Goal: Task Accomplishment & Management: Manage account settings

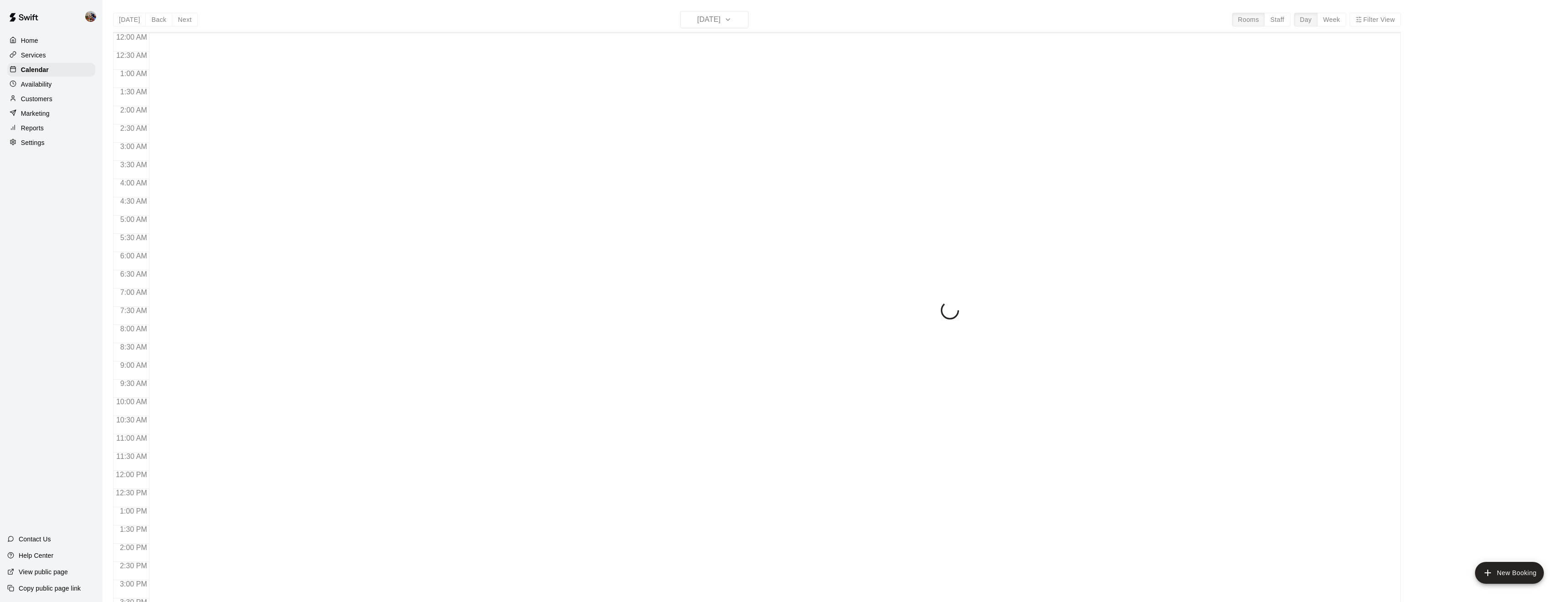
scroll to position [194, 0]
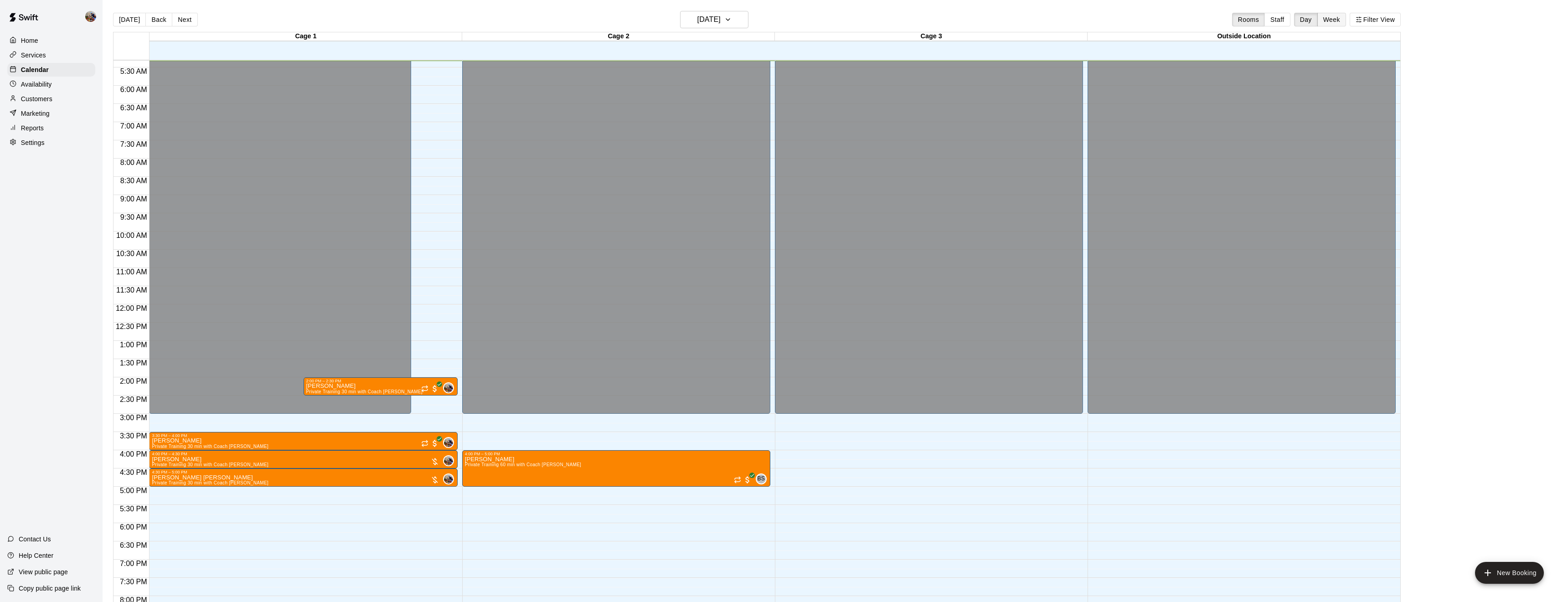
click at [1333, 18] on button "Week" at bounding box center [1331, 19] width 28 height 13
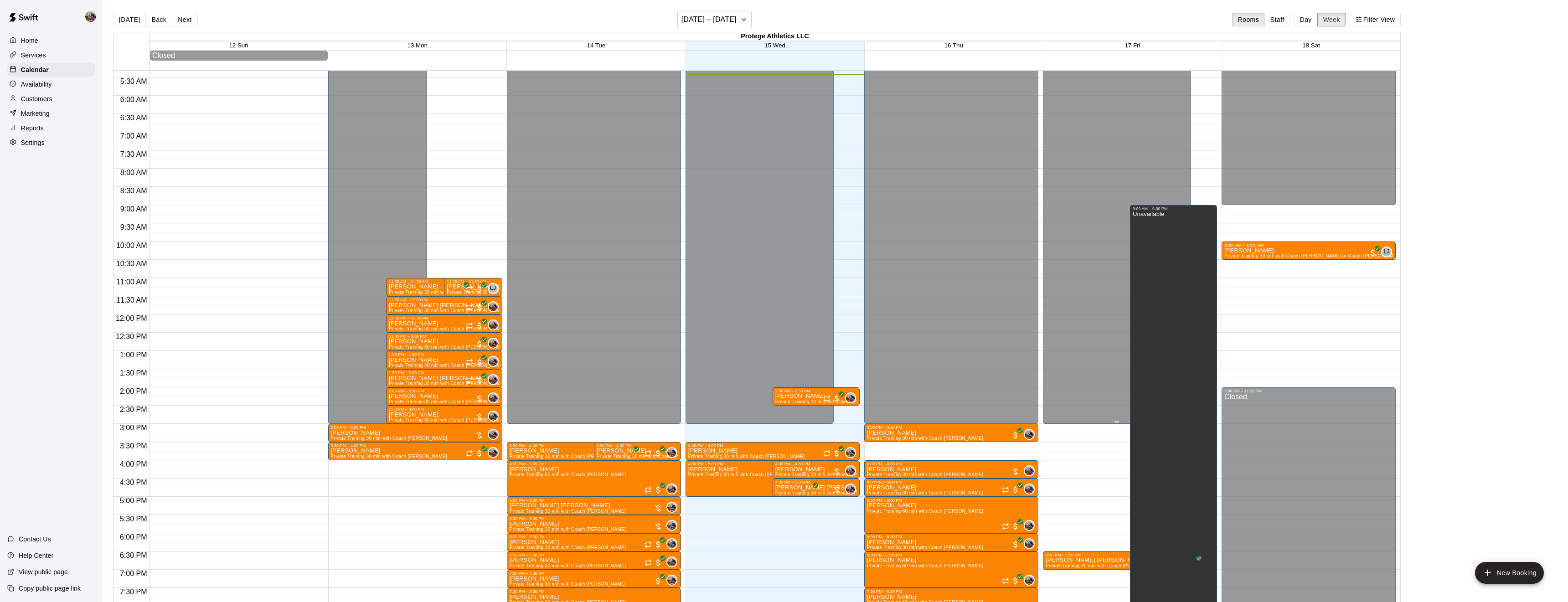
scroll to position [335, 0]
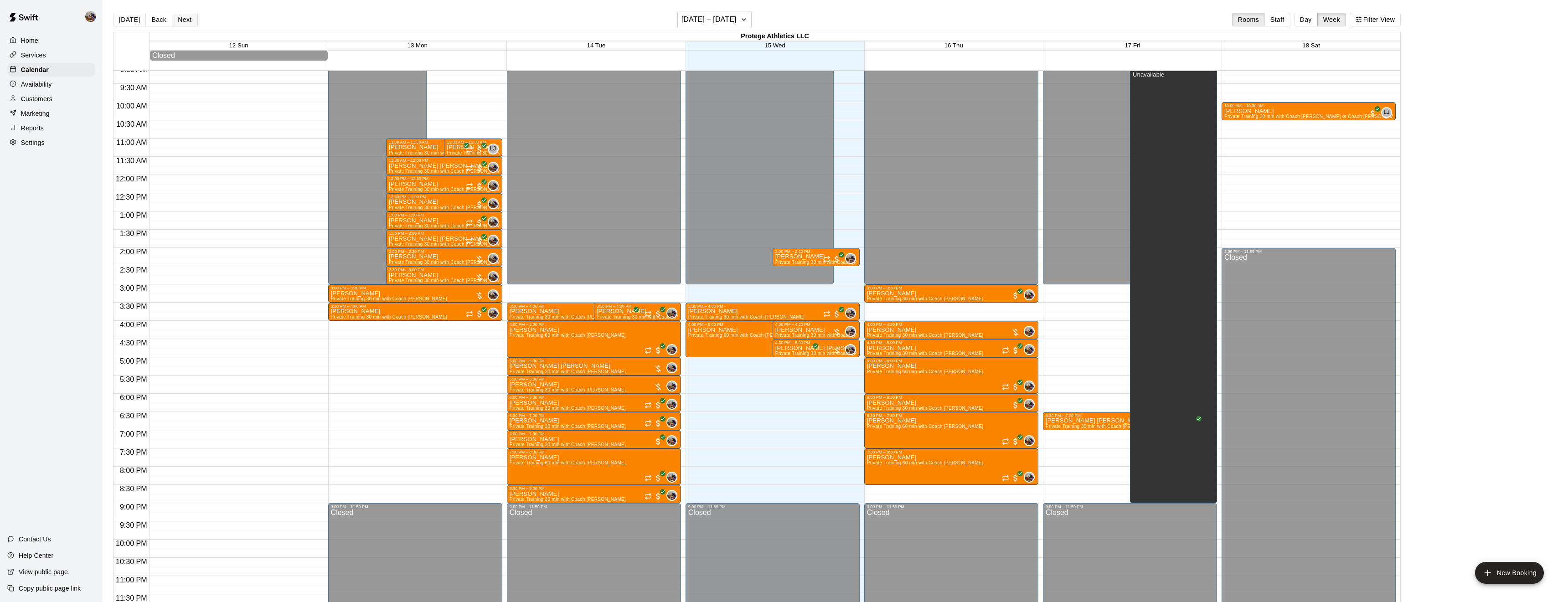
click at [189, 16] on button "Next" at bounding box center [184, 19] width 26 height 13
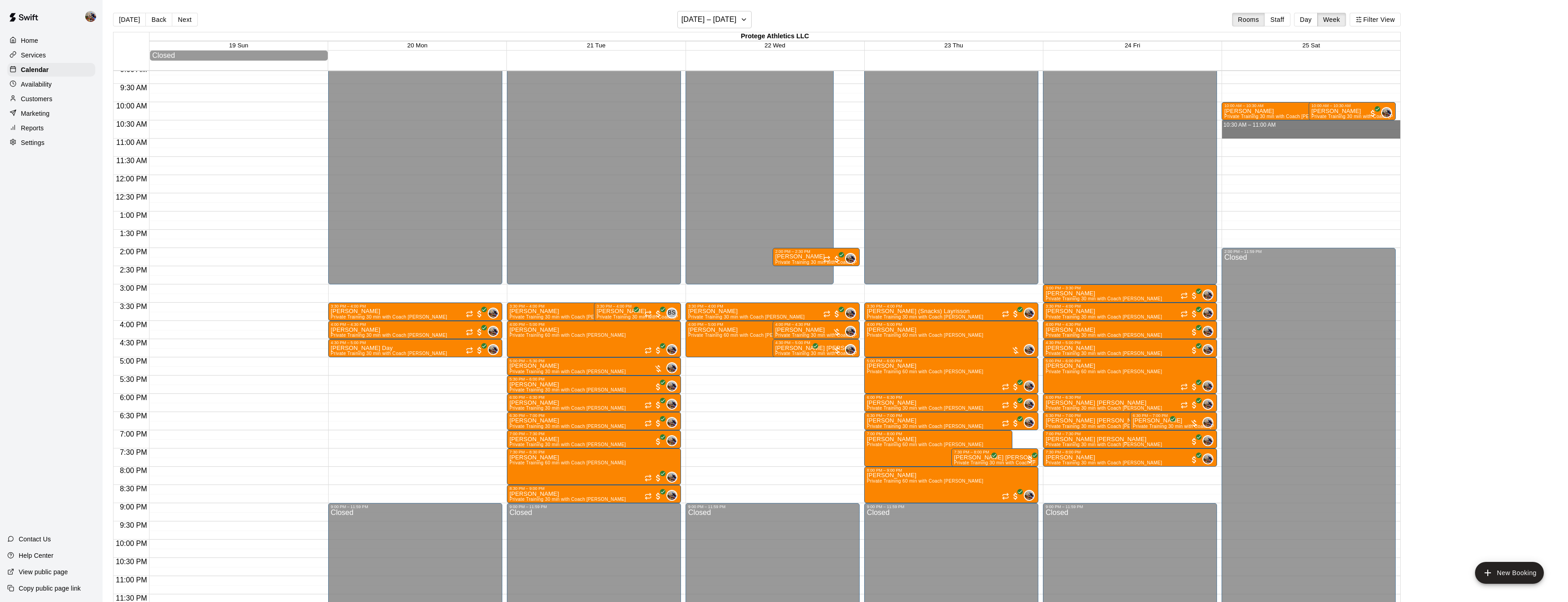
drag, startPoint x: 1354, startPoint y: 123, endPoint x: 1355, endPoint y: 133, distance: 10.0
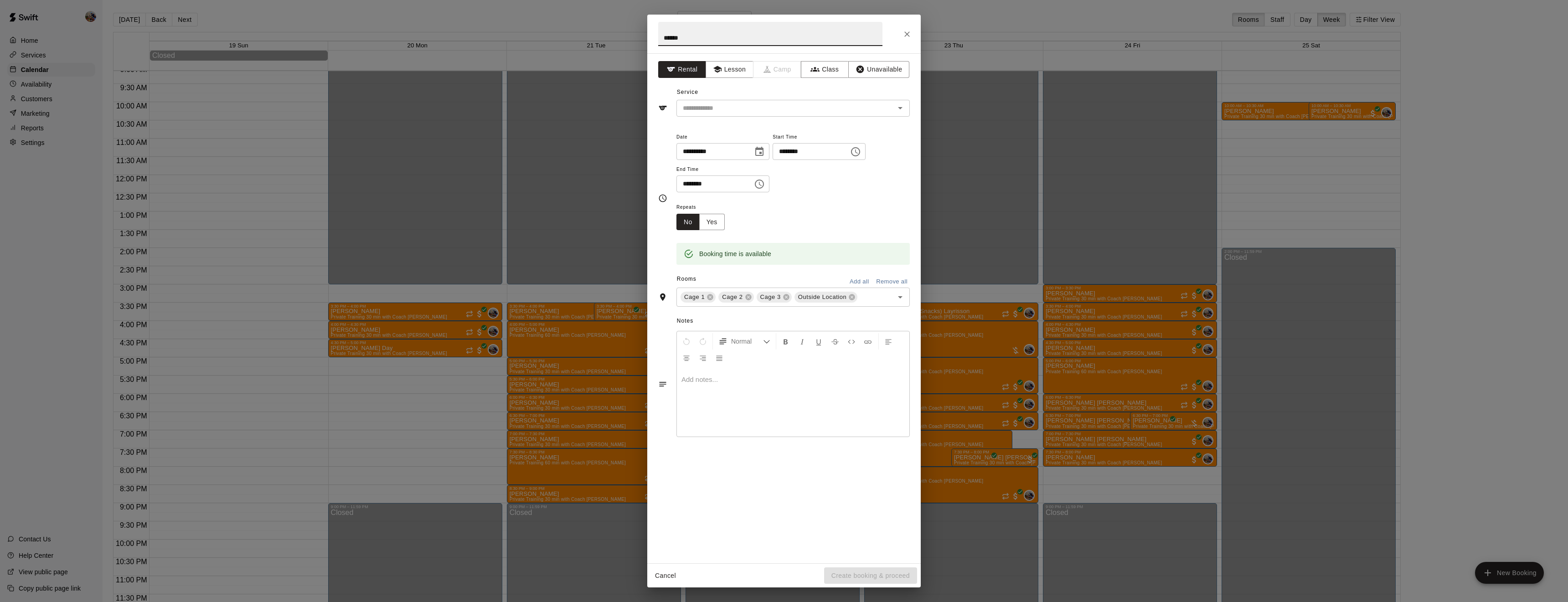
click at [692, 39] on input "*****" at bounding box center [770, 34] width 224 height 24
type input "**********"
click at [731, 74] on button "Lesson" at bounding box center [730, 69] width 48 height 17
click at [731, 105] on input "text" at bounding box center [780, 108] width 201 height 12
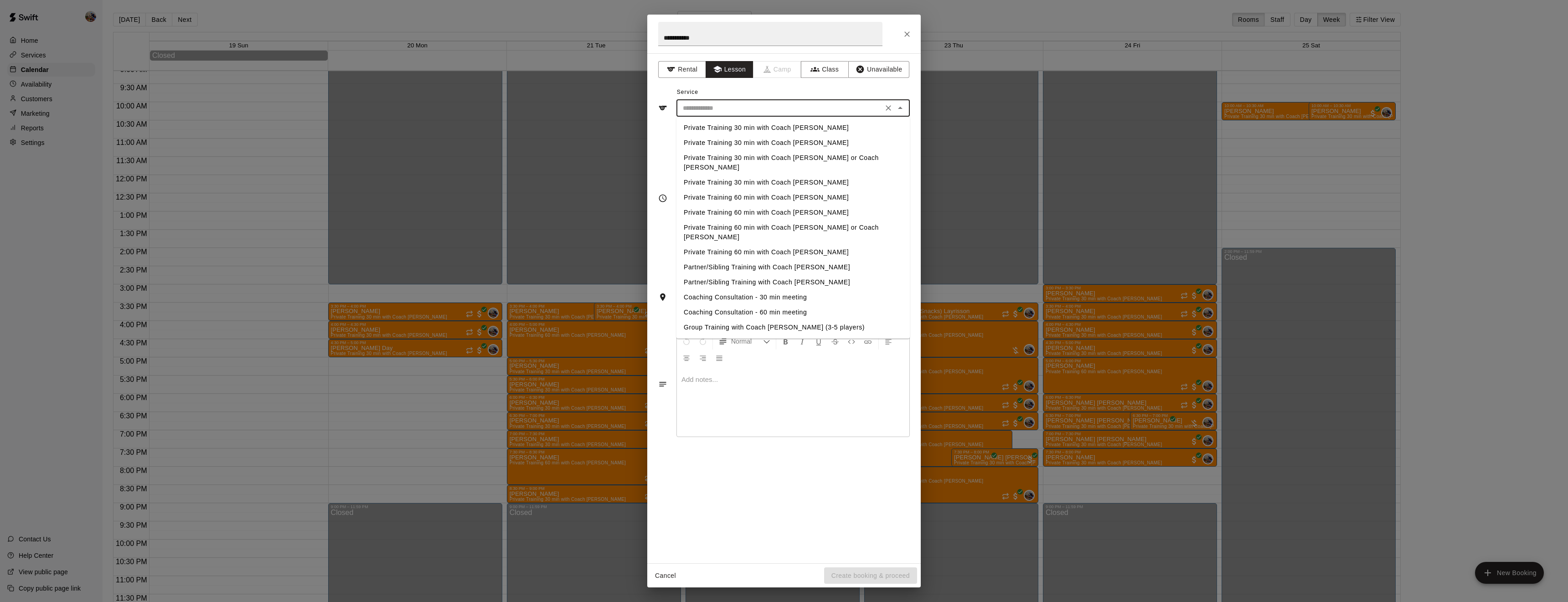
click at [735, 126] on li "Private Training 30 min with Coach [PERSON_NAME]" at bounding box center [794, 127] width 234 height 15
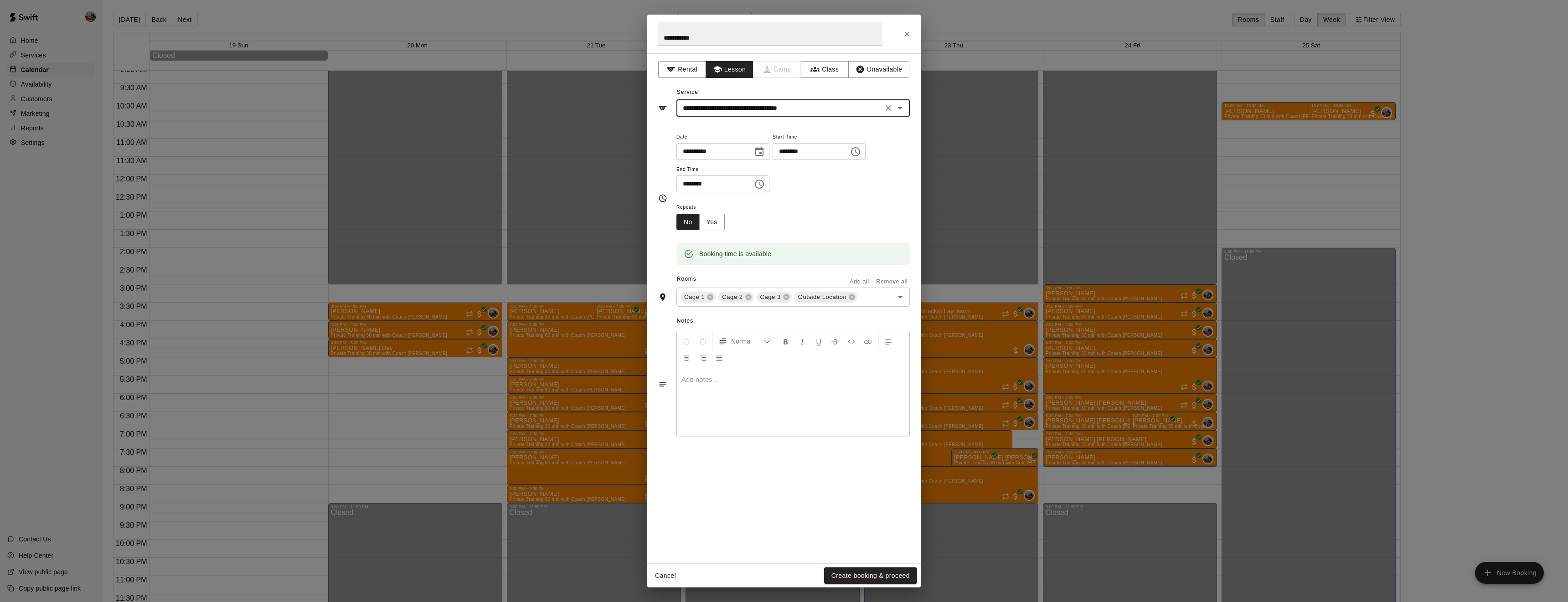
type input "**********"
click at [746, 300] on icon at bounding box center [748, 297] width 6 height 6
click at [746, 330] on div "Notes Normal Add notes..." at bounding box center [784, 376] width 252 height 140
click at [746, 300] on icon at bounding box center [748, 297] width 6 height 6
click at [772, 301] on icon at bounding box center [776, 297] width 7 height 7
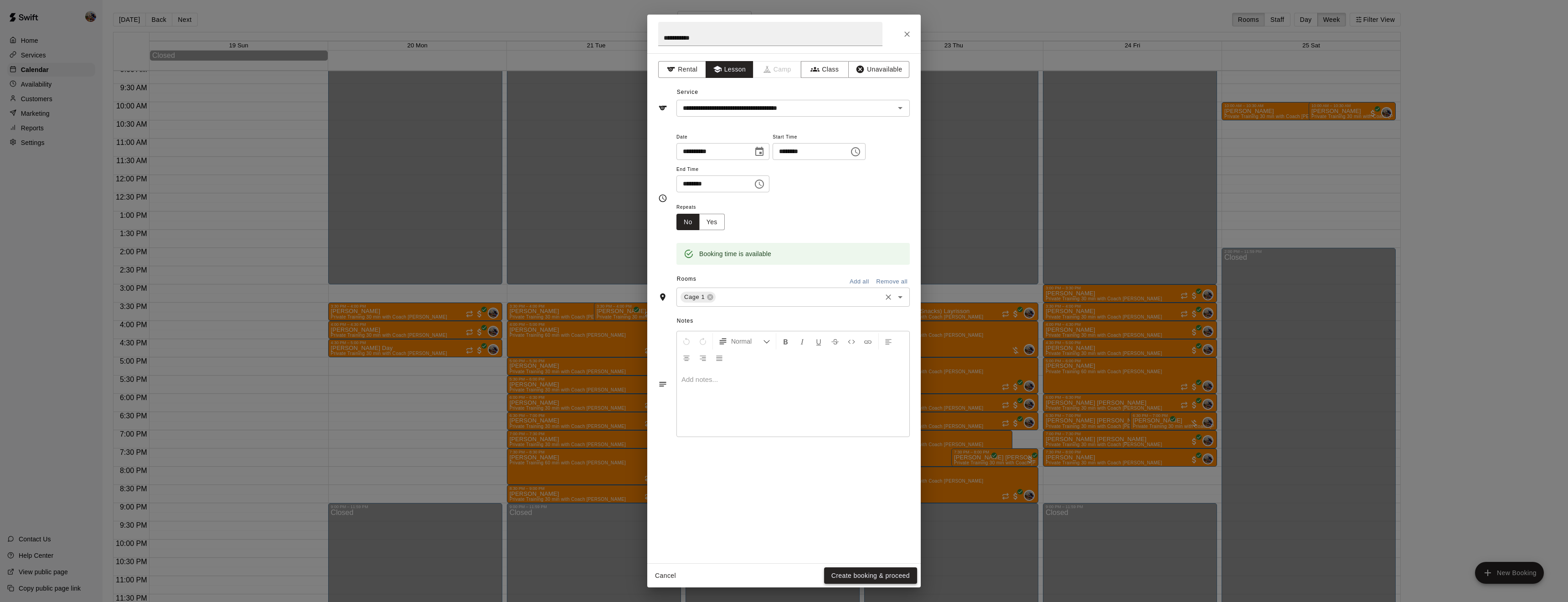
click at [891, 577] on button "Create booking & proceed" at bounding box center [871, 575] width 93 height 17
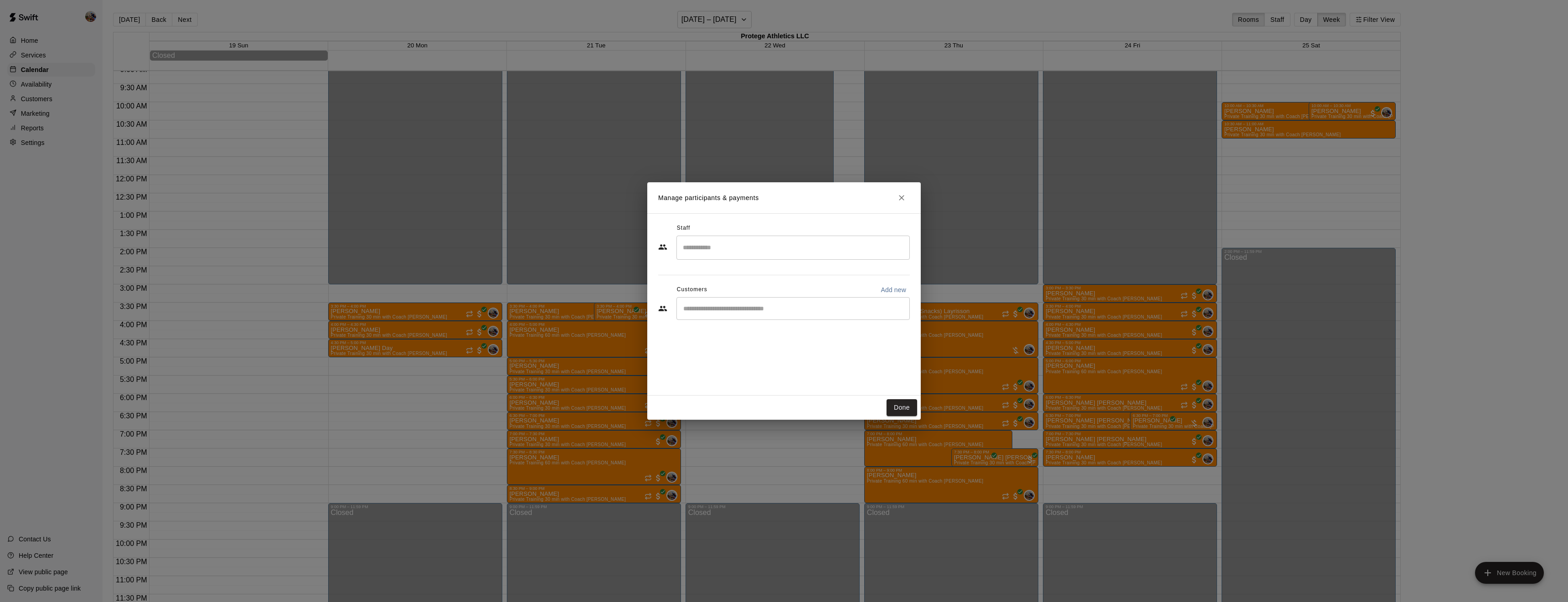
click at [731, 250] on input "Search staff" at bounding box center [793, 248] width 225 height 16
click at [732, 274] on p "[PERSON_NAME]" at bounding box center [727, 274] width 56 height 10
type input "******"
click at [723, 307] on input "Start typing to search customers..." at bounding box center [793, 308] width 225 height 9
type input "*****"
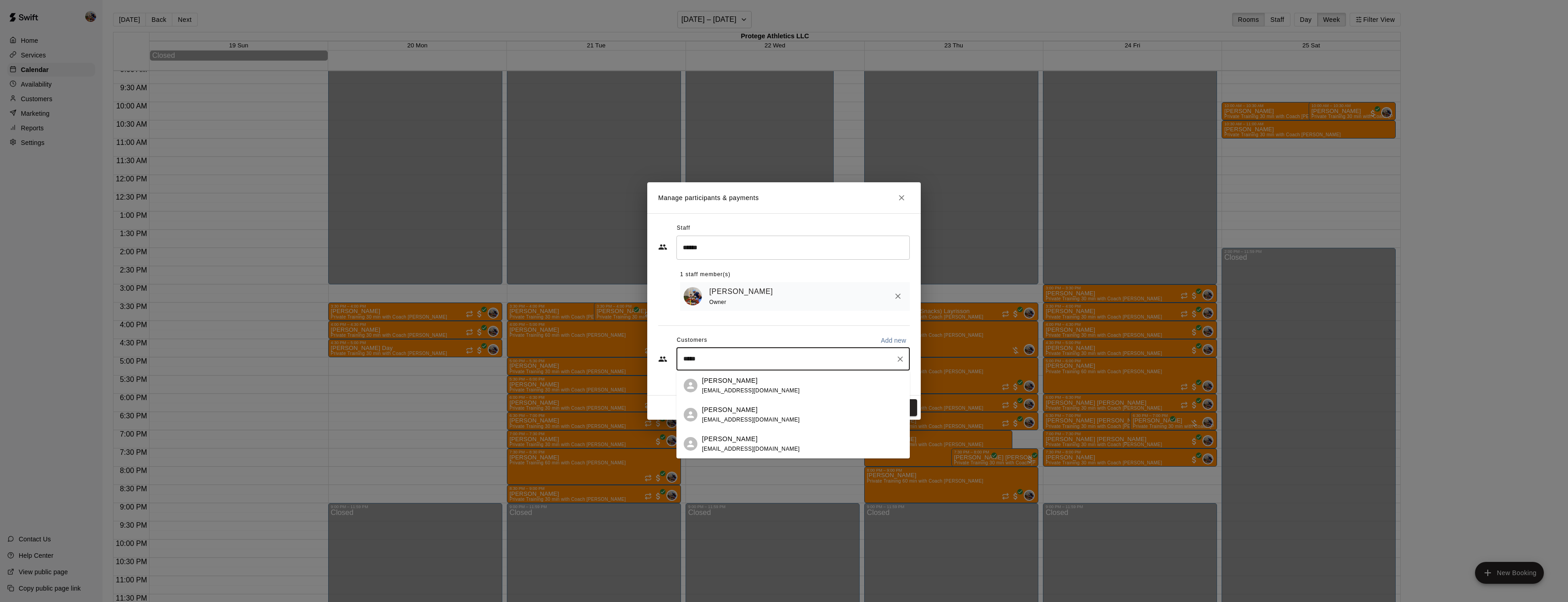
click at [742, 380] on div "[PERSON_NAME]" at bounding box center [751, 381] width 98 height 10
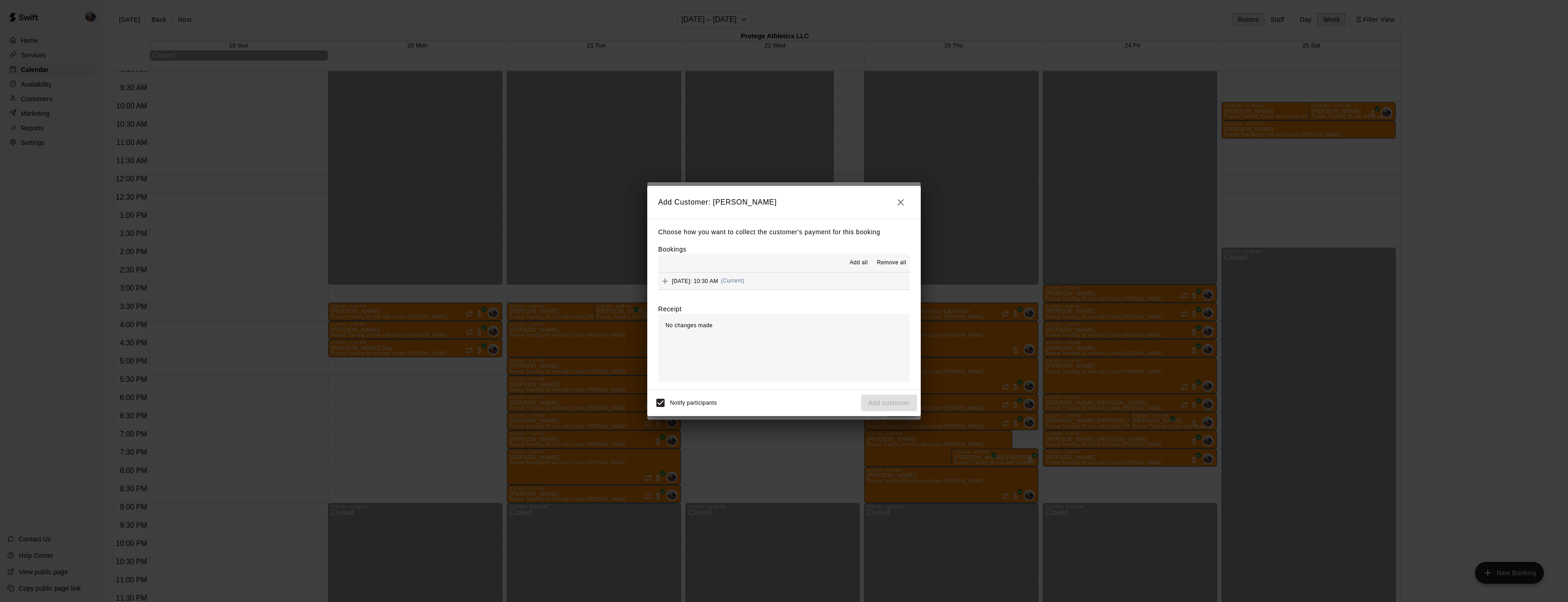
click at [858, 265] on span "Add all" at bounding box center [858, 263] width 19 height 9
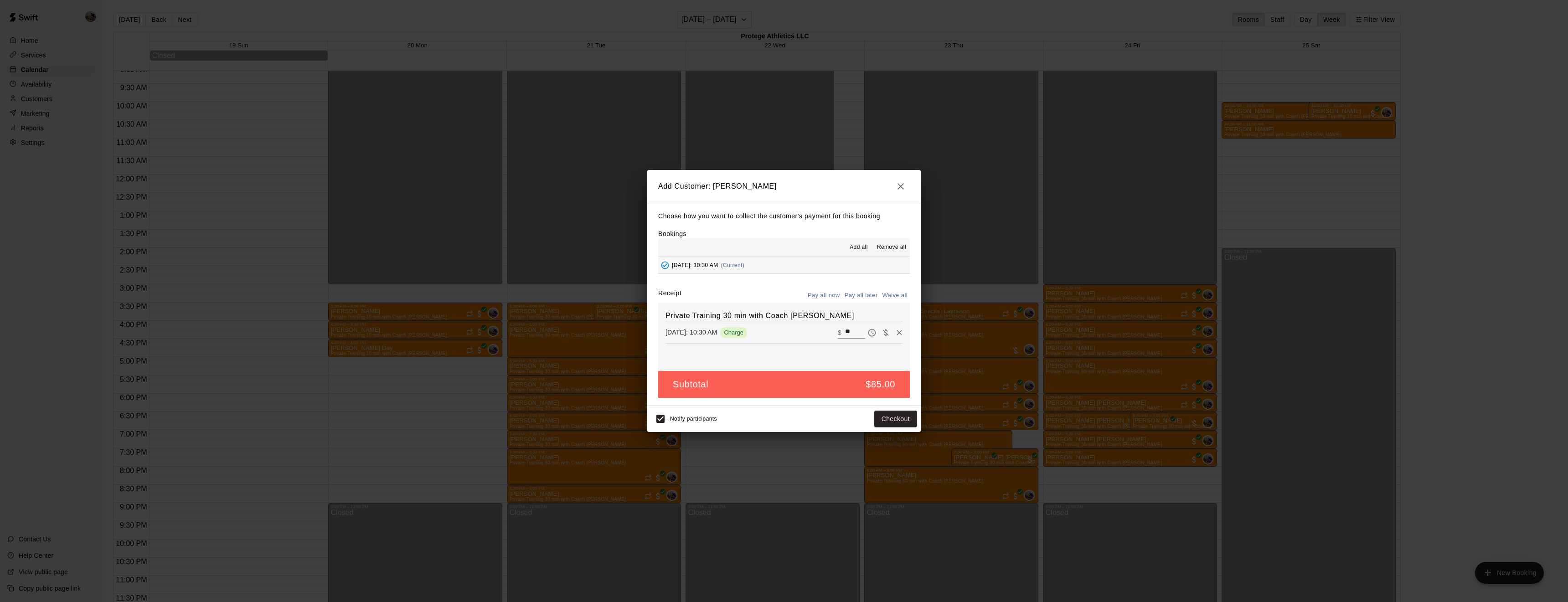
click at [898, 294] on button "Waive all" at bounding box center [895, 296] width 30 height 14
type input "*"
click at [883, 417] on button "Add customer" at bounding box center [889, 419] width 56 height 17
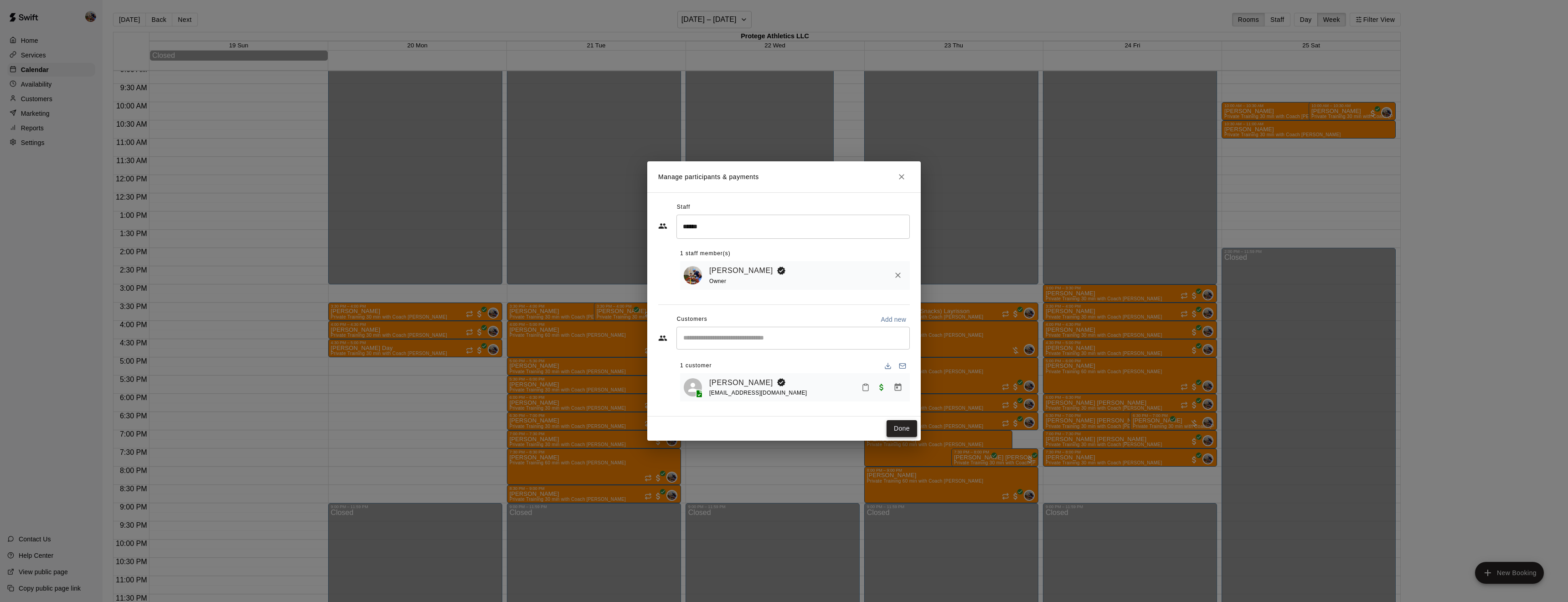
click at [910, 428] on button "Done" at bounding box center [902, 428] width 30 height 17
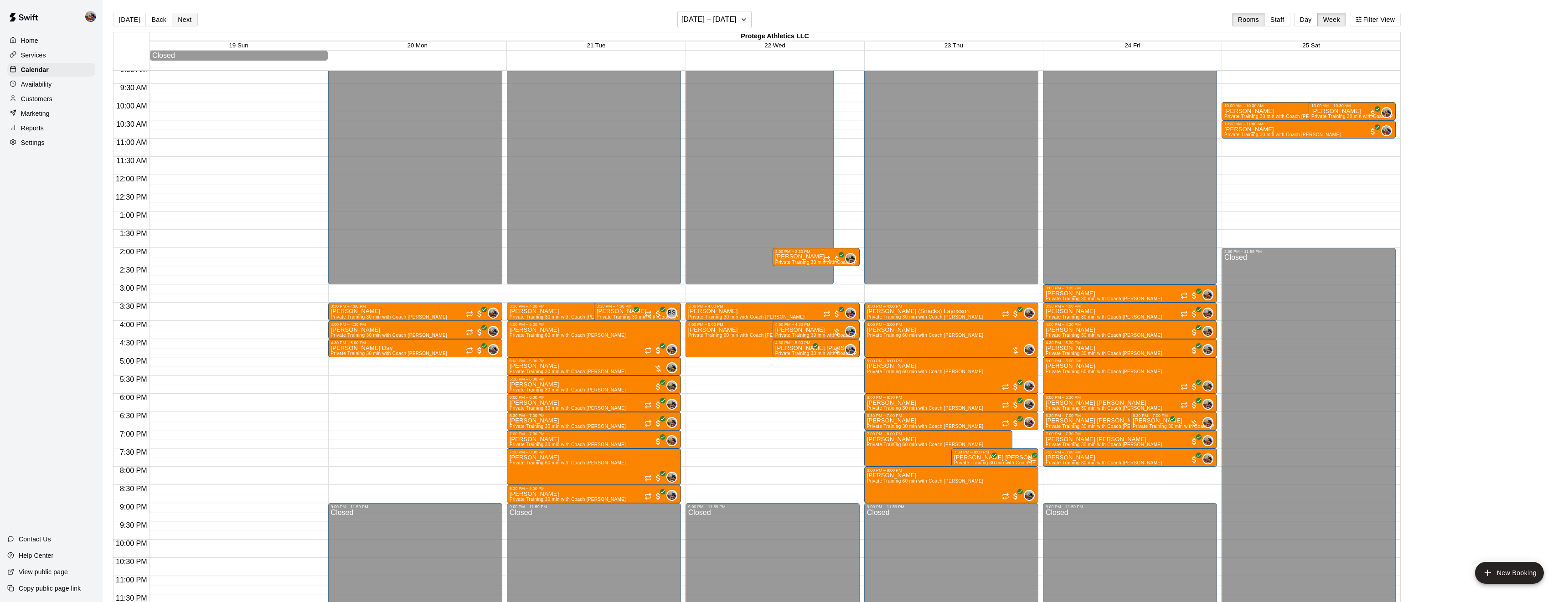
click at [188, 19] on button "Next" at bounding box center [184, 19] width 26 height 13
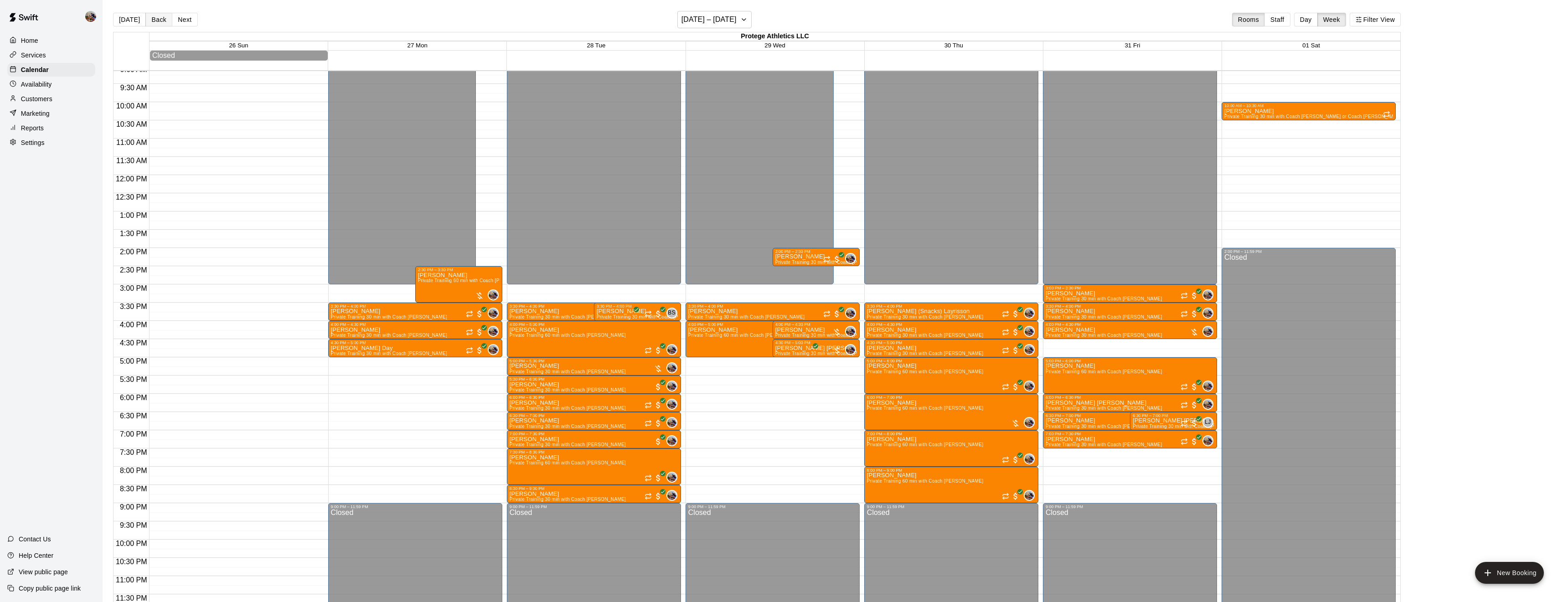
click at [158, 20] on button "Back" at bounding box center [159, 19] width 27 height 13
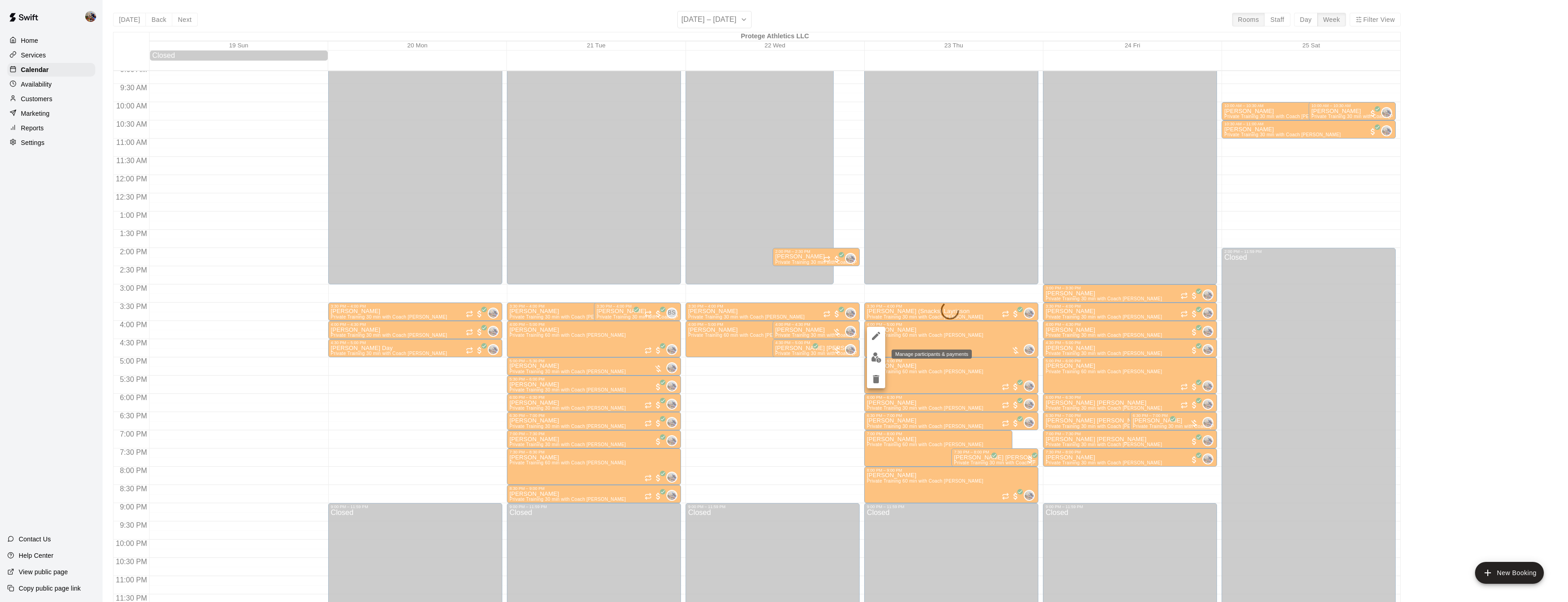
click at [876, 381] on icon "delete" at bounding box center [876, 379] width 6 height 8
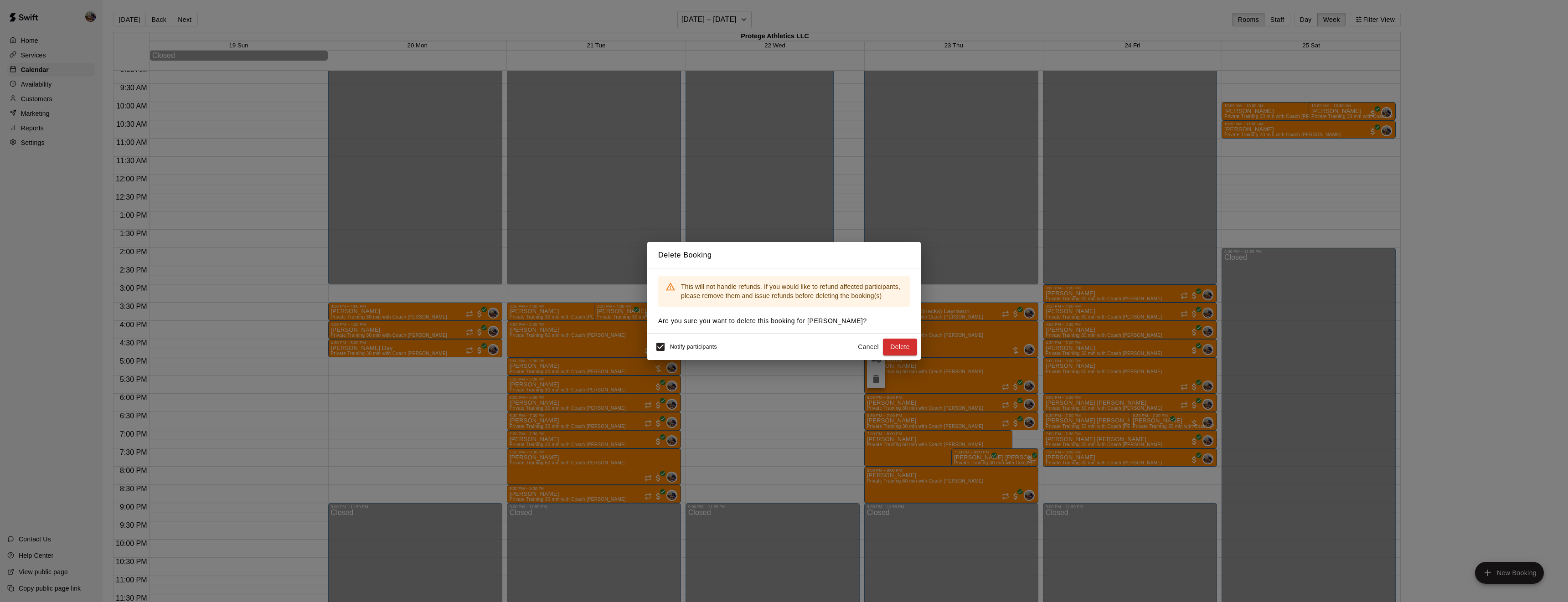
click at [872, 347] on button "Cancel" at bounding box center [868, 346] width 29 height 17
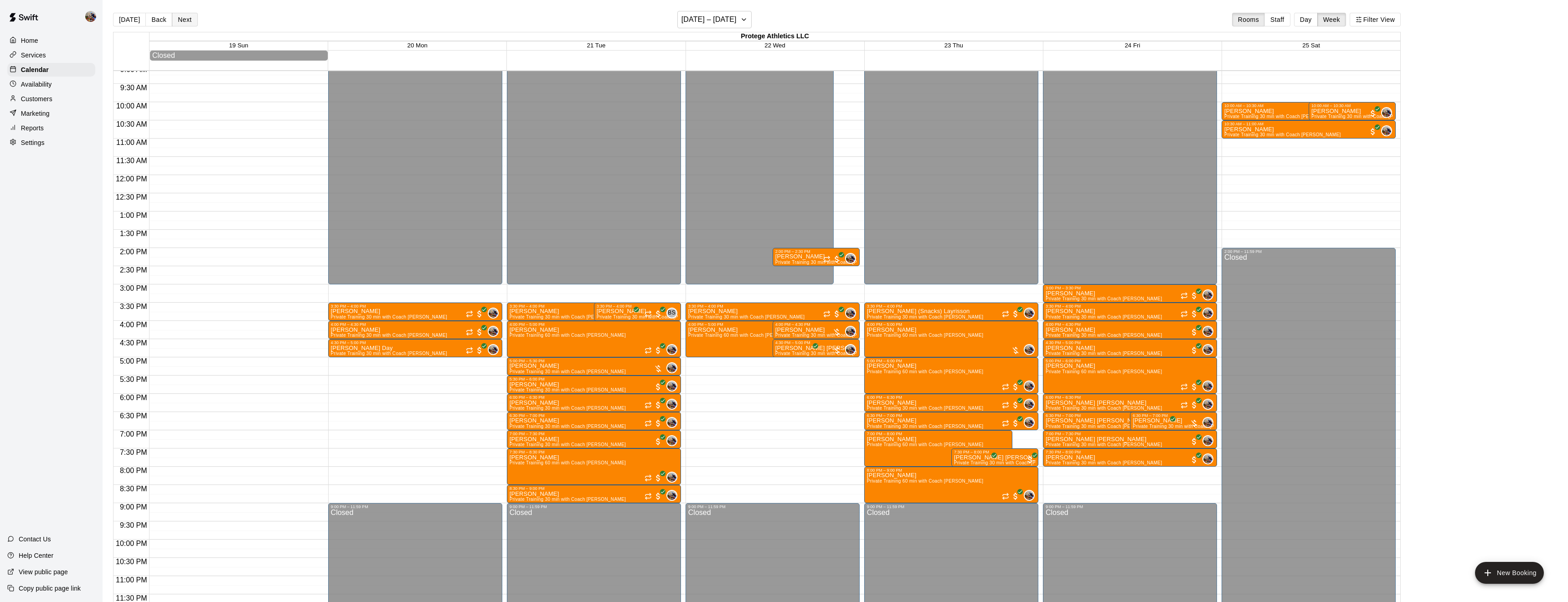
click at [186, 19] on button "Next" at bounding box center [184, 19] width 26 height 13
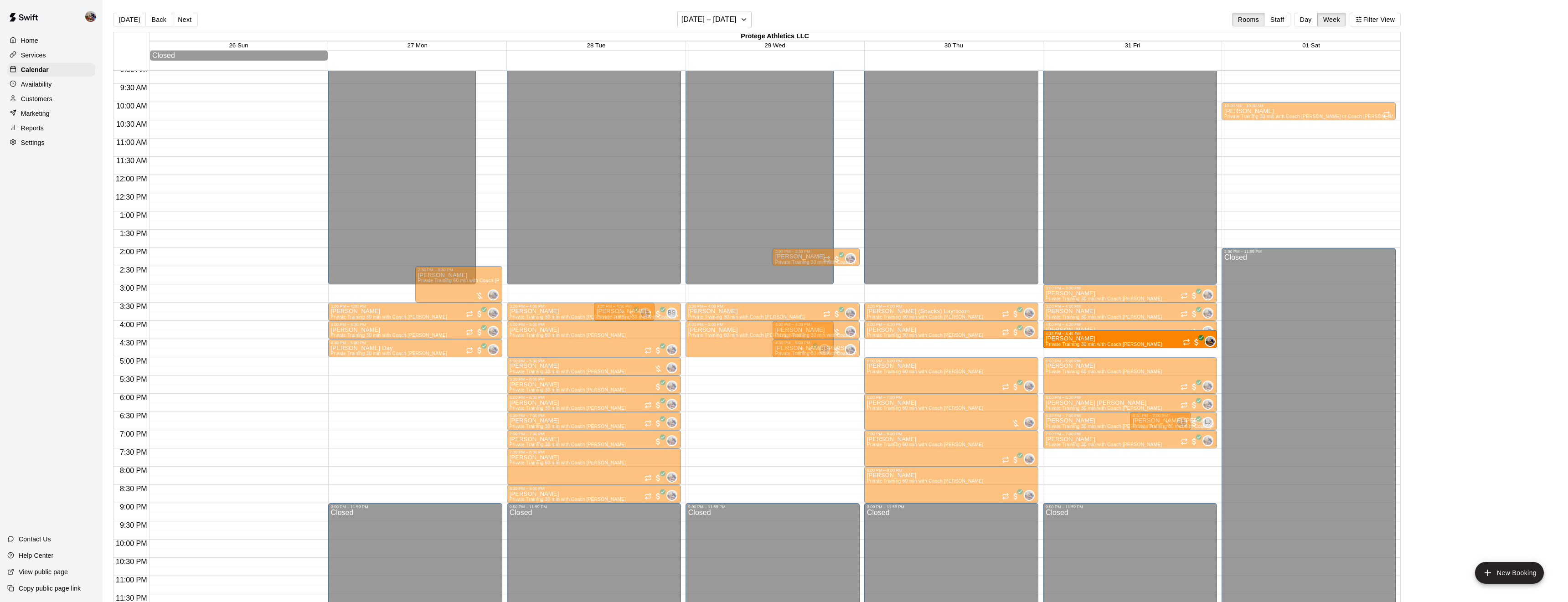
drag, startPoint x: 975, startPoint y: 350, endPoint x: 1062, endPoint y: 347, distance: 87.1
drag, startPoint x: 1040, startPoint y: 351, endPoint x: 1129, endPoint y: 347, distance: 89.1
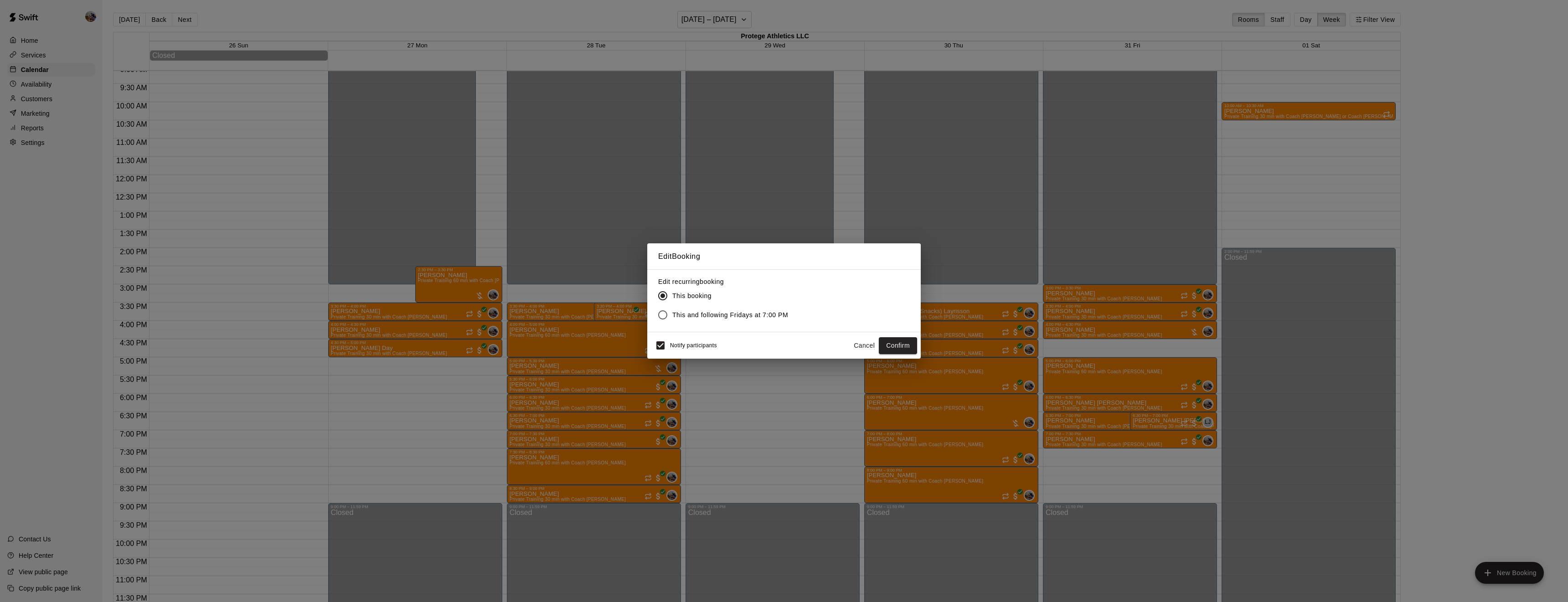
click at [866, 343] on button "Cancel" at bounding box center [864, 345] width 29 height 17
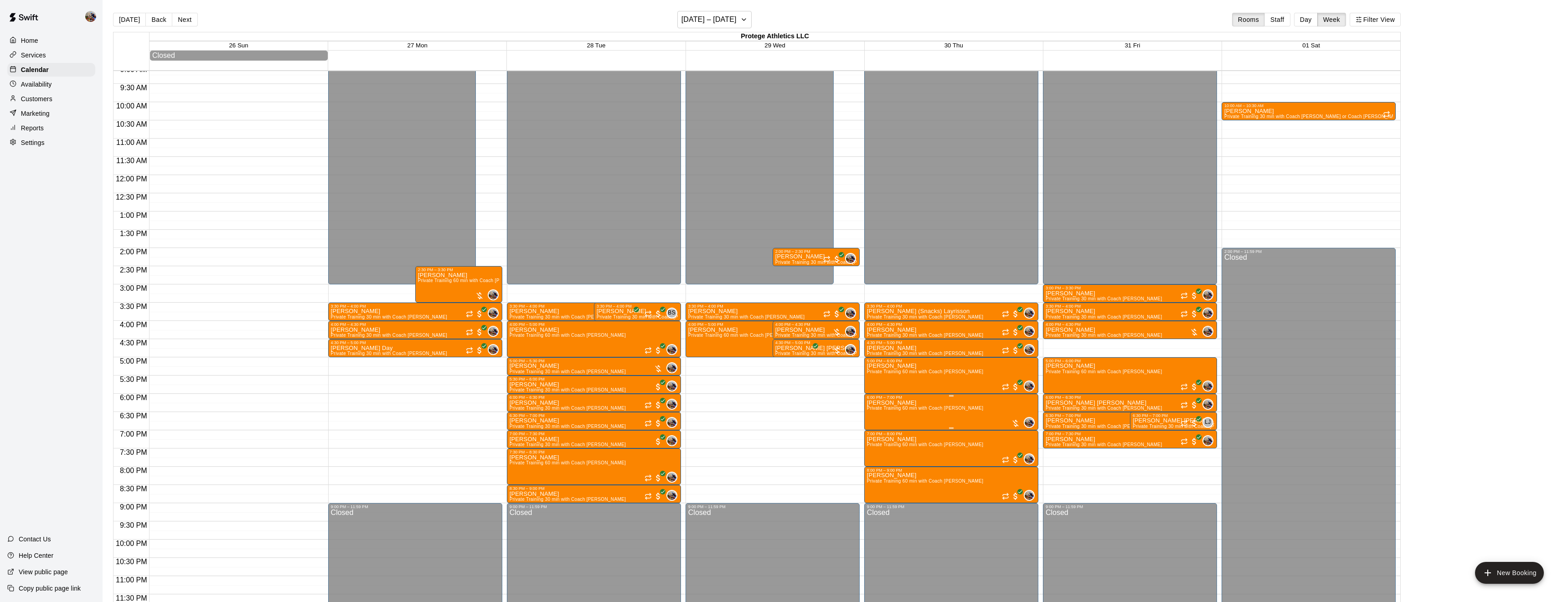
click at [876, 450] on icon "delete" at bounding box center [876, 452] width 6 height 8
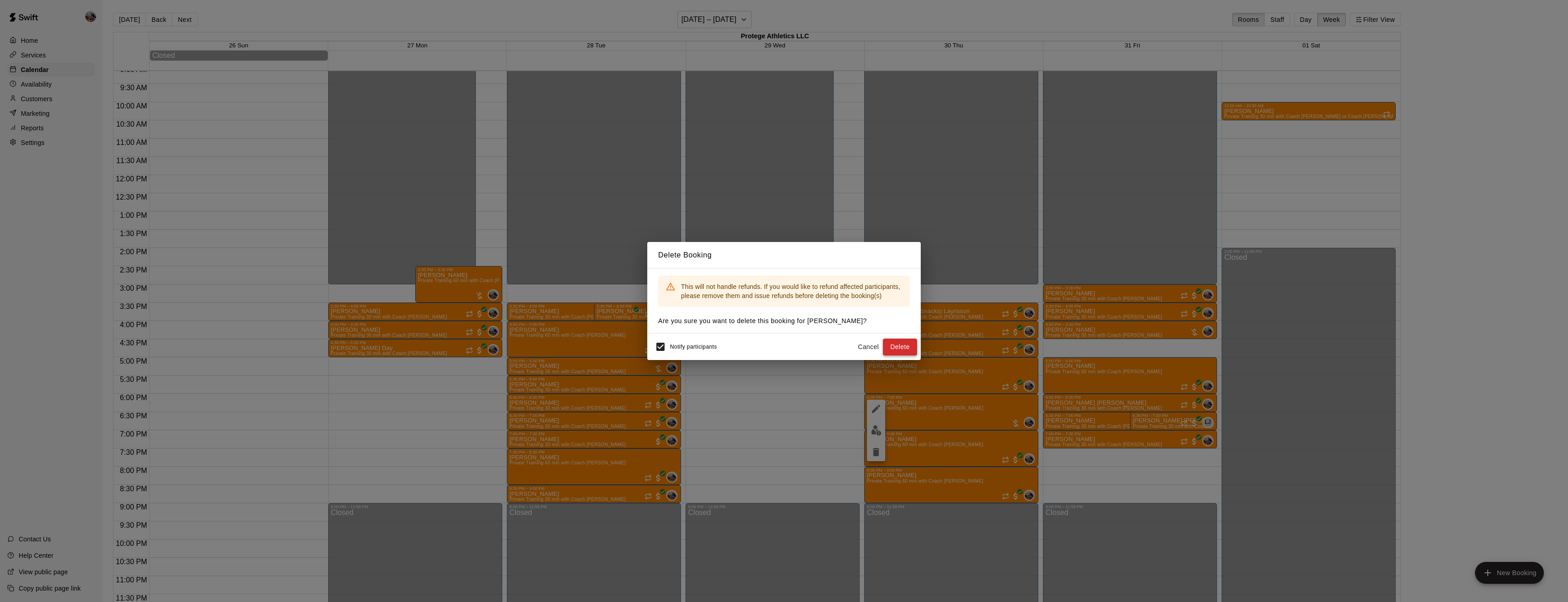
click at [904, 345] on button "Delete" at bounding box center [900, 346] width 35 height 17
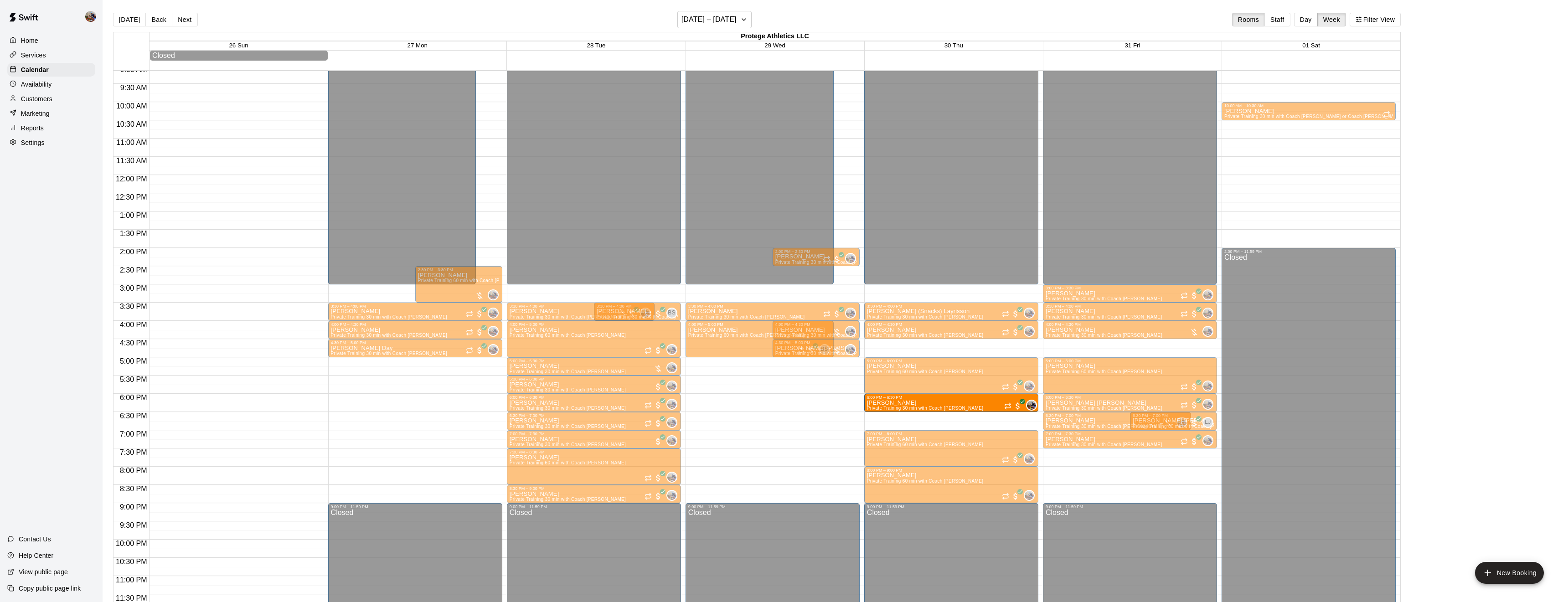
drag, startPoint x: 915, startPoint y: 345, endPoint x: 916, endPoint y: 401, distance: 56.0
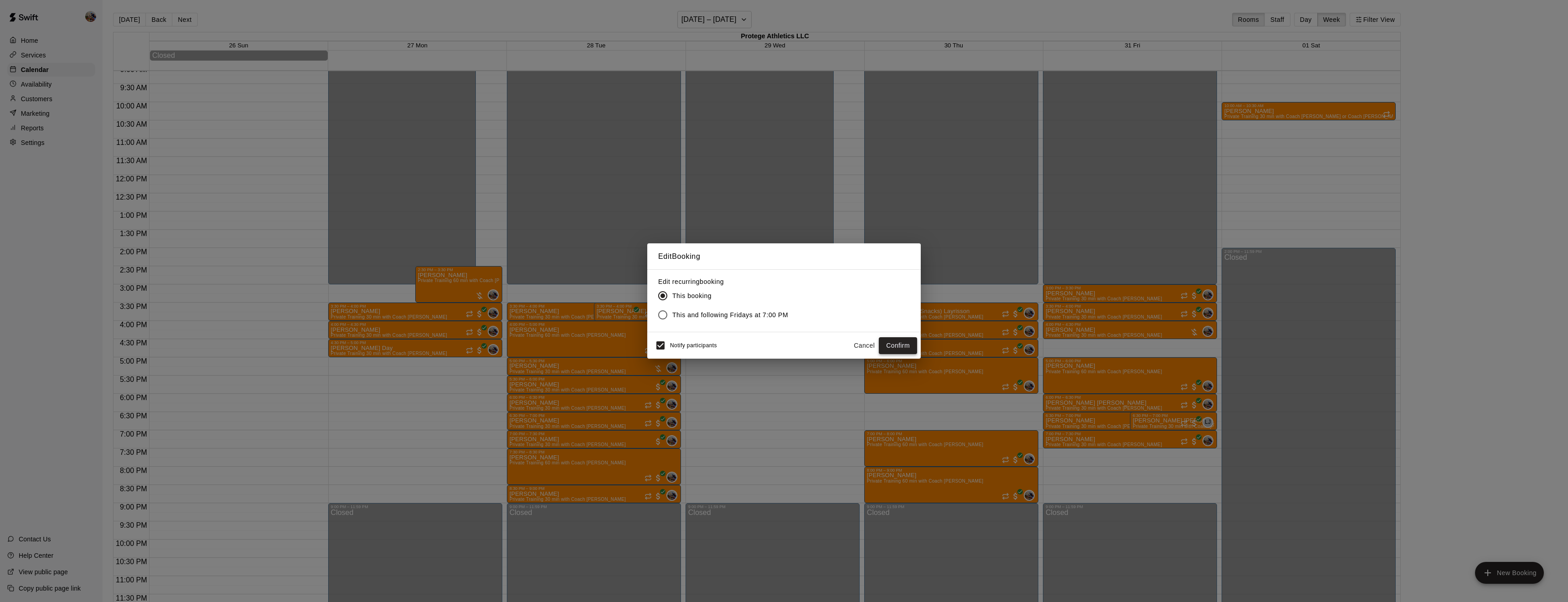
click at [896, 349] on button "Confirm" at bounding box center [897, 345] width 38 height 17
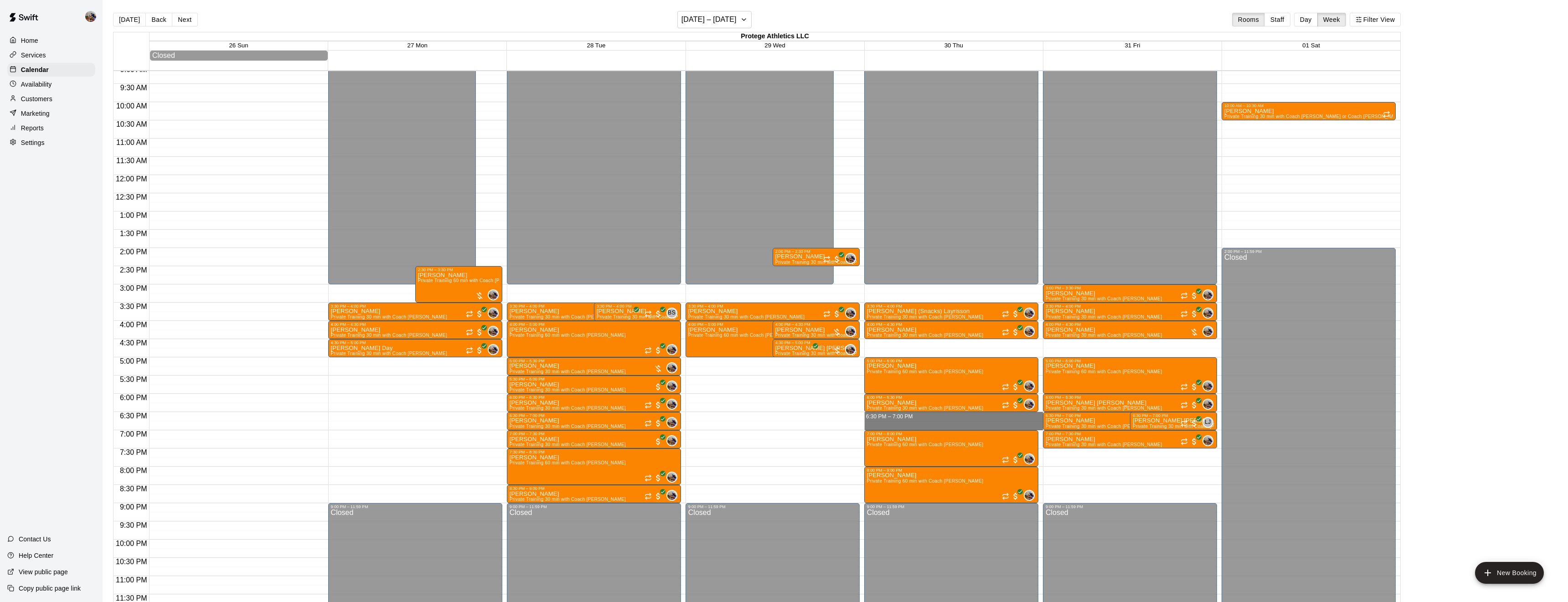
drag, startPoint x: 908, startPoint y: 415, endPoint x: 909, endPoint y: 427, distance: 12.0
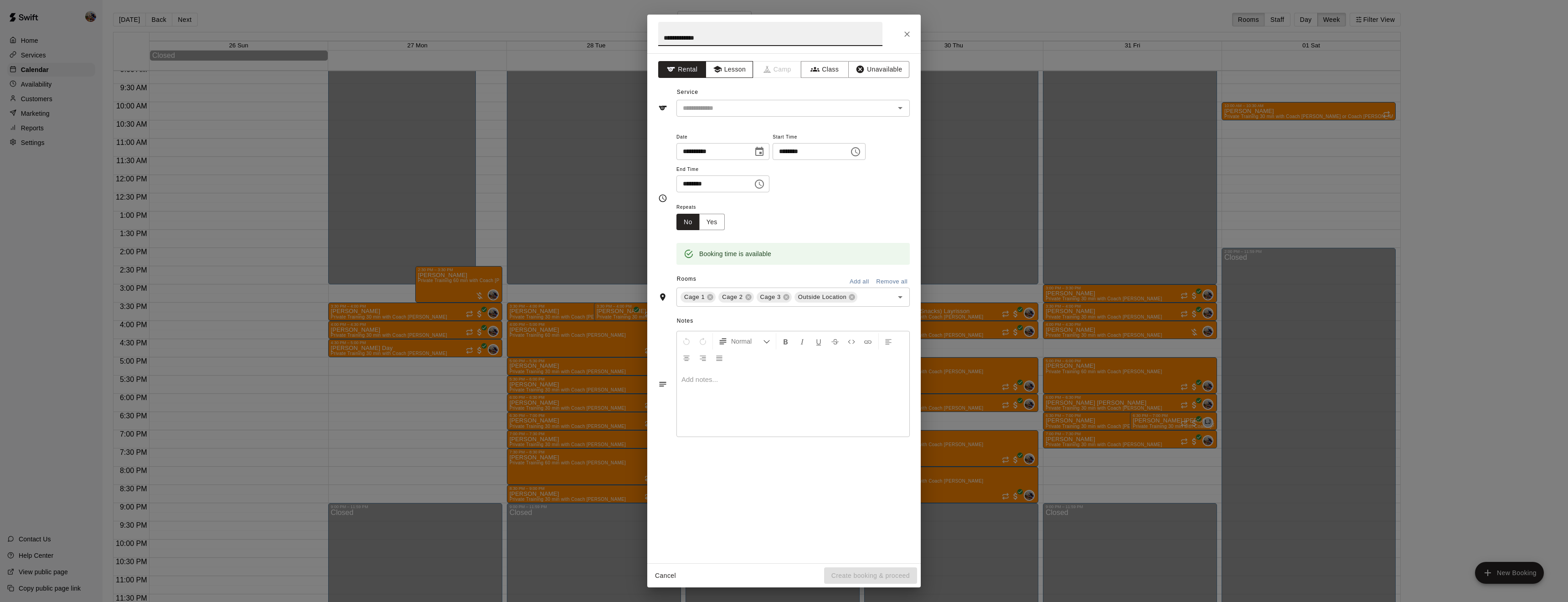
type input "**********"
click at [740, 66] on button "Lesson" at bounding box center [730, 69] width 48 height 17
click at [743, 103] on input "text" at bounding box center [780, 108] width 201 height 12
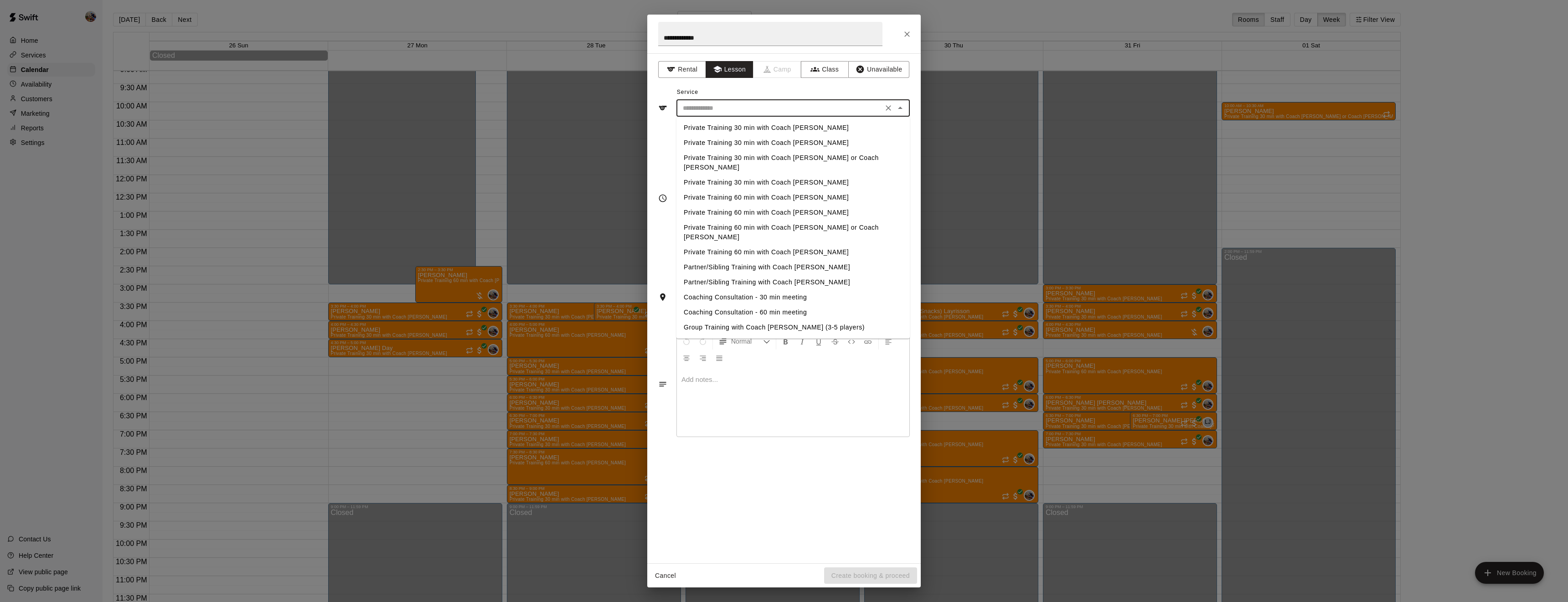
click at [742, 125] on li "Private Training 30 min with Coach [PERSON_NAME]" at bounding box center [794, 127] width 234 height 15
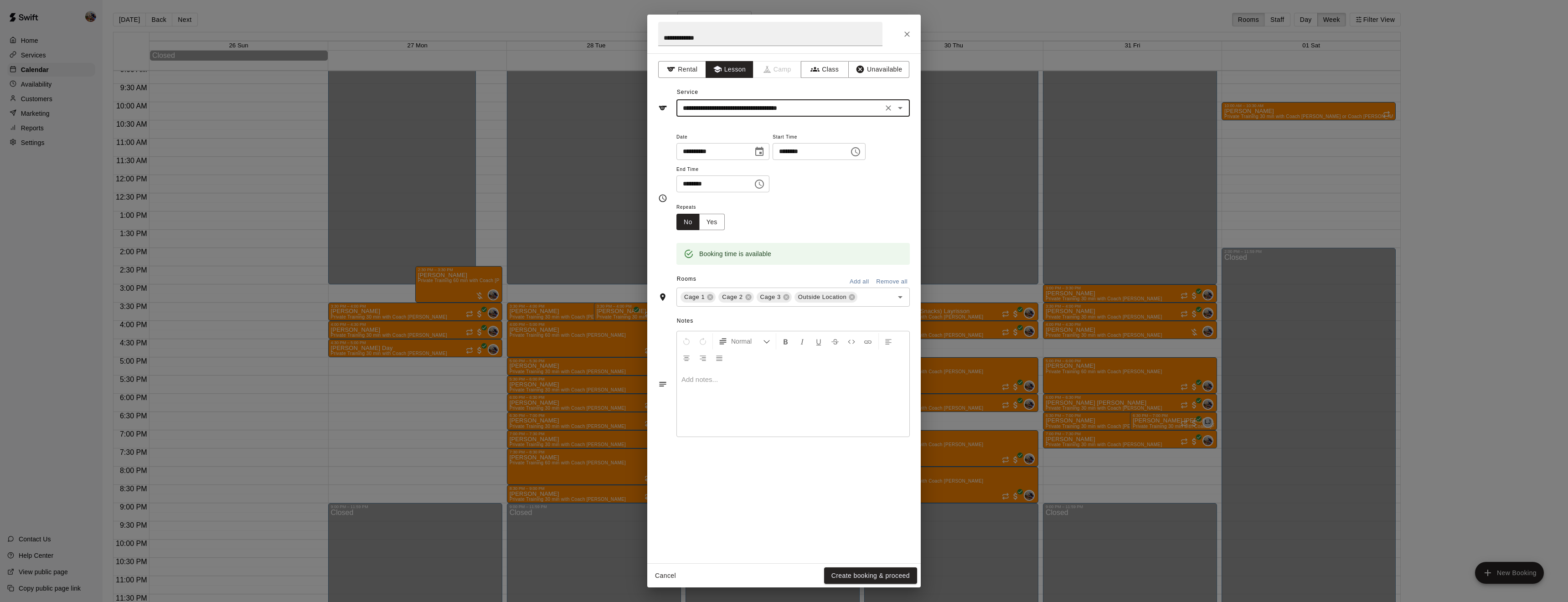
type input "**********"
click at [745, 300] on icon at bounding box center [748, 297] width 6 height 6
click at [775, 300] on icon at bounding box center [776, 297] width 6 height 6
click at [897, 572] on button "Create booking & proceed" at bounding box center [871, 575] width 93 height 17
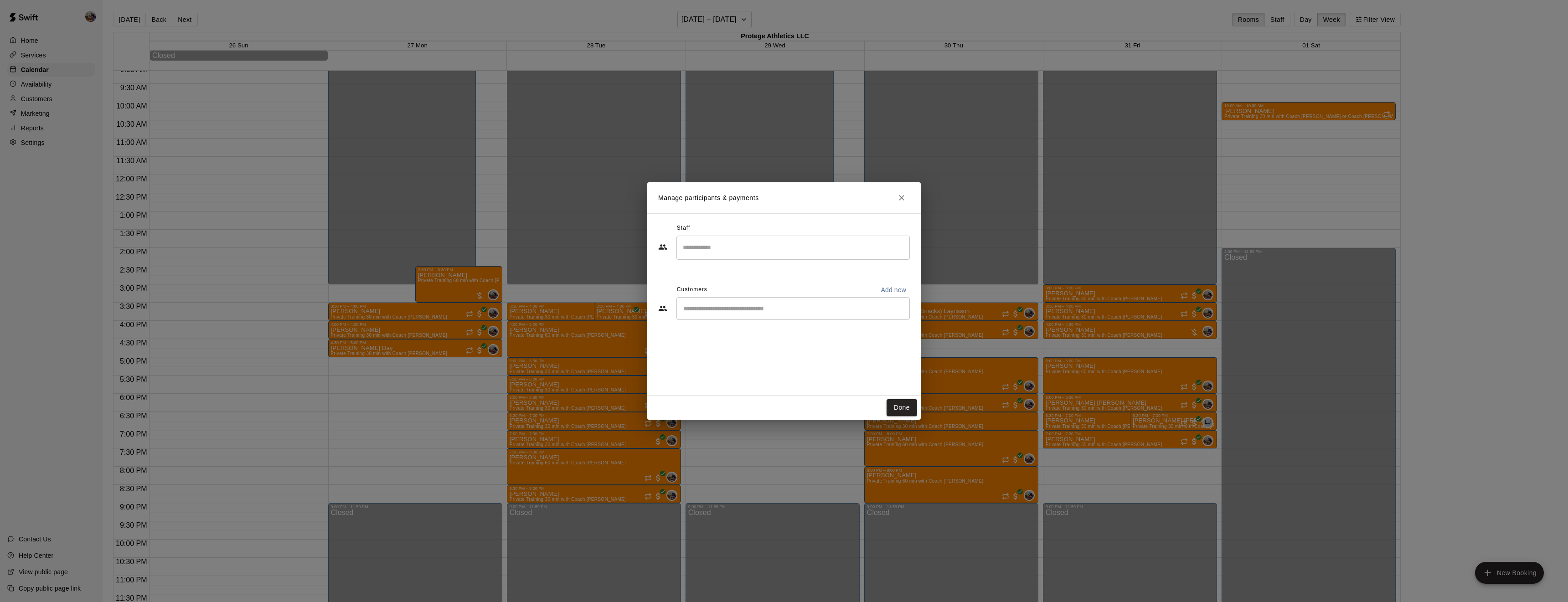
click at [774, 253] on input "Search staff" at bounding box center [793, 248] width 225 height 16
click at [772, 271] on div "[PERSON_NAME] Owner" at bounding box center [801, 279] width 203 height 18
type input "******"
click at [760, 309] on input "Start typing to search customers..." at bounding box center [793, 308] width 225 height 9
type input "******"
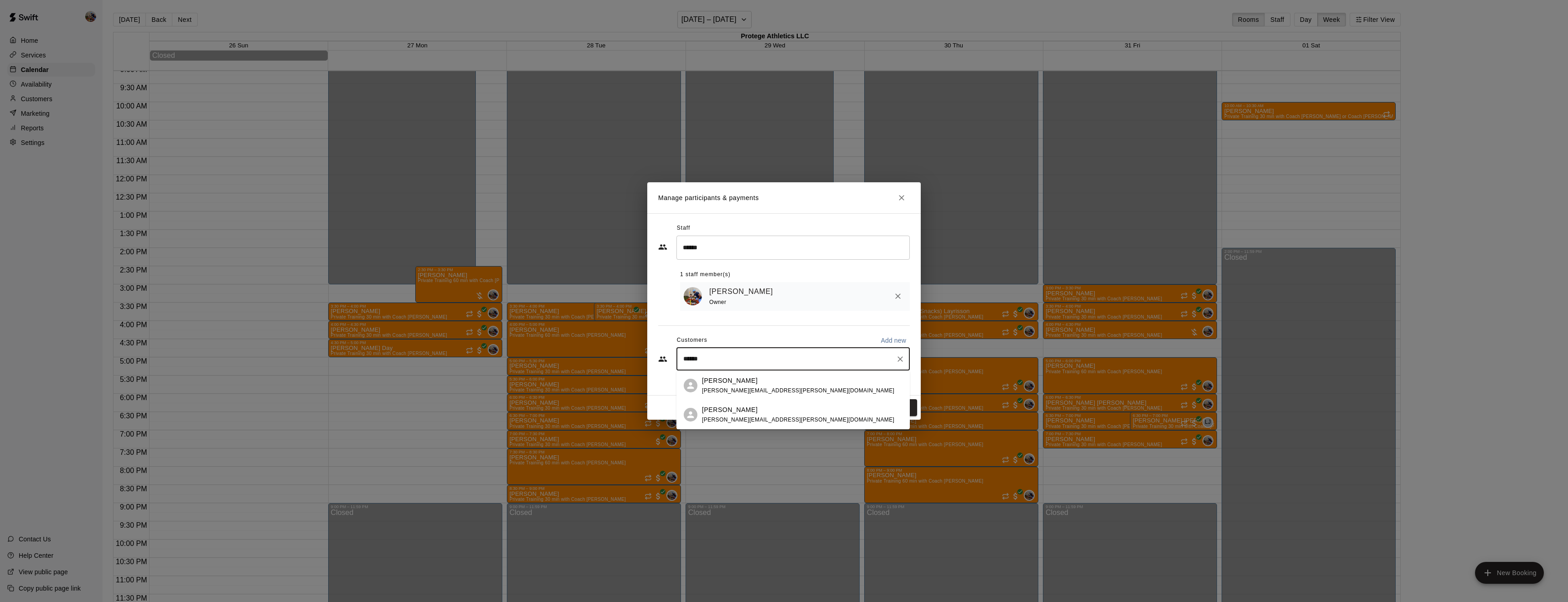
click at [749, 379] on div "[PERSON_NAME]" at bounding box center [798, 381] width 192 height 10
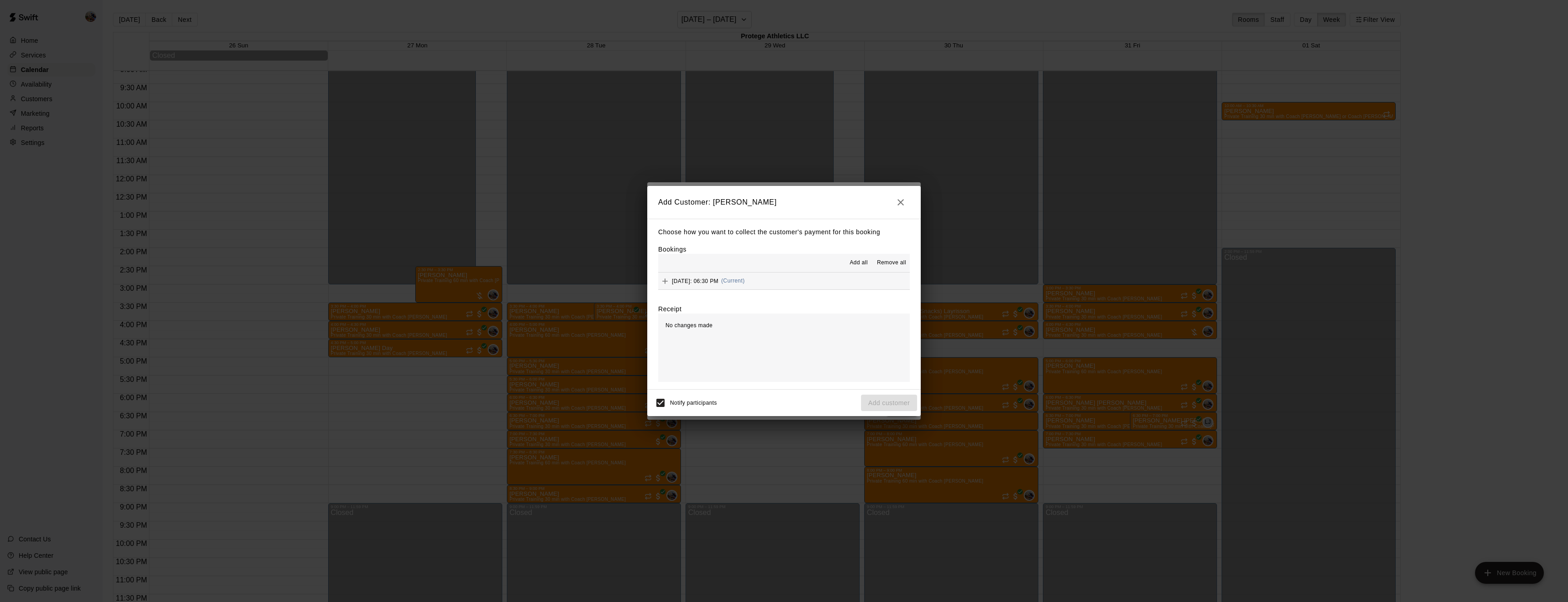
click at [862, 263] on span "Add all" at bounding box center [858, 263] width 19 height 9
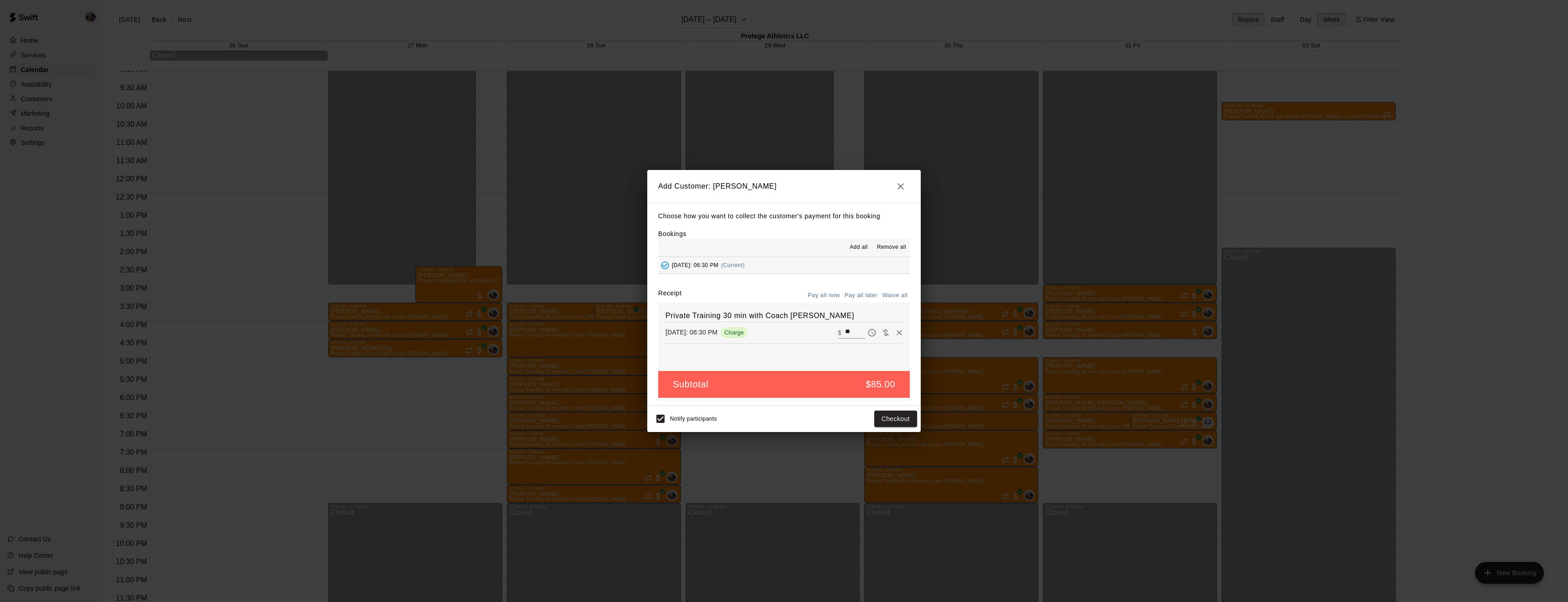
click at [899, 293] on button "Waive all" at bounding box center [895, 296] width 30 height 14
type input "*"
click at [878, 414] on button "Add customer" at bounding box center [889, 419] width 56 height 17
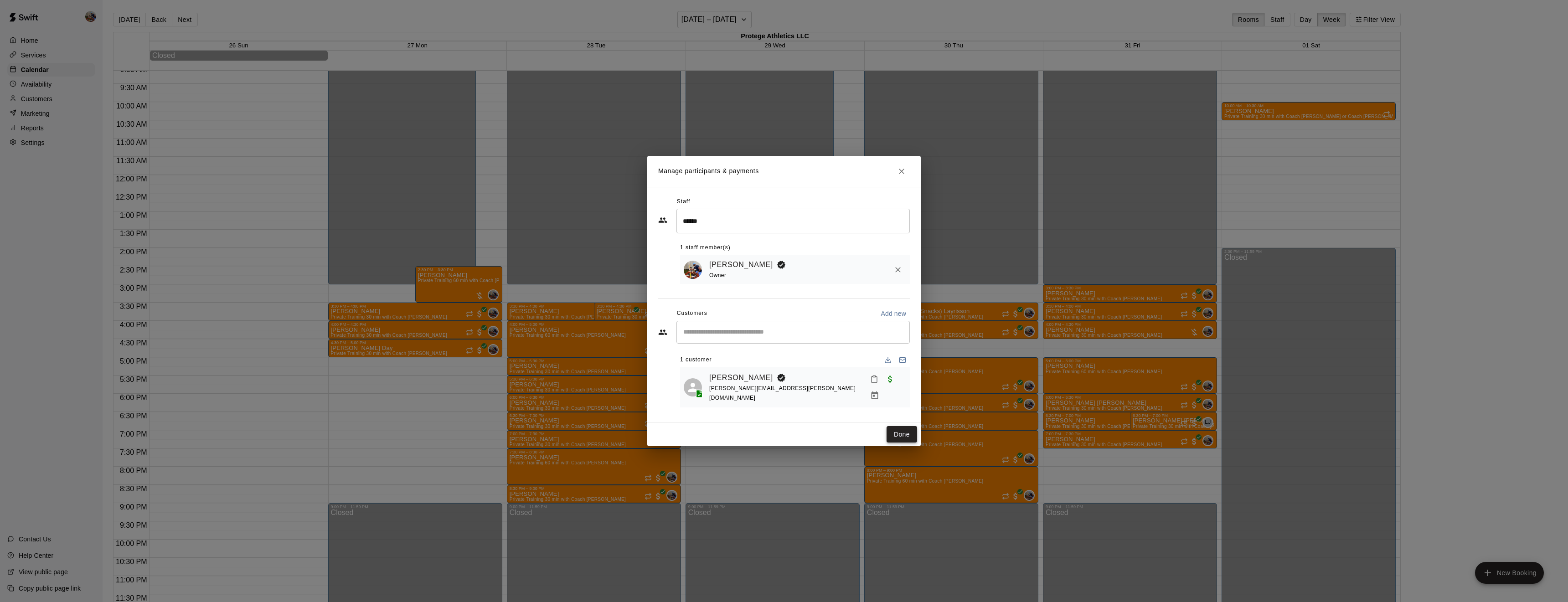
click at [902, 429] on button "Done" at bounding box center [902, 434] width 30 height 17
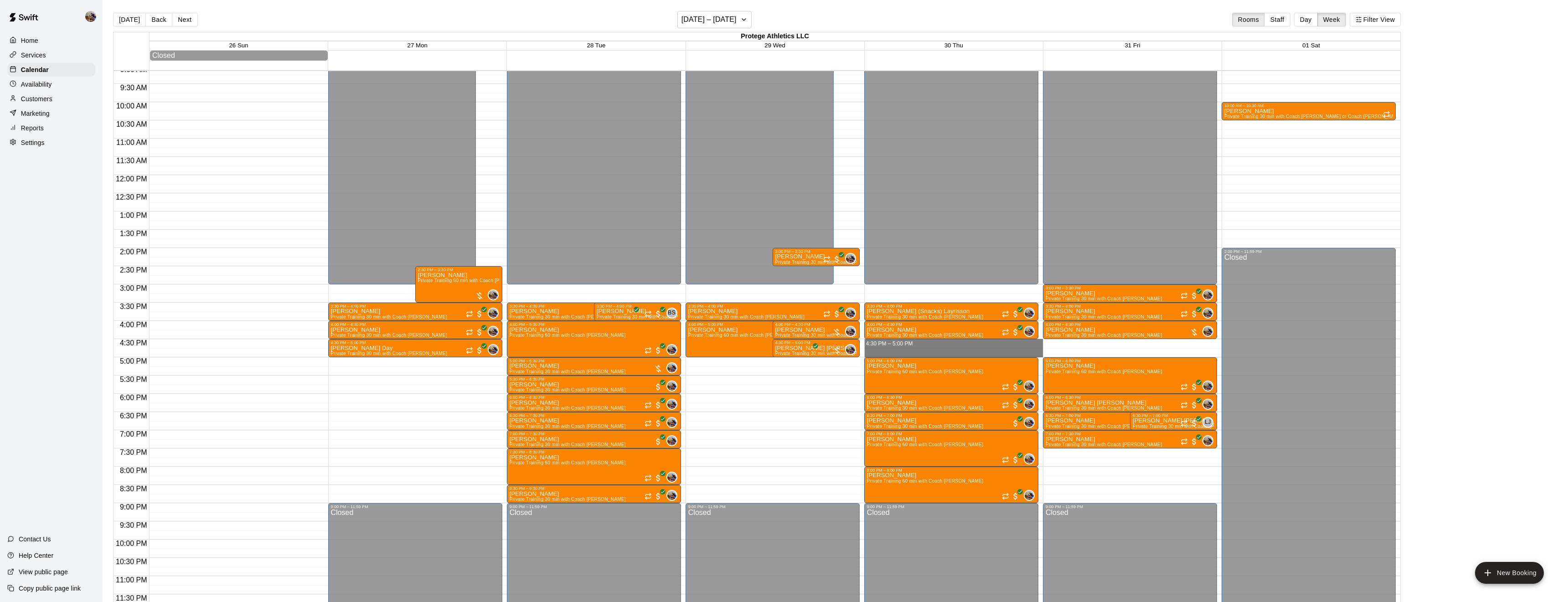
drag, startPoint x: 939, startPoint y: 341, endPoint x: 939, endPoint y: 351, distance: 10.0
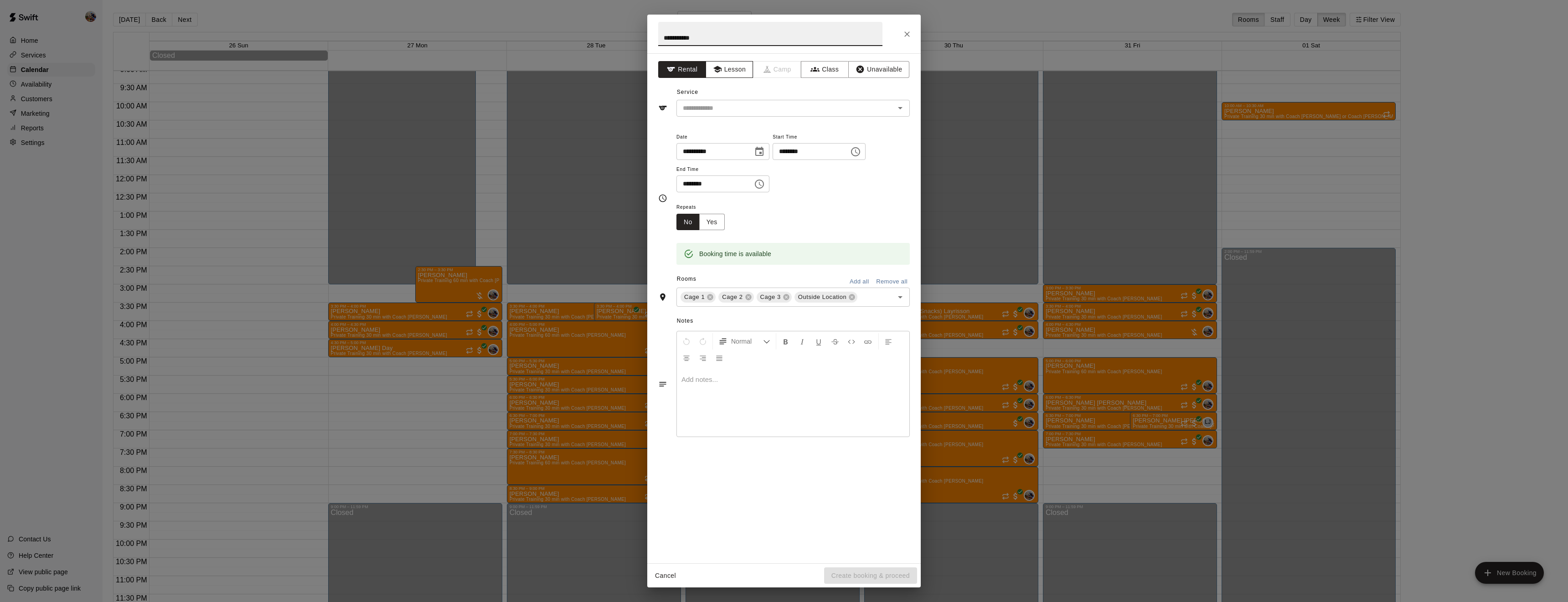
type input "**********"
click at [734, 70] on button "Lesson" at bounding box center [730, 69] width 48 height 17
click at [734, 107] on input "text" at bounding box center [780, 108] width 201 height 12
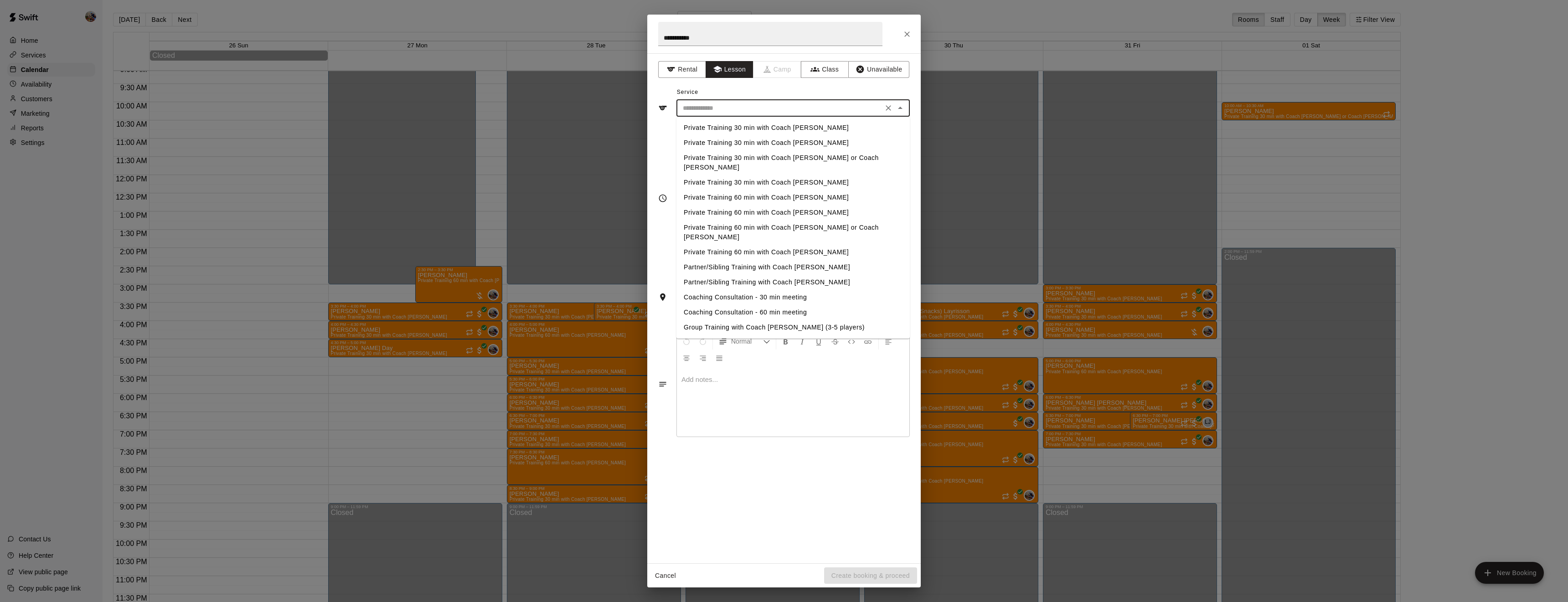
click at [740, 127] on li "Private Training 30 min with Coach [PERSON_NAME]" at bounding box center [794, 127] width 234 height 15
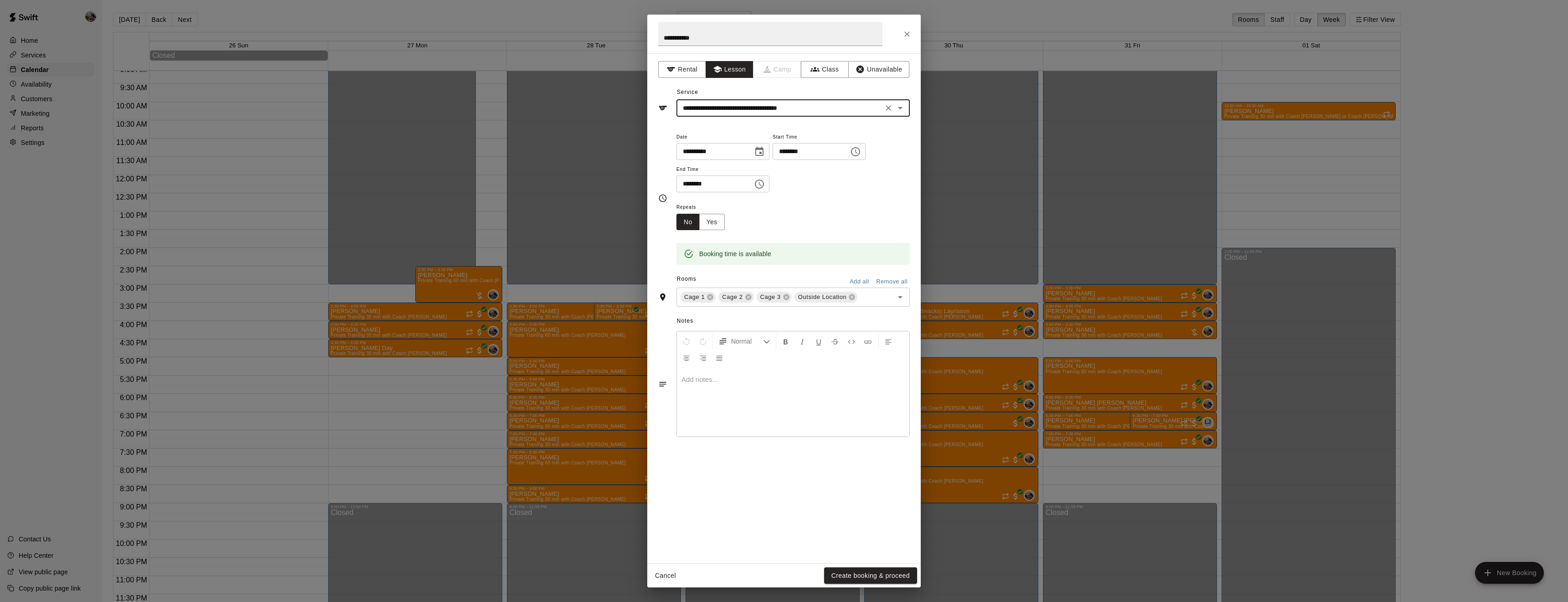
type input "**********"
click at [746, 300] on icon at bounding box center [748, 297] width 6 height 6
click at [773, 300] on icon at bounding box center [776, 297] width 6 height 6
click at [897, 574] on button "Create booking & proceed" at bounding box center [871, 575] width 93 height 17
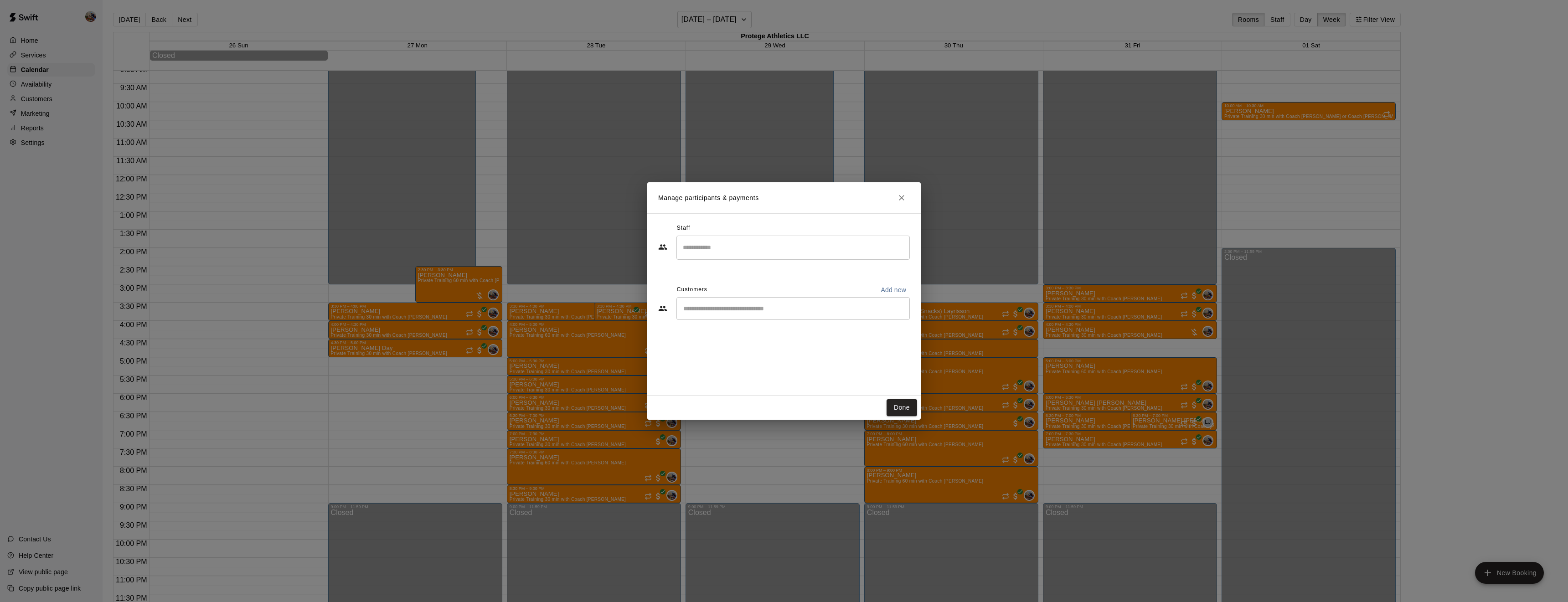
click at [765, 251] on input "Search staff" at bounding box center [793, 248] width 225 height 16
type input "*"
click at [754, 270] on div "[PERSON_NAME] Owner" at bounding box center [801, 279] width 203 height 18
type input "******"
click at [736, 306] on input "Start typing to search customers..." at bounding box center [793, 308] width 225 height 9
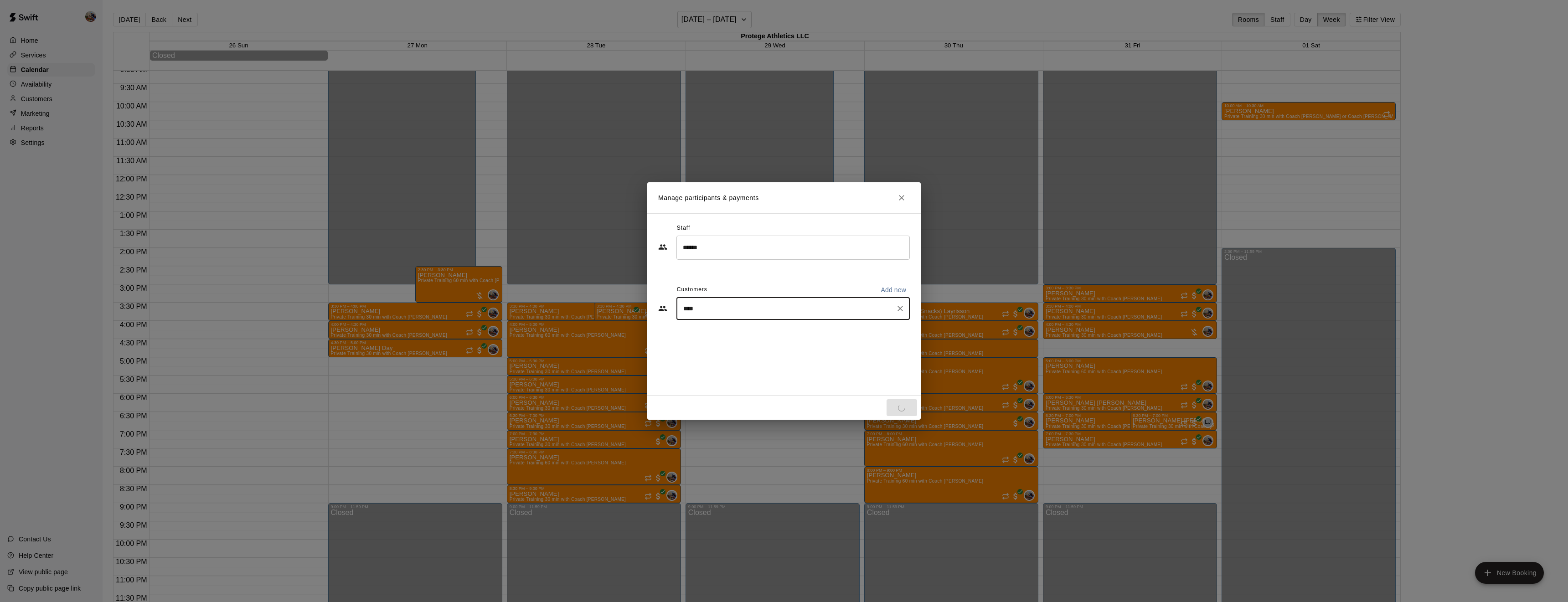
type input "*****"
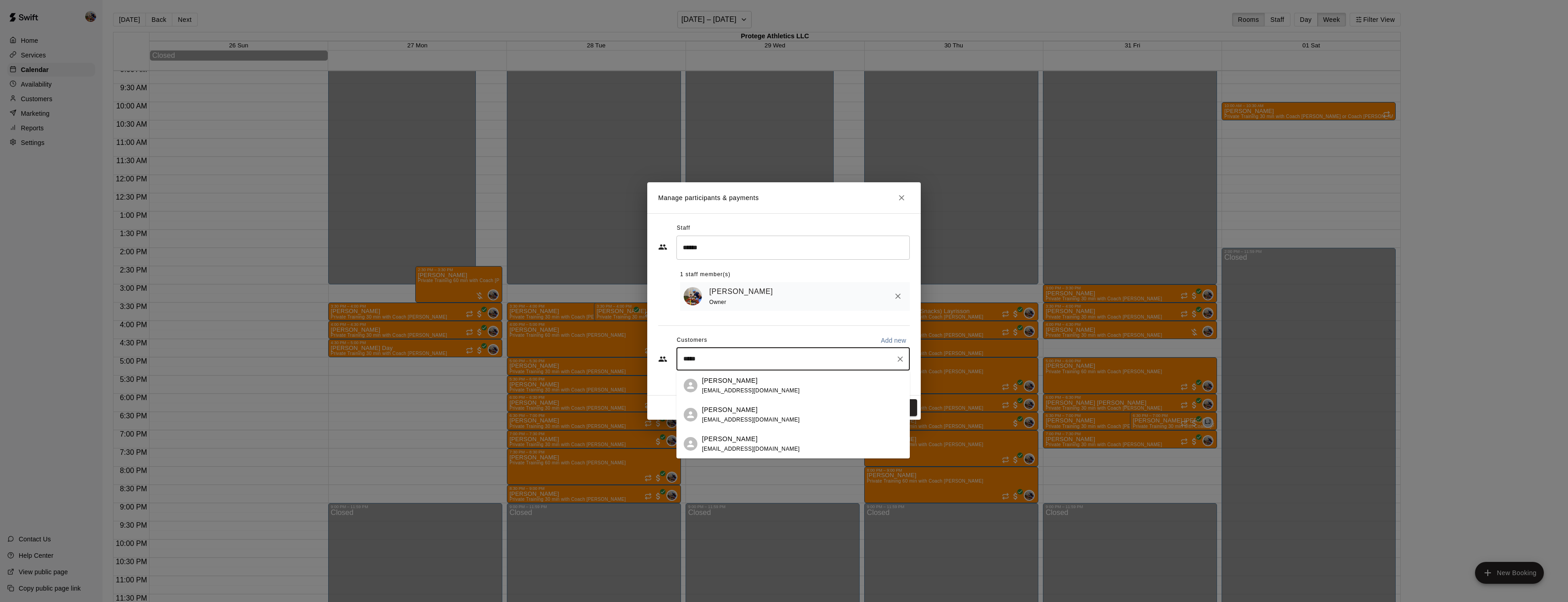
click at [734, 380] on p "[PERSON_NAME]" at bounding box center [730, 381] width 56 height 10
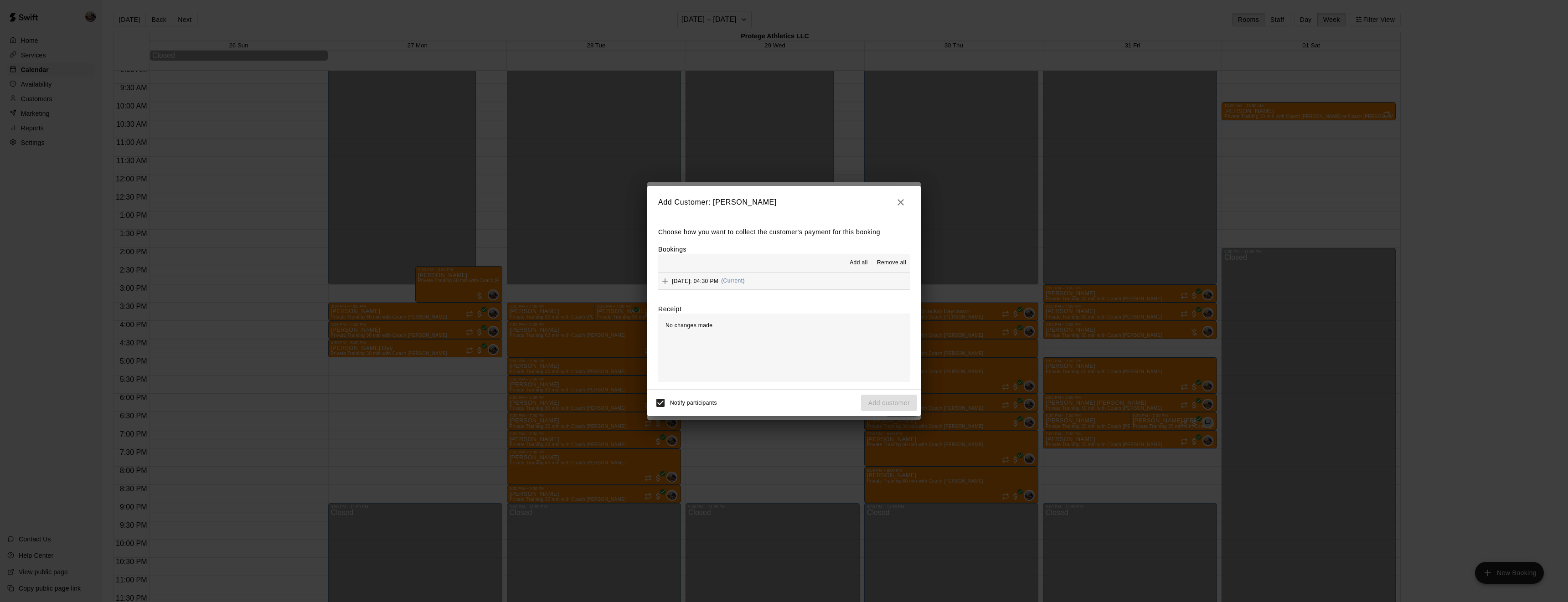
click at [851, 262] on span "Add all" at bounding box center [858, 263] width 19 height 9
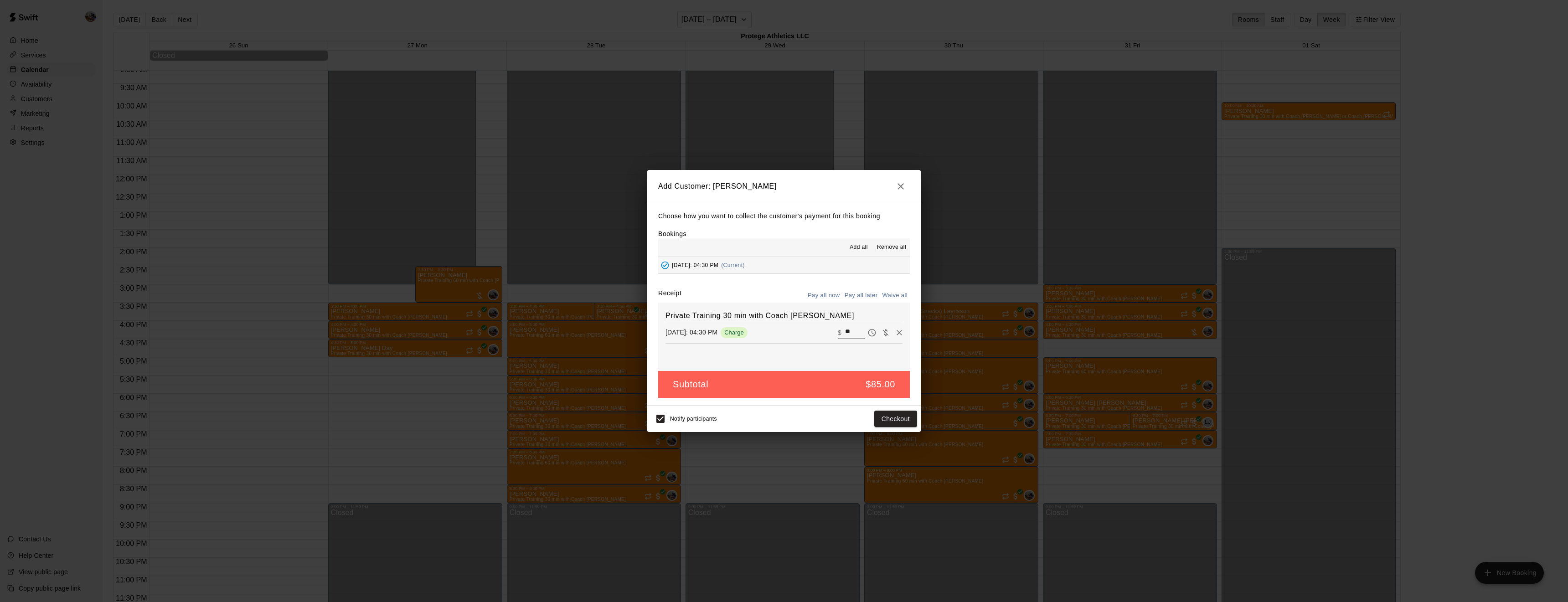
click at [895, 296] on button "Waive all" at bounding box center [895, 296] width 30 height 14
type input "*"
click at [882, 415] on button "Add customer" at bounding box center [889, 419] width 56 height 17
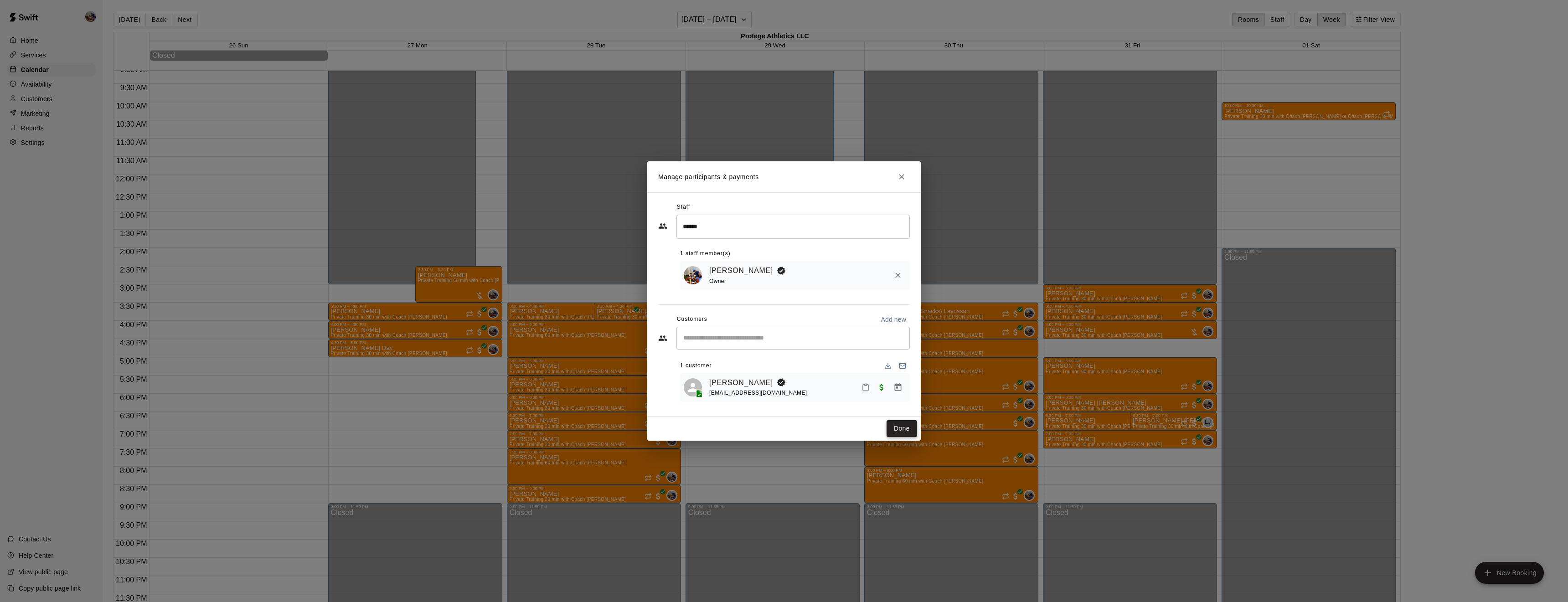
click at [904, 426] on button "Done" at bounding box center [902, 428] width 30 height 17
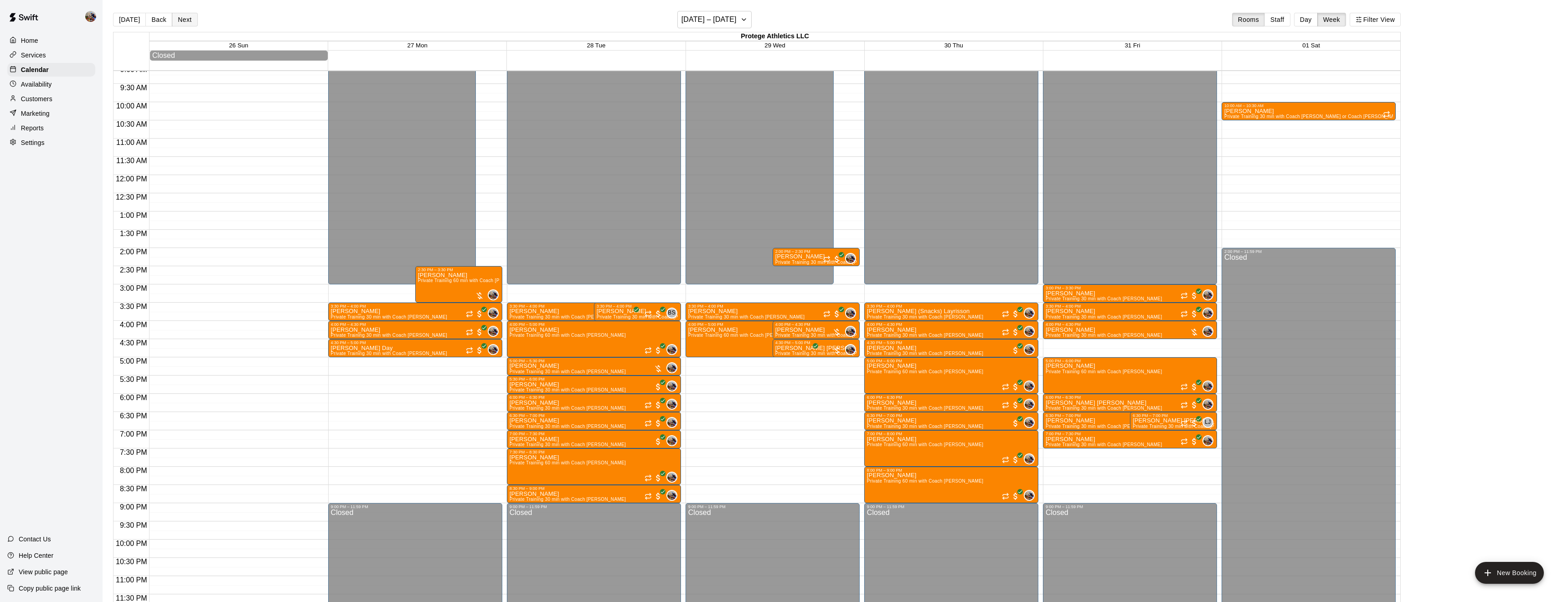
click at [190, 19] on button "Next" at bounding box center [184, 19] width 26 height 13
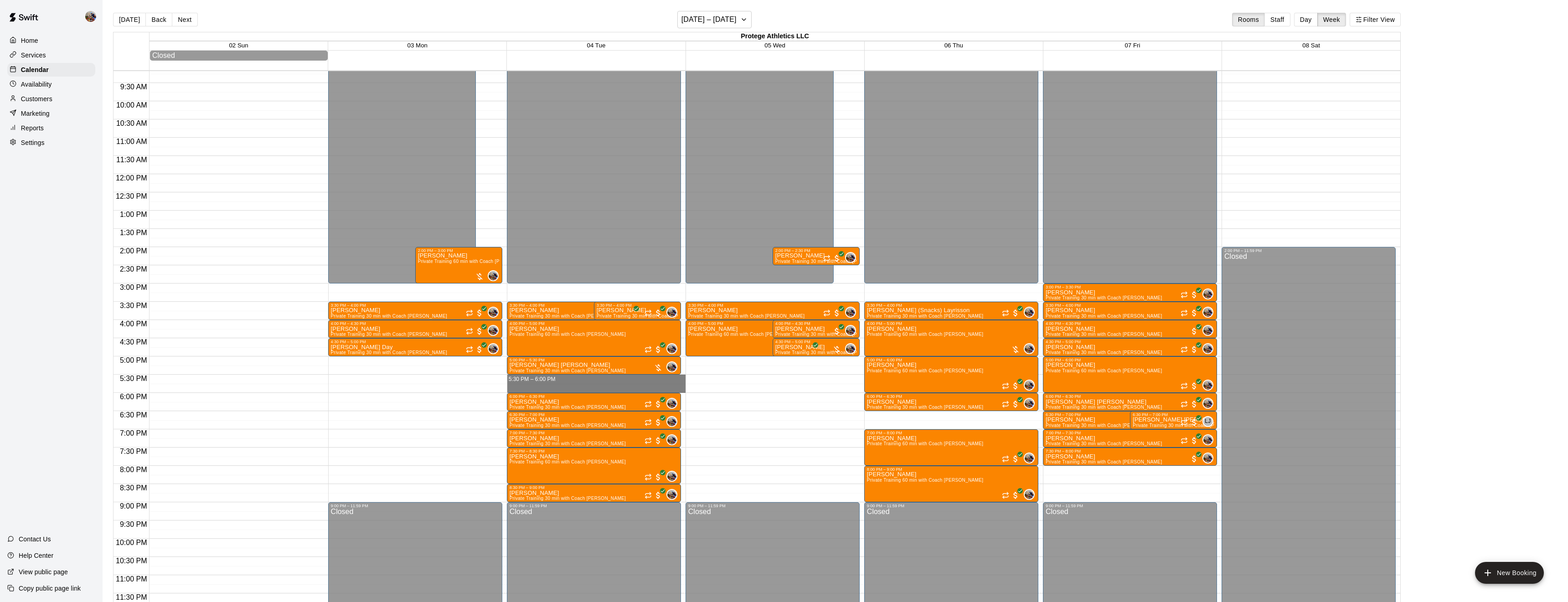
drag, startPoint x: 569, startPoint y: 380, endPoint x: 571, endPoint y: 392, distance: 12.2
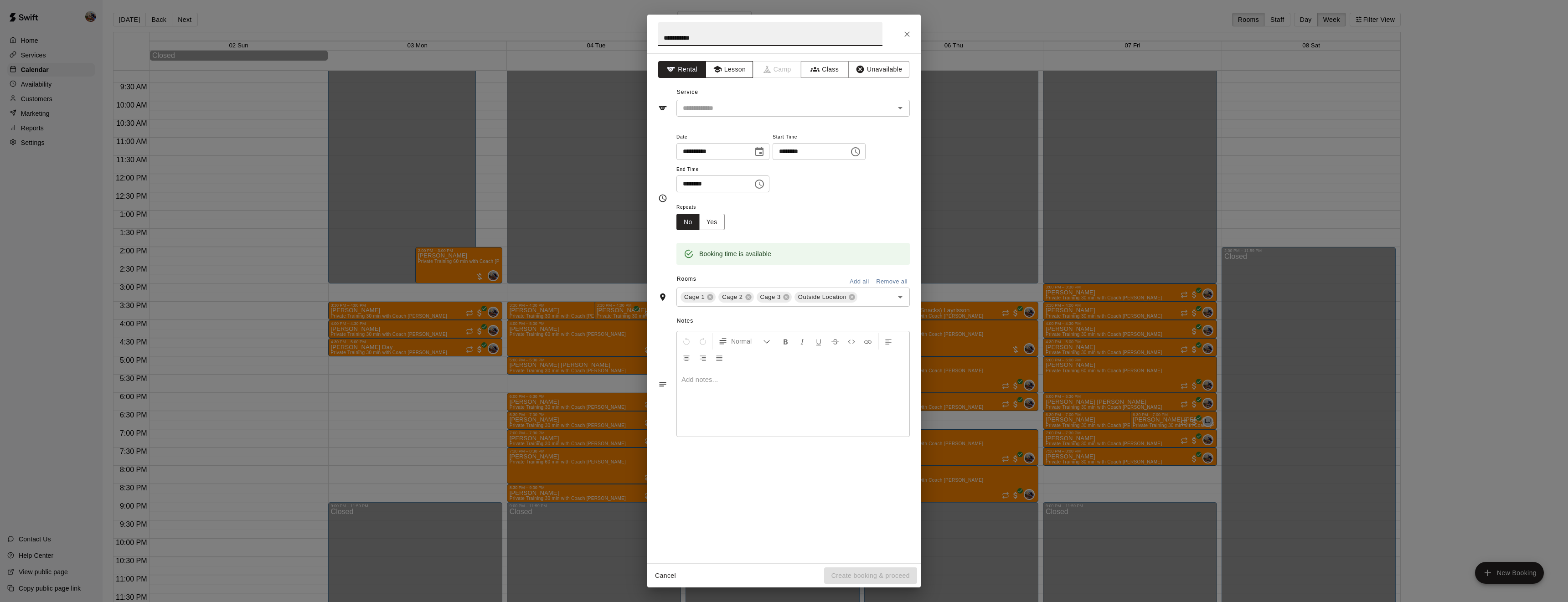
type input "**********"
click at [737, 67] on button "Lesson" at bounding box center [730, 69] width 48 height 17
click at [739, 107] on input "text" at bounding box center [780, 108] width 201 height 12
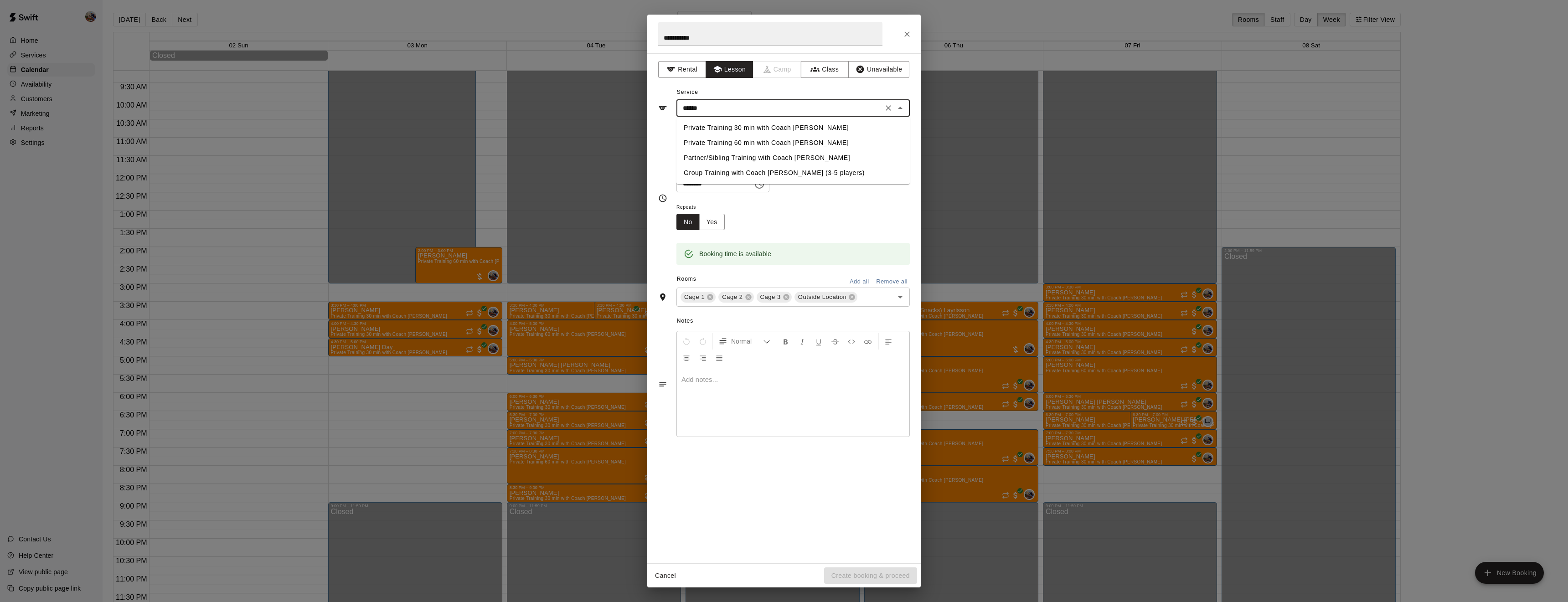
click at [743, 125] on li "Private Training 30 min with Coach [PERSON_NAME]" at bounding box center [794, 127] width 234 height 15
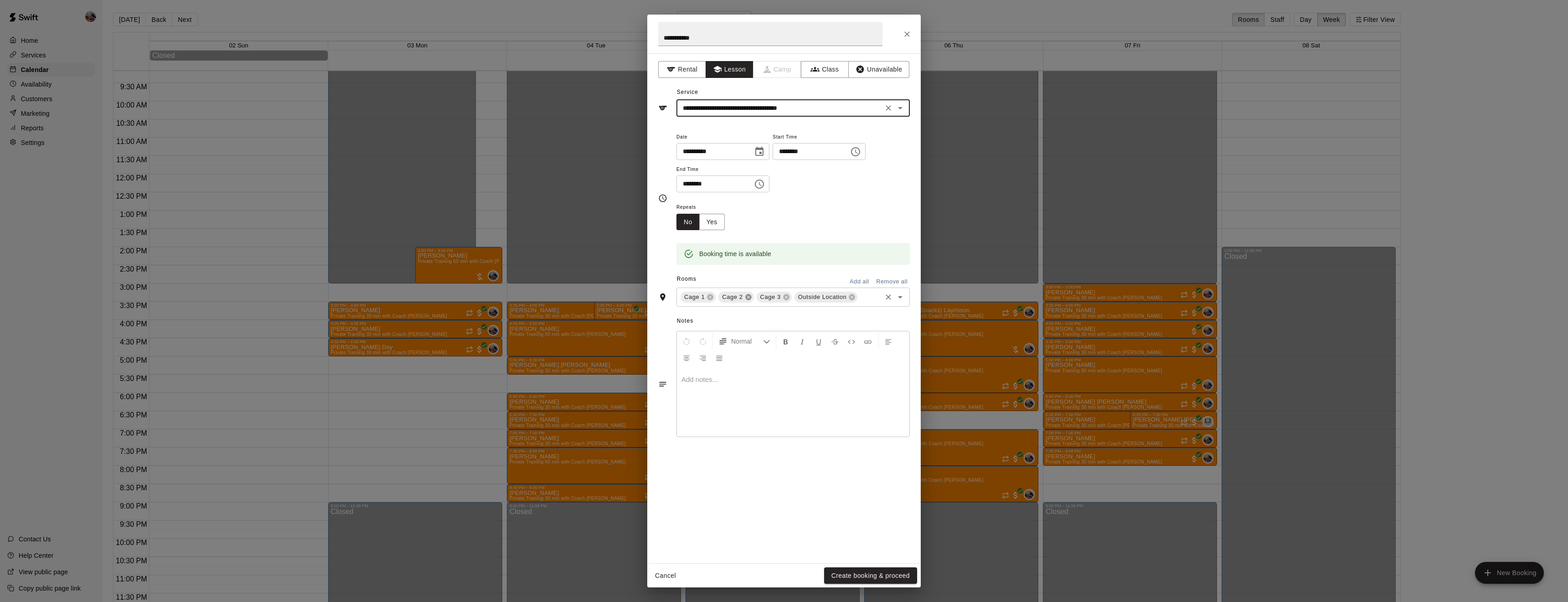
click at [745, 300] on icon at bounding box center [748, 297] width 6 height 6
click at [775, 300] on icon at bounding box center [776, 297] width 6 height 6
type input "**********"
click at [902, 571] on button "Create booking & proceed" at bounding box center [871, 575] width 93 height 17
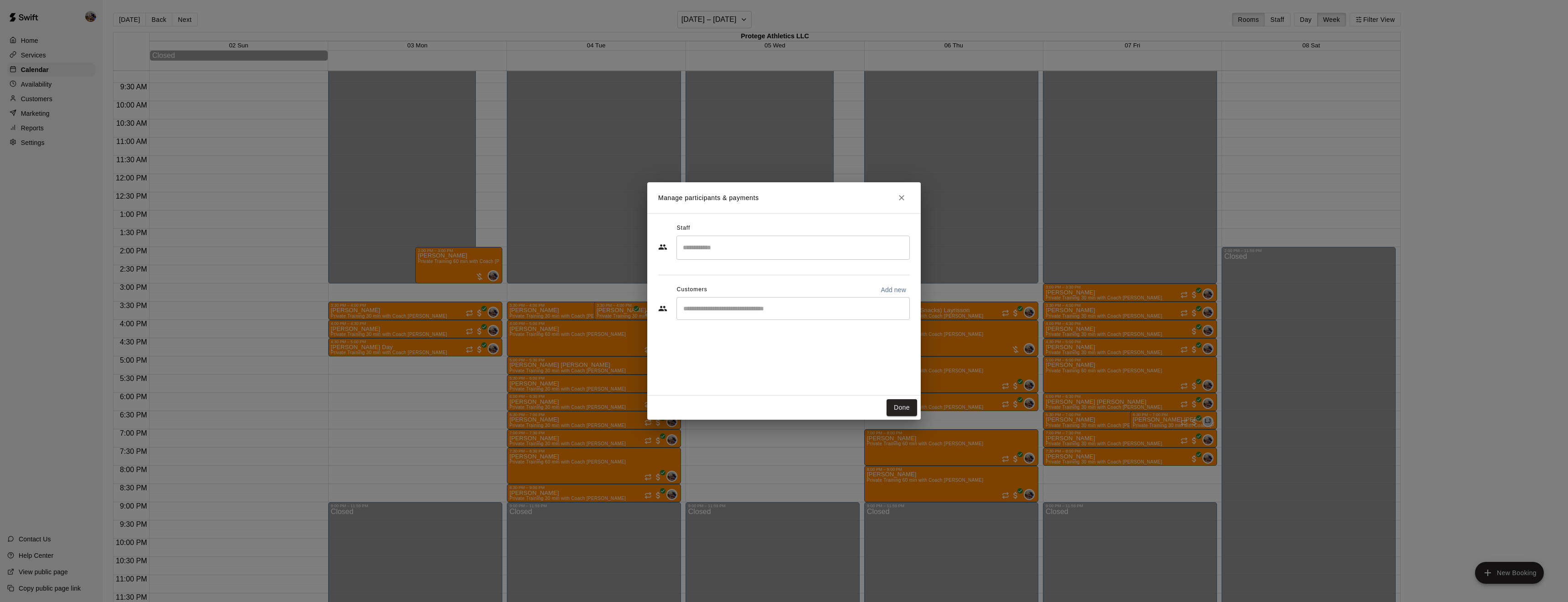
click at [732, 256] on input "Search staff" at bounding box center [793, 248] width 225 height 16
click at [727, 273] on p "[PERSON_NAME]" at bounding box center [727, 274] width 56 height 10
type input "******"
click at [724, 312] on input "Start typing to search customers..." at bounding box center [793, 308] width 225 height 9
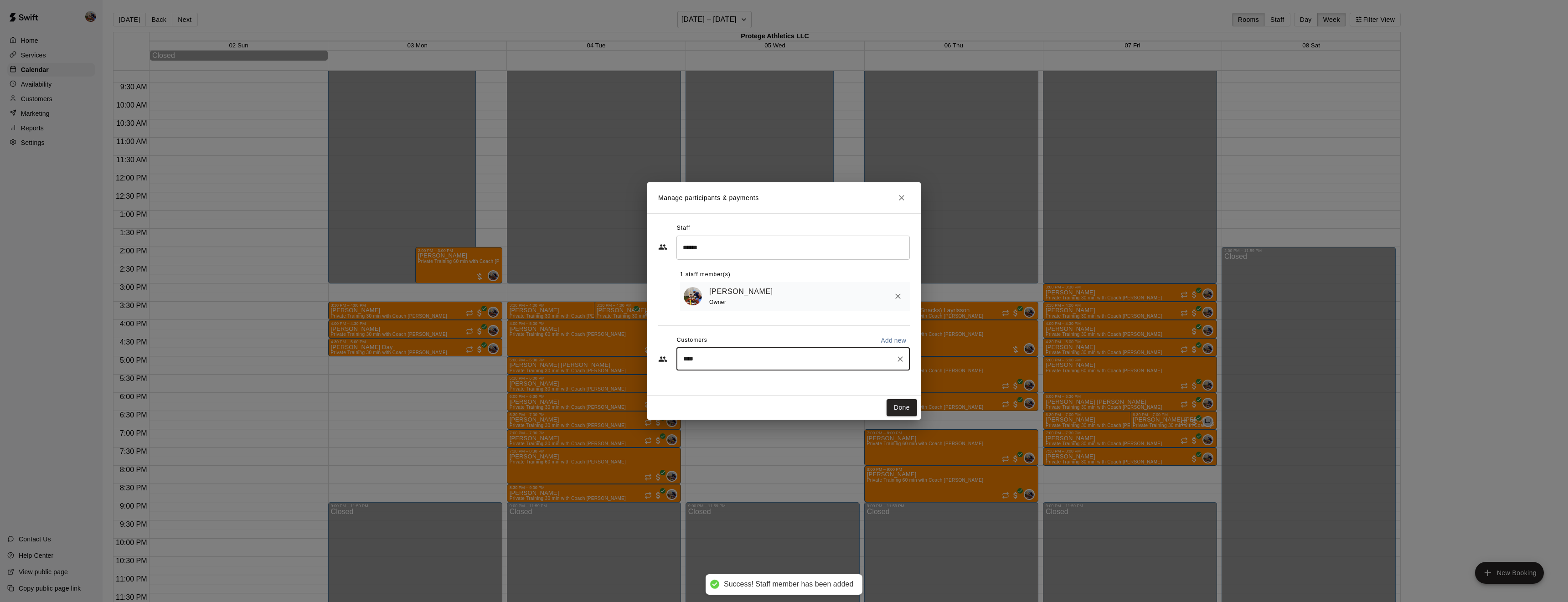
type input "*****"
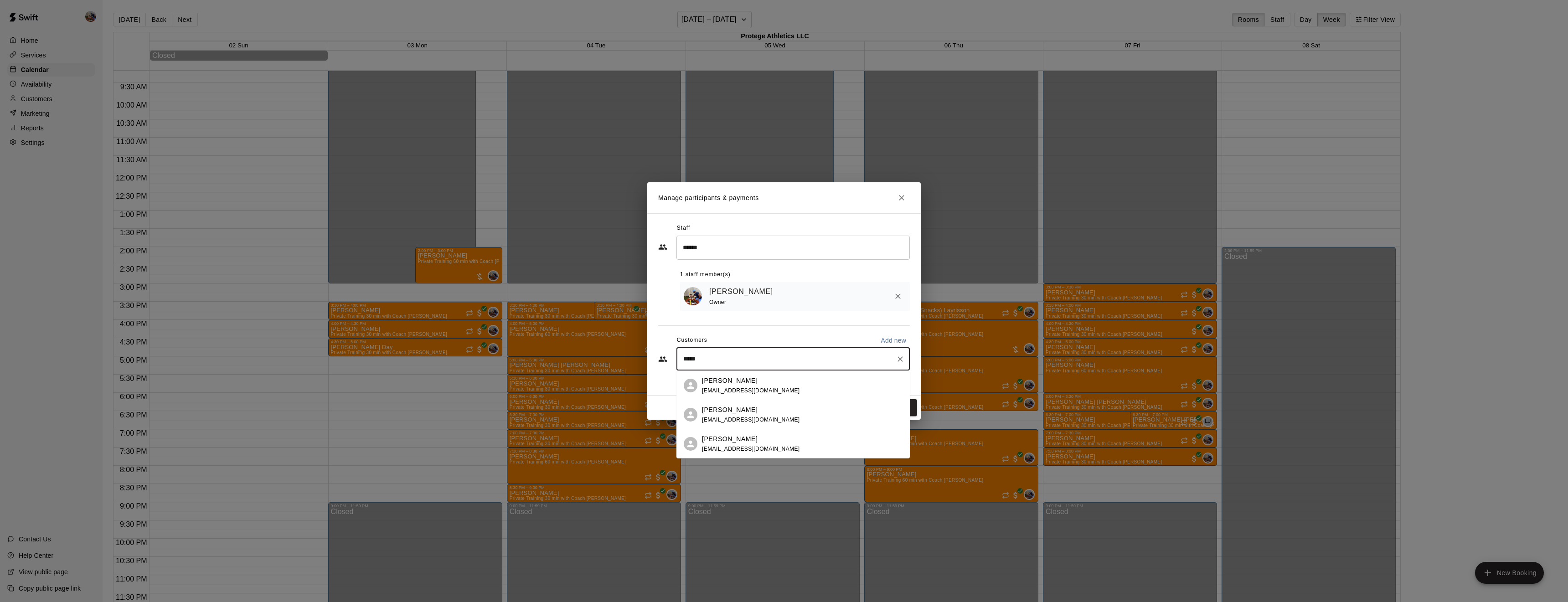
click at [735, 385] on div "[PERSON_NAME] [EMAIL_ADDRESS][DOMAIN_NAME]" at bounding box center [751, 386] width 98 height 19
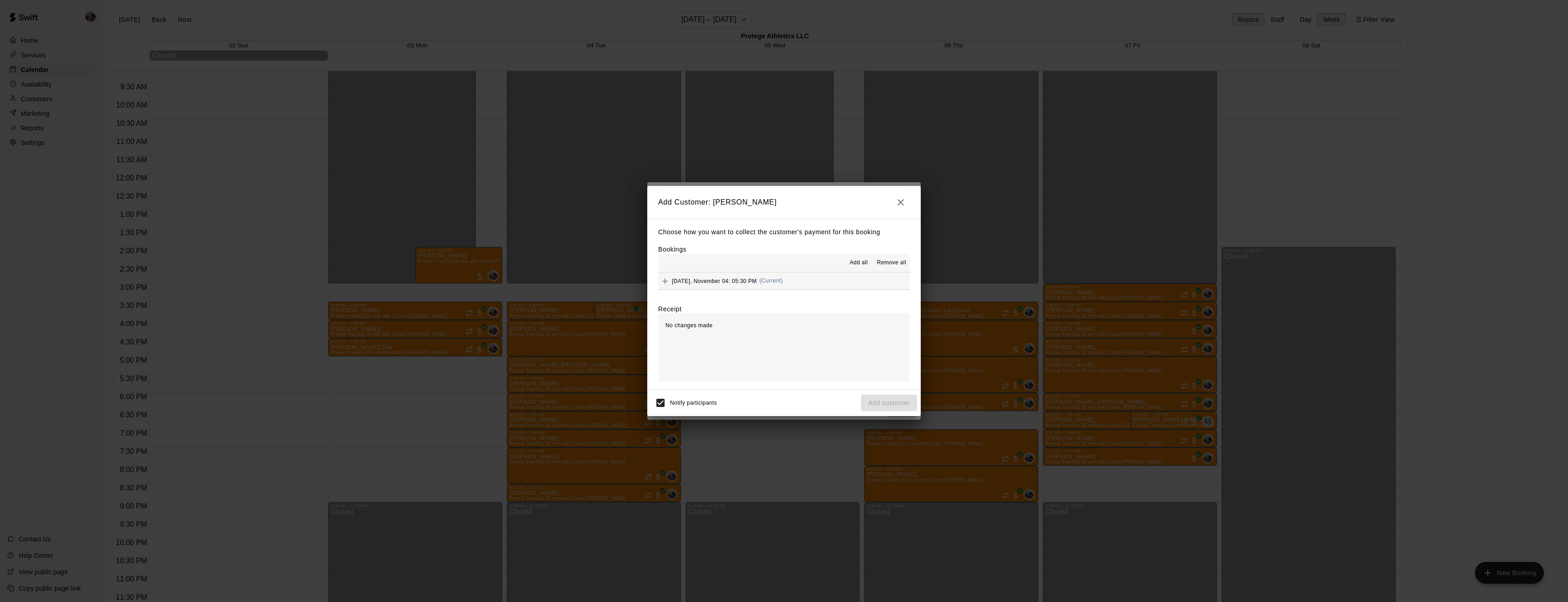
click at [863, 256] on button "Add all" at bounding box center [858, 263] width 29 height 14
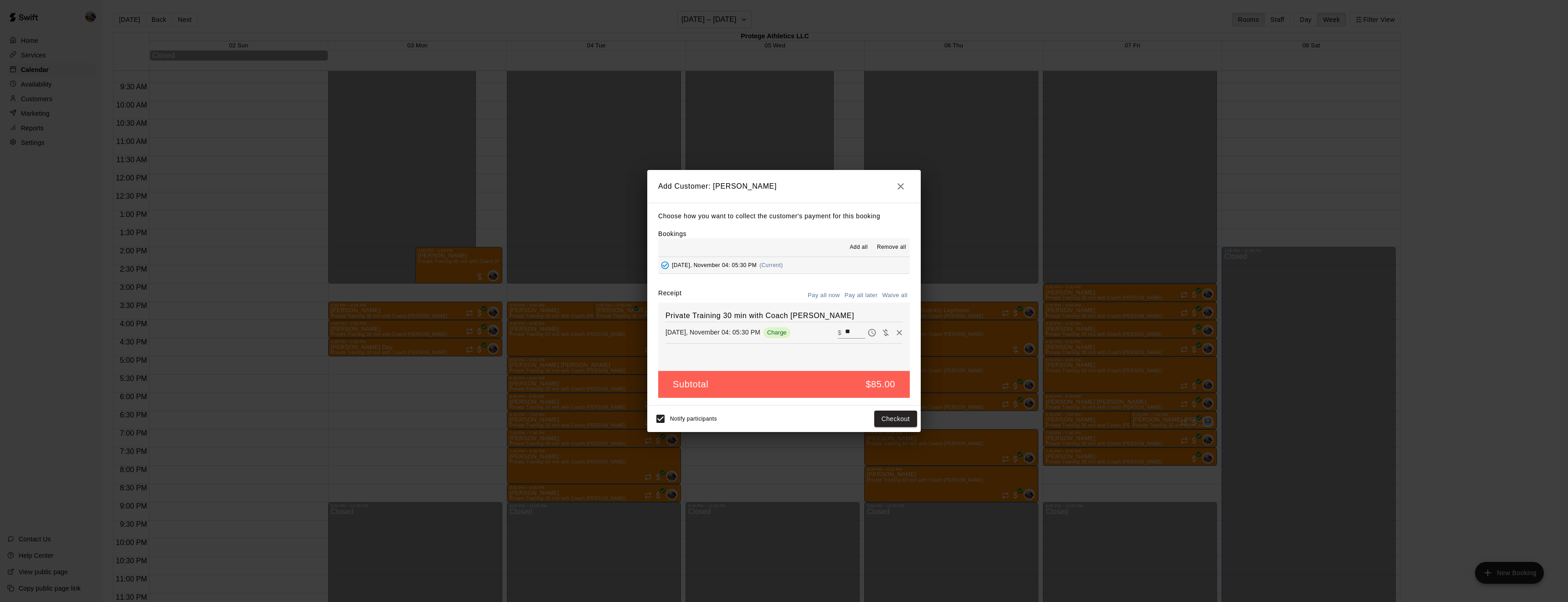
click at [897, 290] on button "Waive all" at bounding box center [895, 296] width 30 height 14
type input "*"
click at [884, 415] on button "Add customer" at bounding box center [889, 419] width 56 height 17
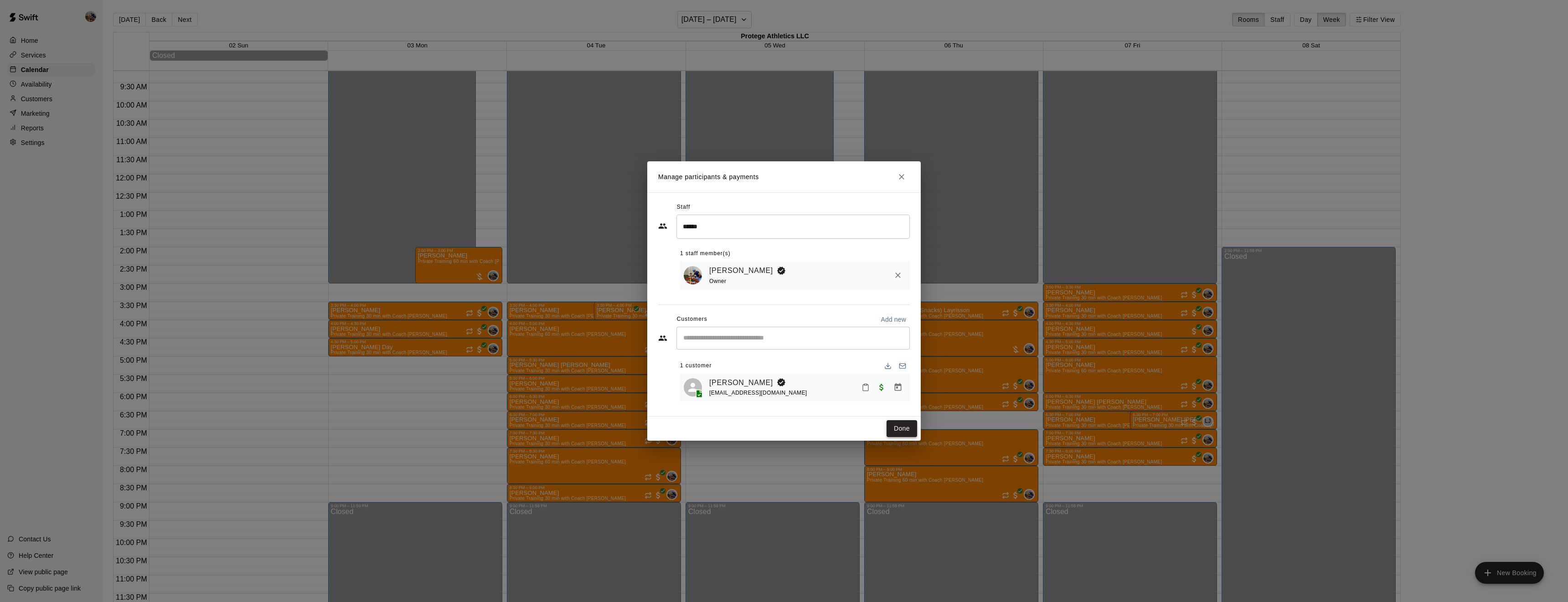
click at [902, 430] on button "Done" at bounding box center [902, 428] width 30 height 17
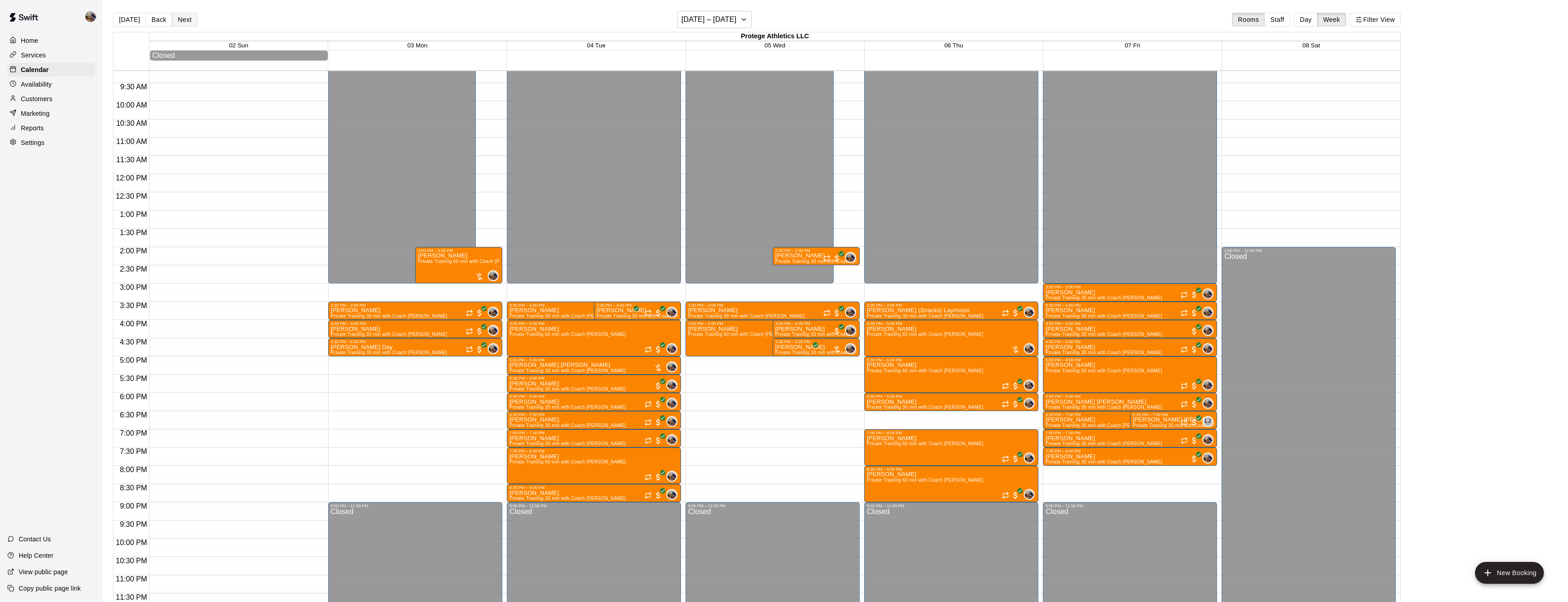
click at [188, 18] on button "Next" at bounding box center [184, 19] width 26 height 13
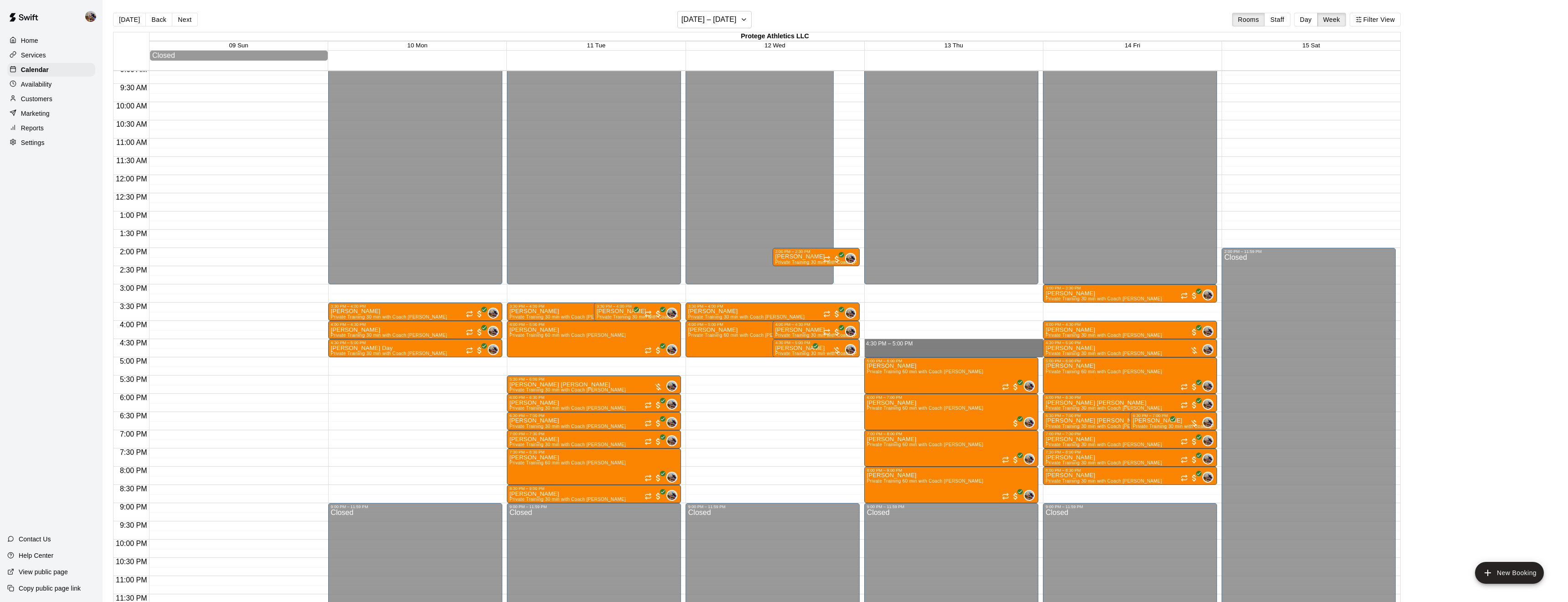
drag, startPoint x: 910, startPoint y: 340, endPoint x: 910, endPoint y: 354, distance: 14.0
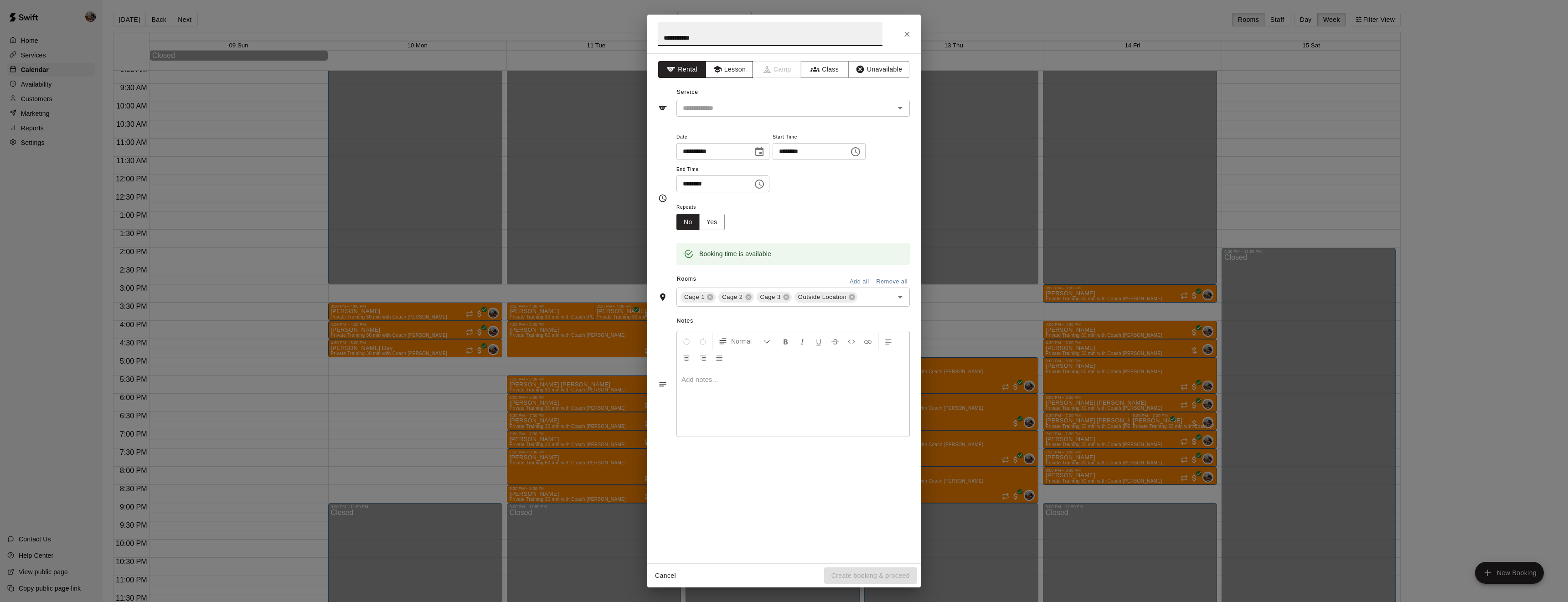
type input "**********"
click at [734, 76] on button "Lesson" at bounding box center [730, 69] width 48 height 17
click at [750, 110] on input "text" at bounding box center [780, 108] width 201 height 12
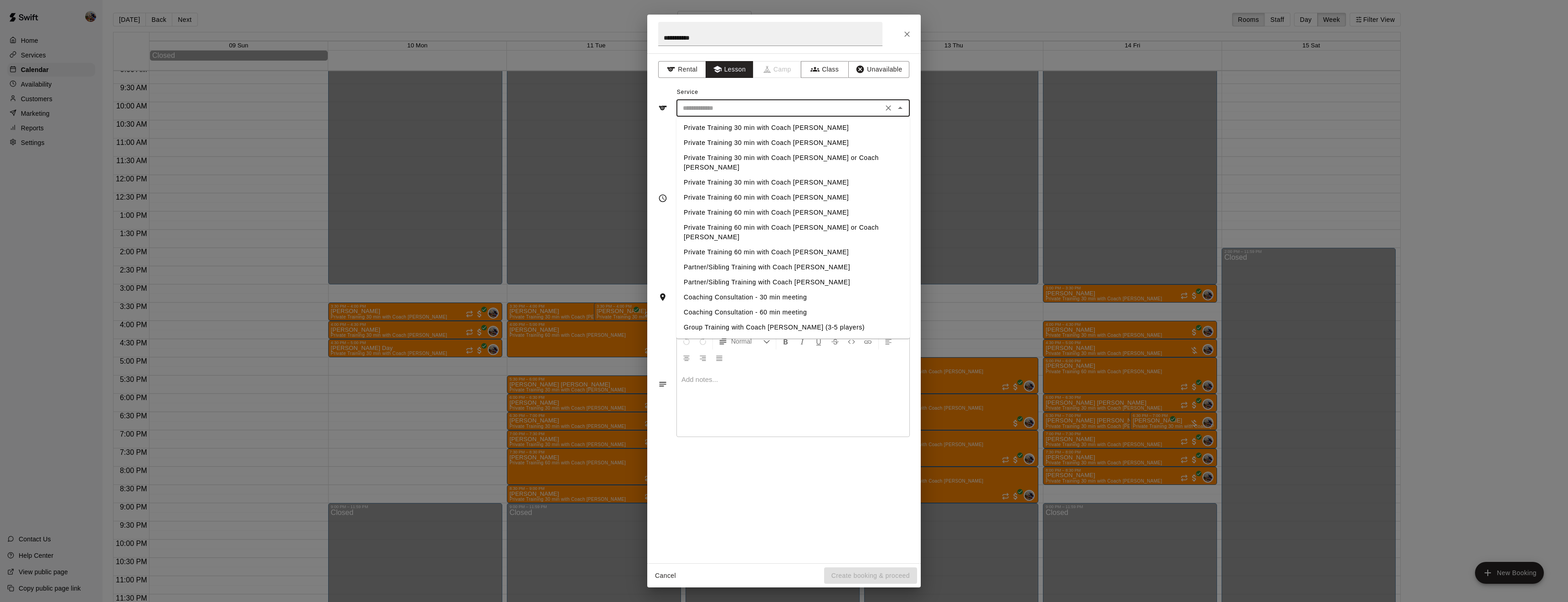
click at [753, 128] on li "Private Training 30 min with Coach [PERSON_NAME]" at bounding box center [794, 127] width 234 height 15
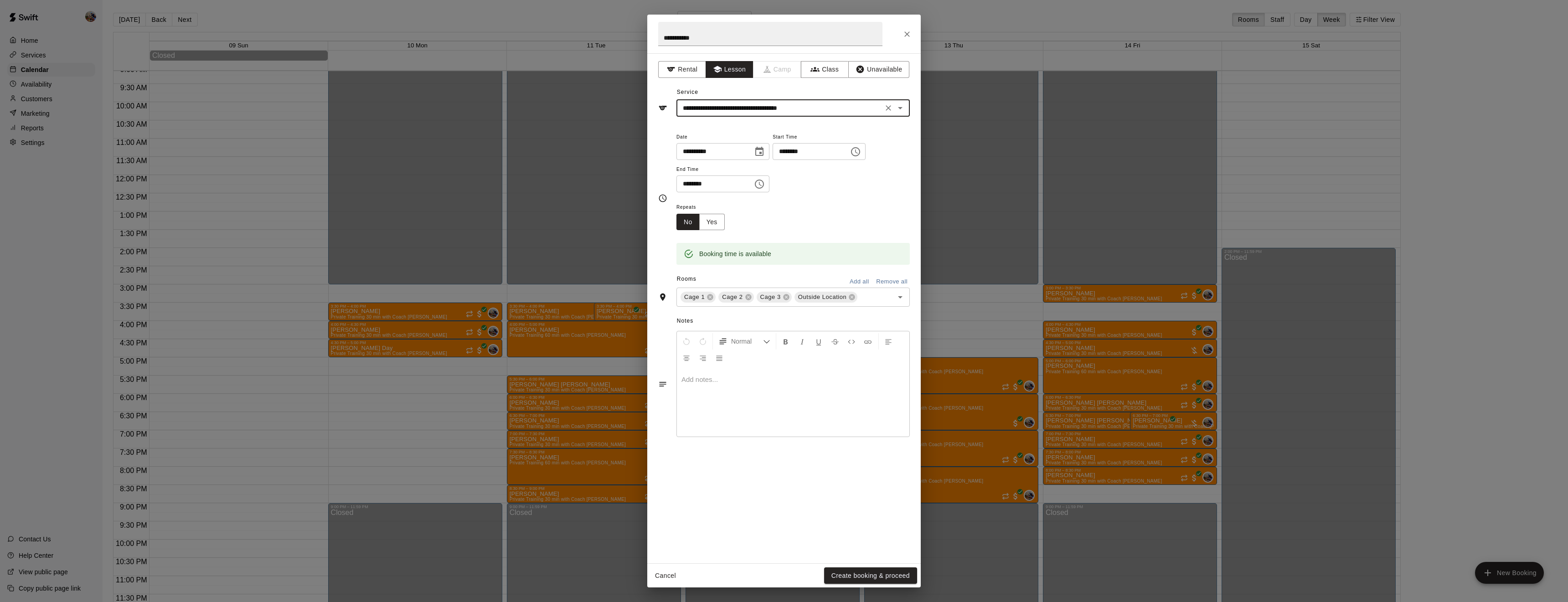
type input "**********"
click at [747, 301] on icon at bounding box center [749, 297] width 7 height 7
click at [747, 289] on icon at bounding box center [749, 286] width 7 height 7
click at [774, 300] on icon at bounding box center [776, 297] width 6 height 6
click at [892, 573] on button "Create booking & proceed" at bounding box center [871, 575] width 93 height 17
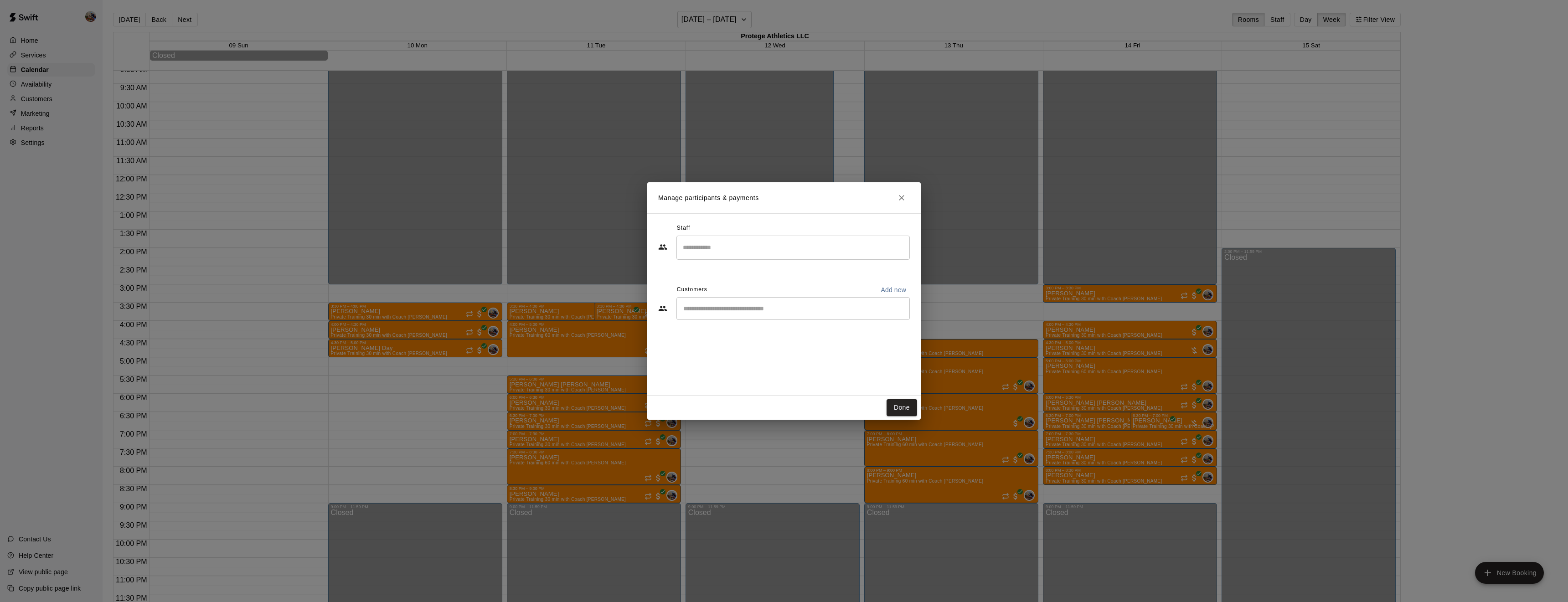
click at [749, 258] on div "​" at bounding box center [794, 247] width 234 height 24
type input "*"
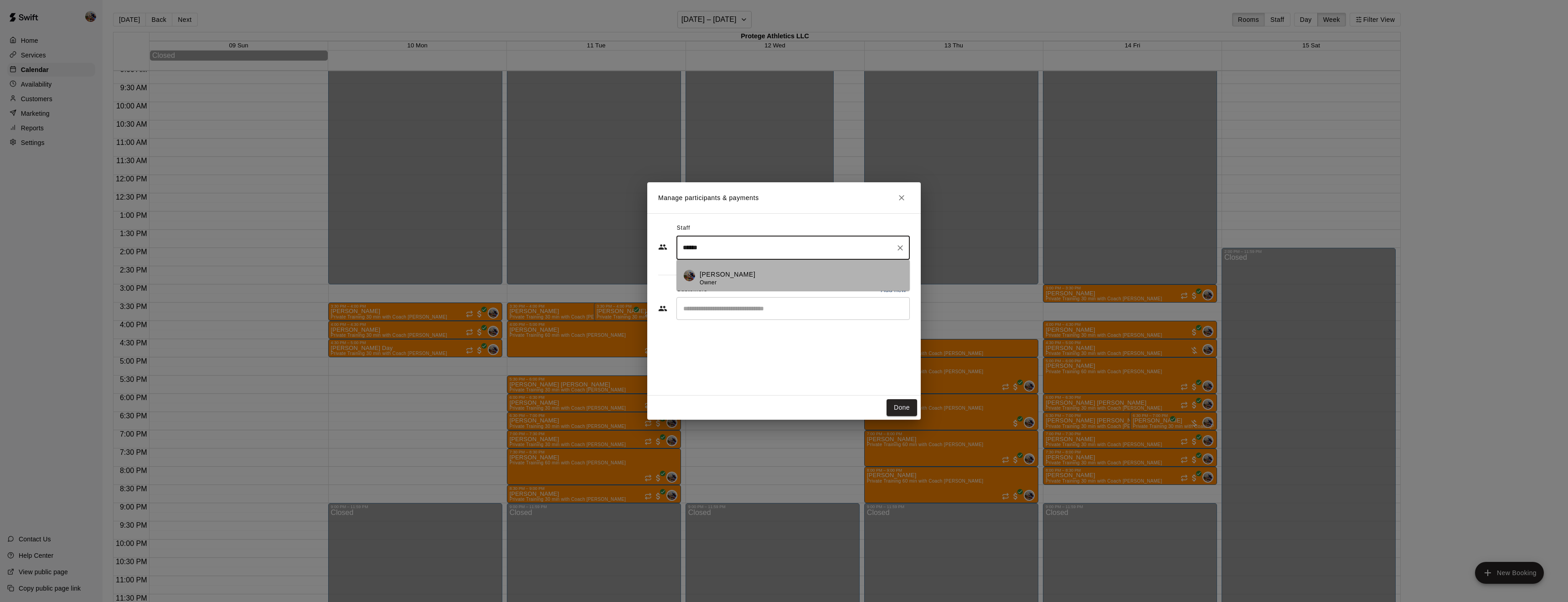
click at [749, 271] on div "[PERSON_NAME] Owner" at bounding box center [801, 279] width 203 height 18
type input "******"
click at [740, 308] on input "Start typing to search customers..." at bounding box center [793, 308] width 225 height 9
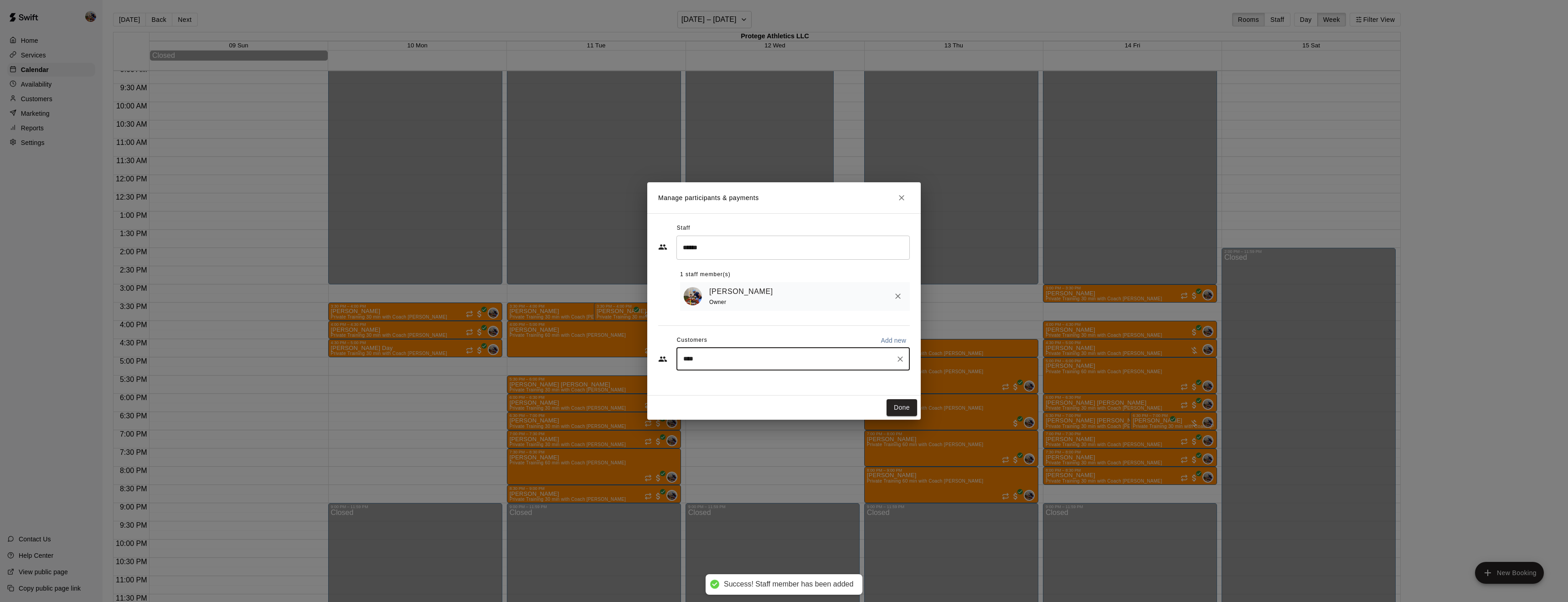
type input "*****"
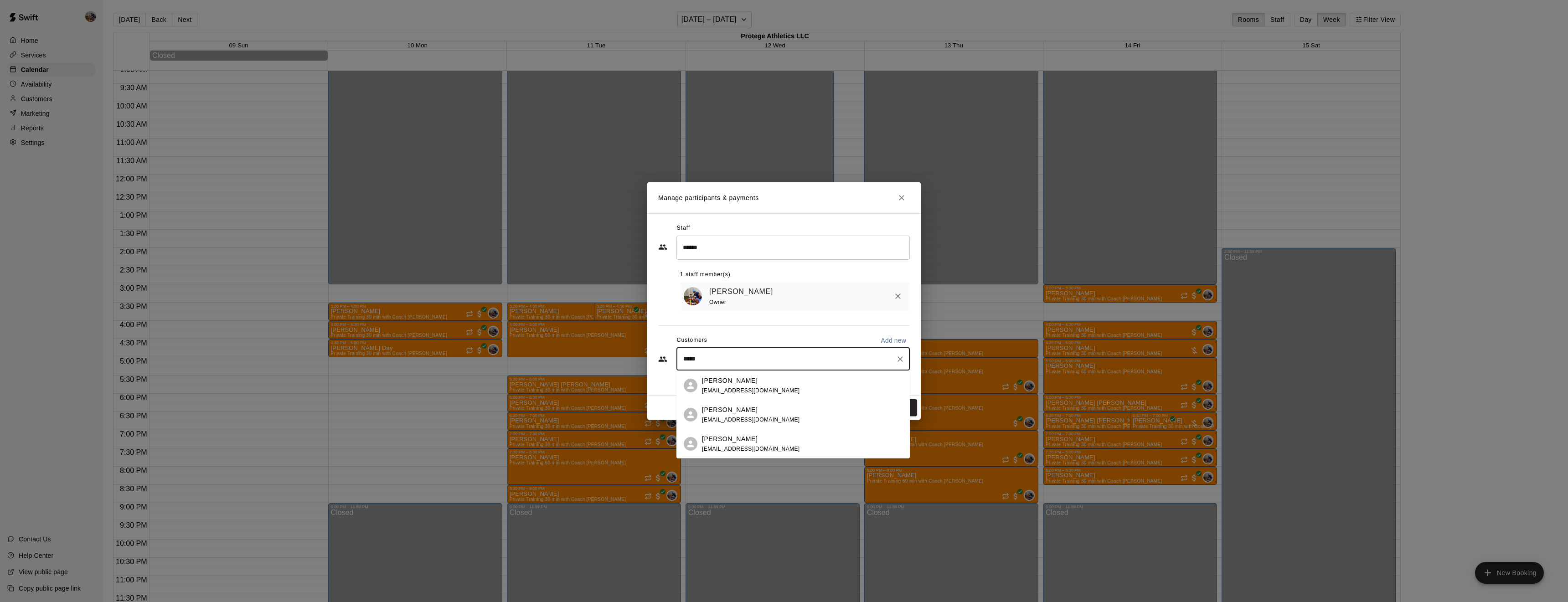
click at [746, 382] on div "[PERSON_NAME]" at bounding box center [751, 381] width 98 height 10
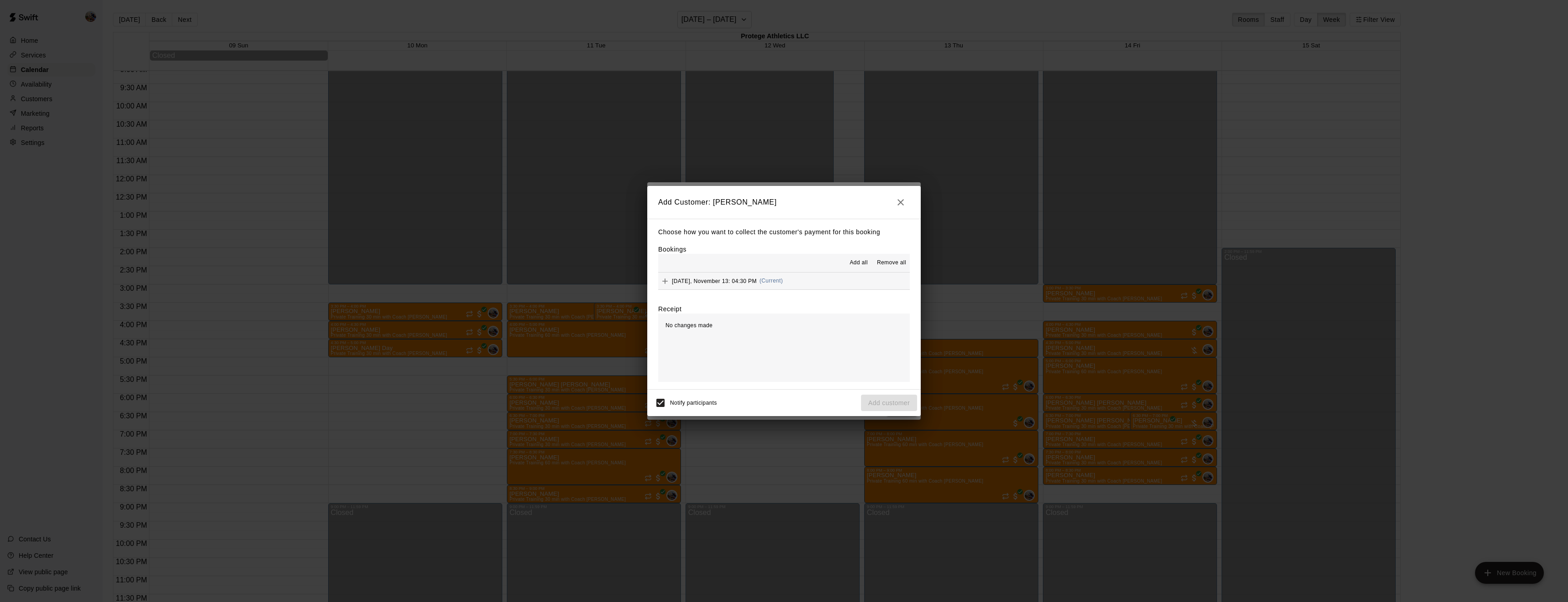
click at [854, 263] on span "Add all" at bounding box center [858, 263] width 19 height 9
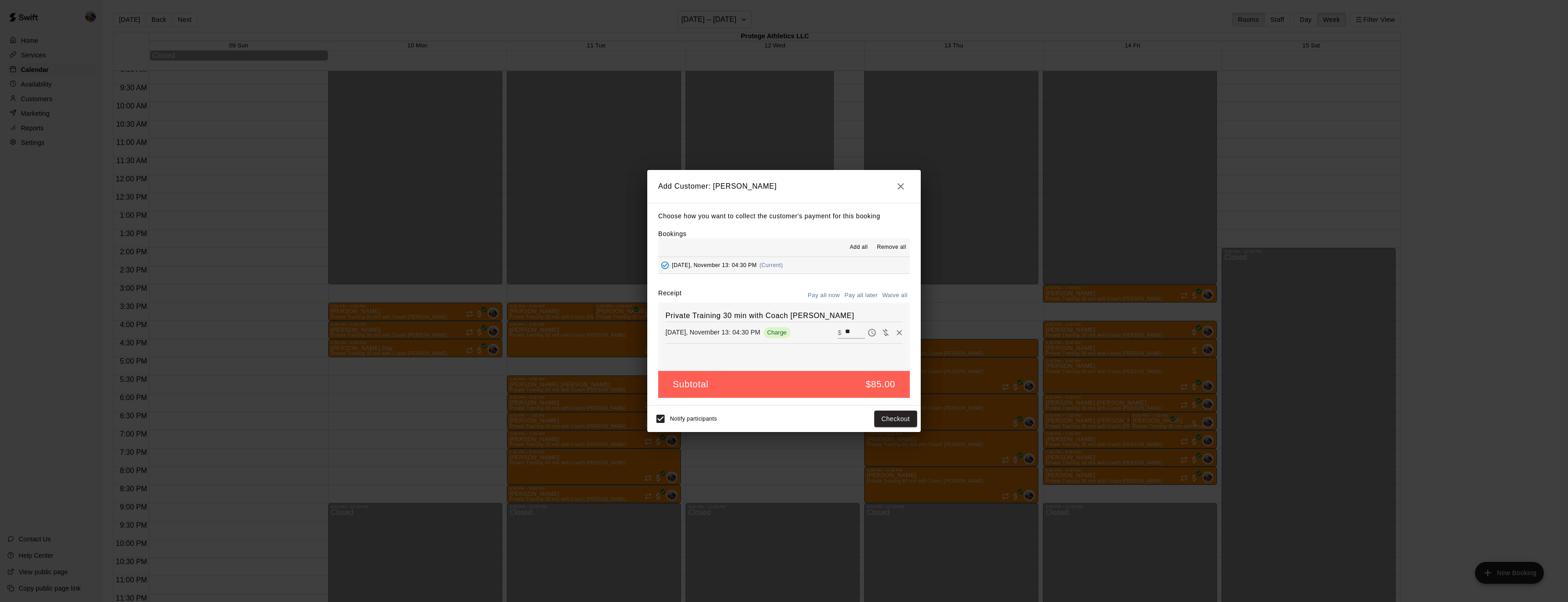
click at [897, 295] on button "Waive all" at bounding box center [895, 296] width 30 height 14
type input "*"
click at [872, 419] on button "Add customer" at bounding box center [889, 419] width 56 height 17
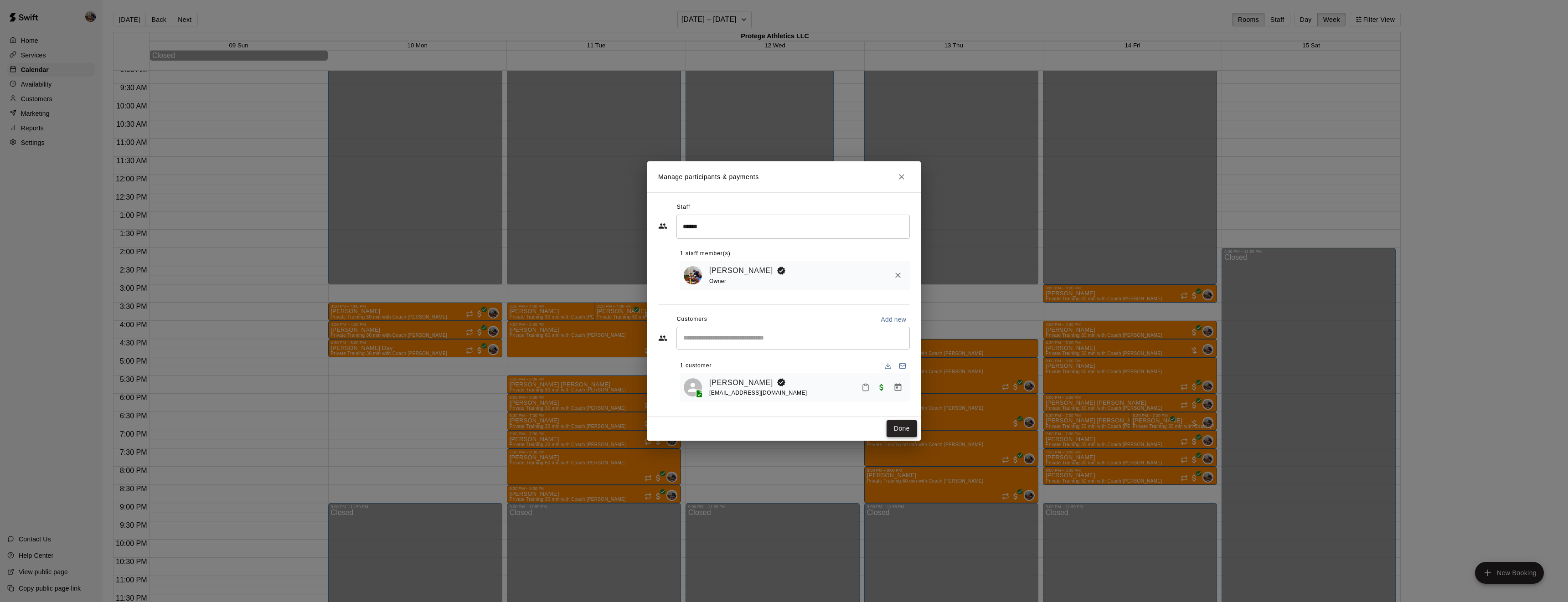
click at [899, 428] on button "Done" at bounding box center [902, 428] width 30 height 17
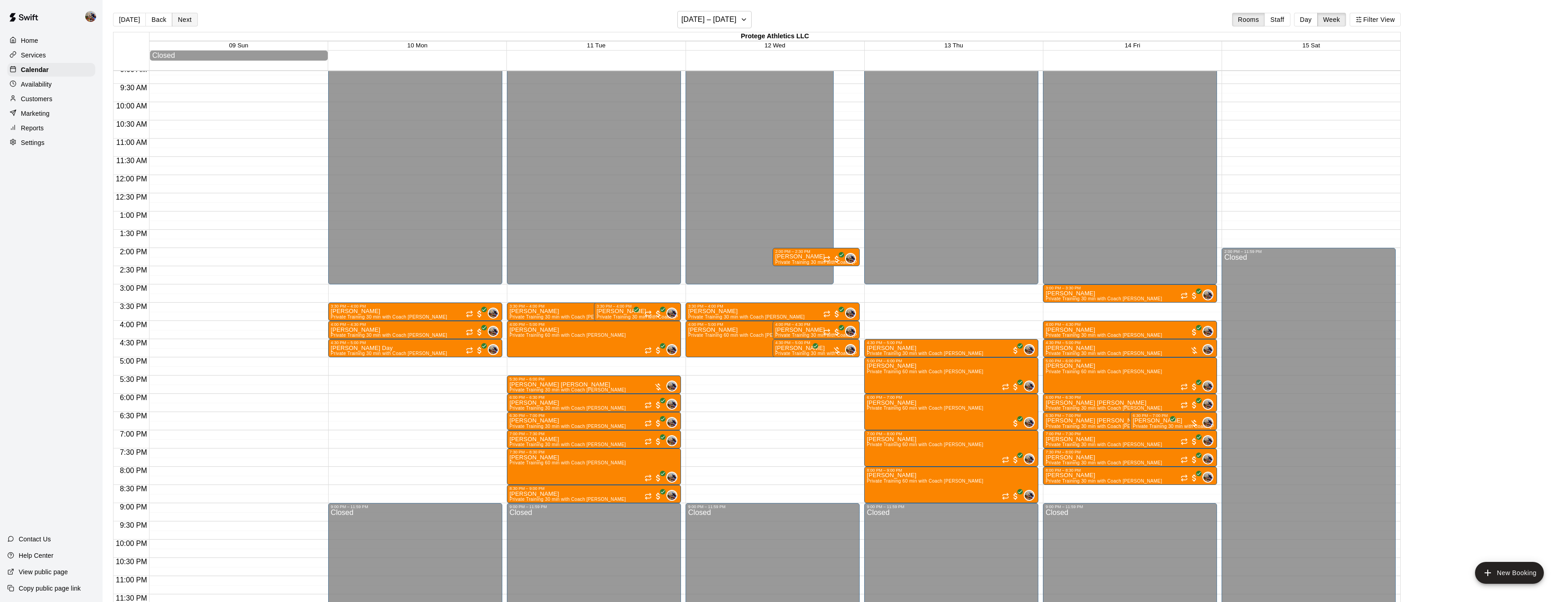
click at [190, 19] on button "Next" at bounding box center [184, 19] width 26 height 13
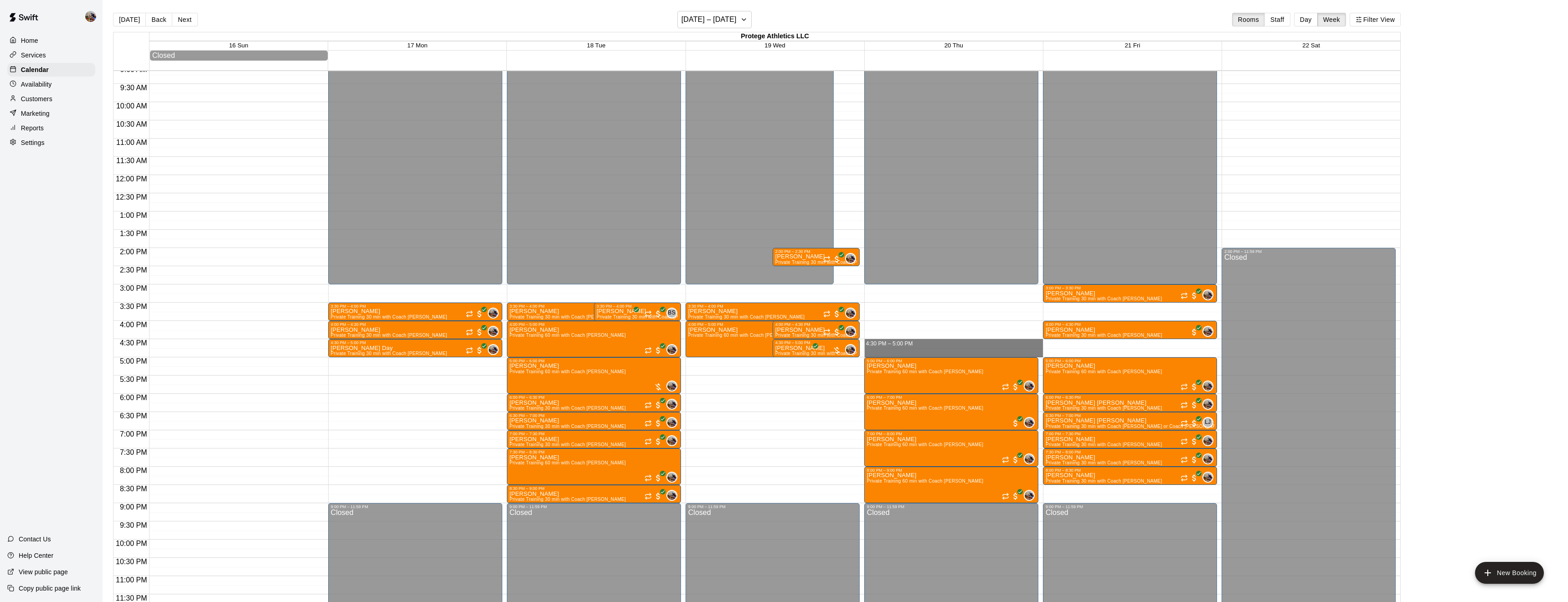
drag, startPoint x: 911, startPoint y: 341, endPoint x: 912, endPoint y: 354, distance: 13.0
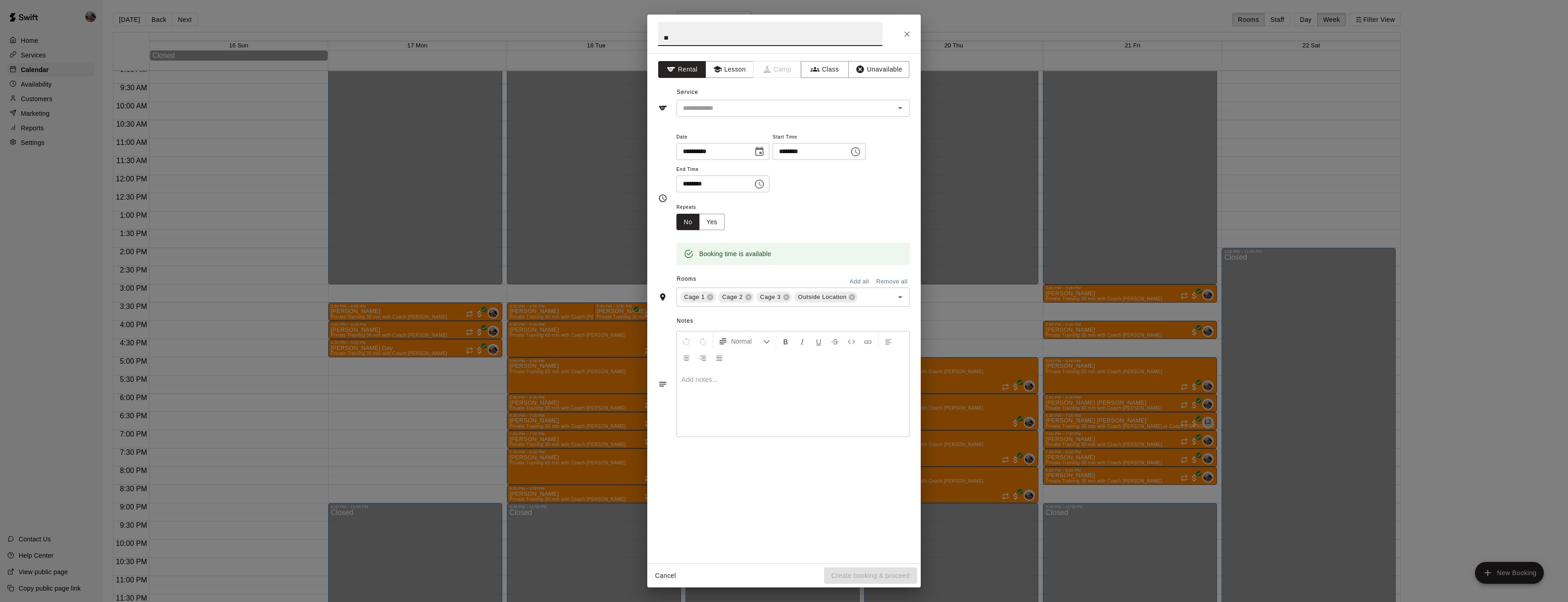
type input "*"
type input "**********"
click at [742, 72] on button "Lesson" at bounding box center [730, 69] width 48 height 17
click at [758, 106] on input "text" at bounding box center [780, 108] width 201 height 12
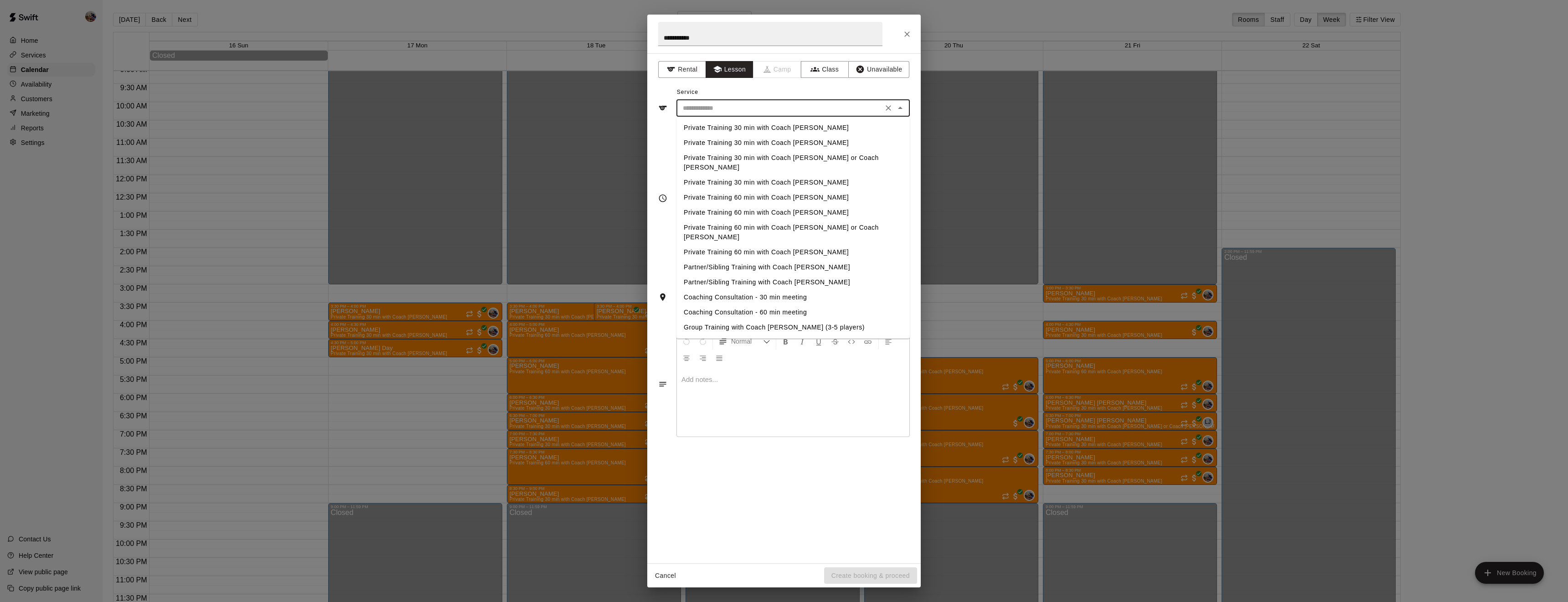
click at [754, 125] on li "Private Training 30 min with Coach [PERSON_NAME]" at bounding box center [794, 127] width 234 height 15
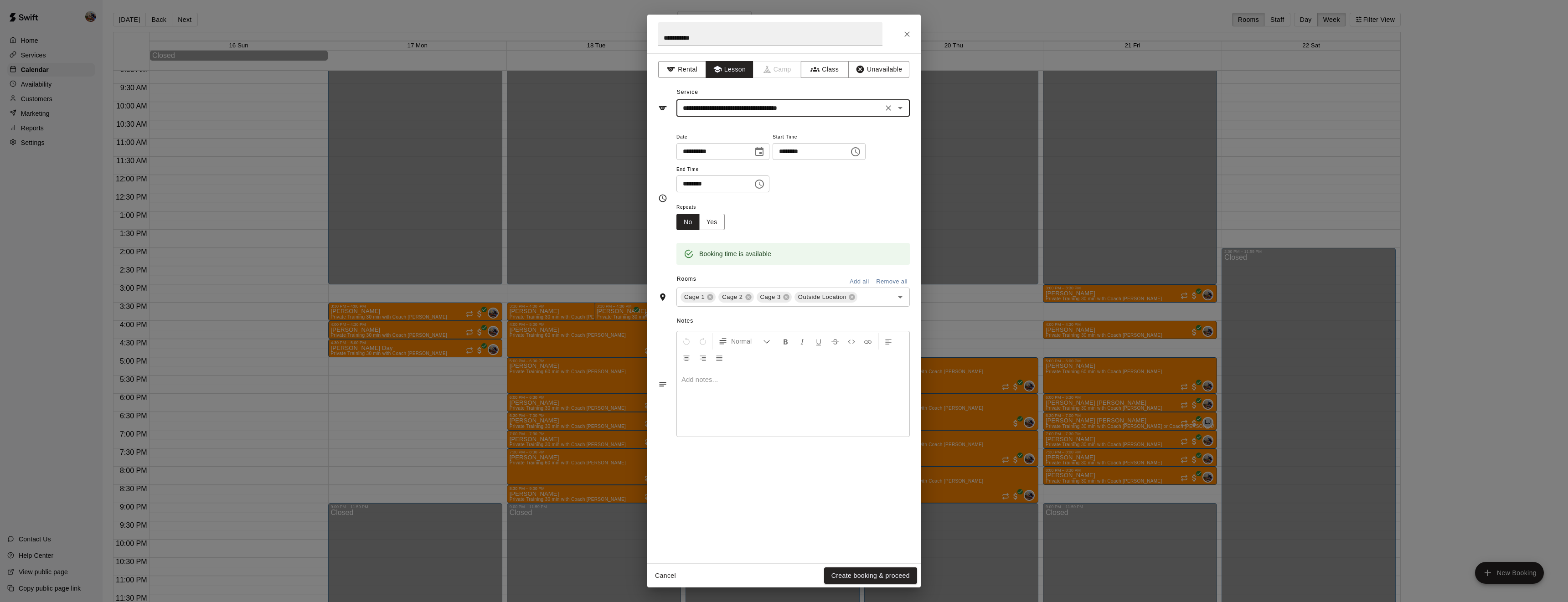
type input "**********"
click at [710, 230] on button "Yes" at bounding box center [712, 221] width 26 height 17
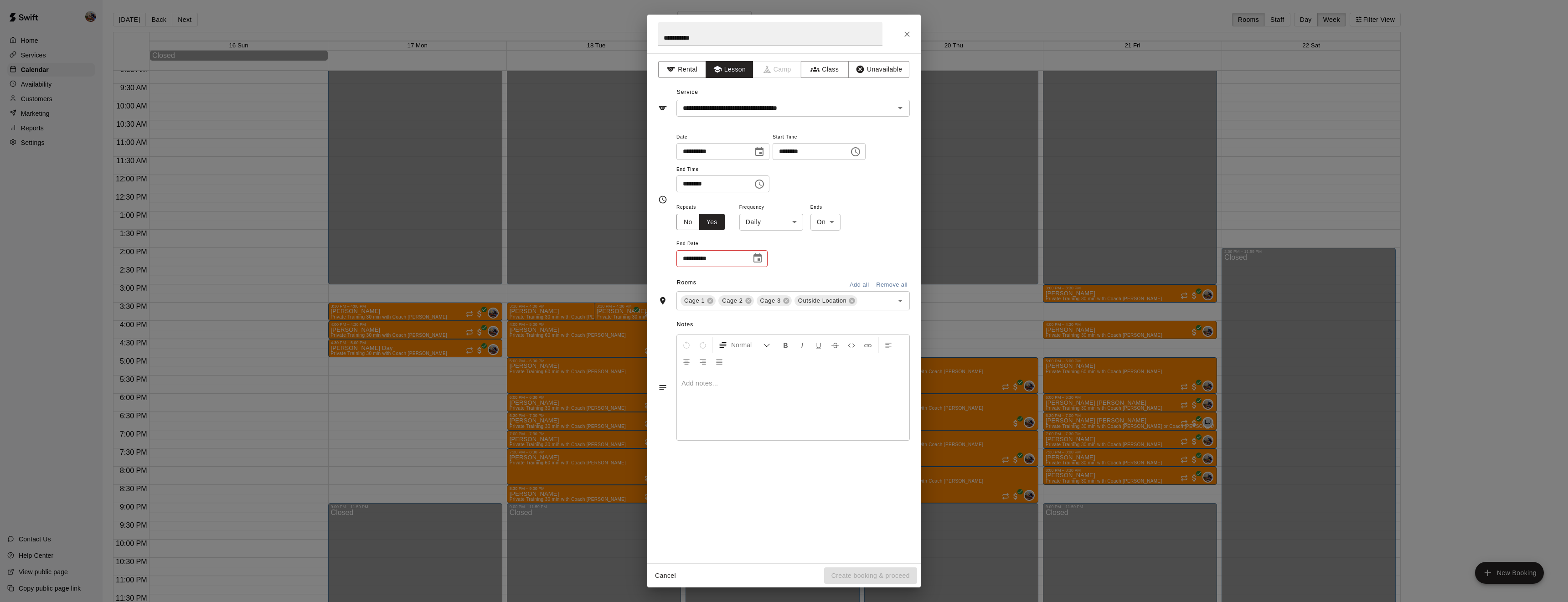
click at [780, 259] on body "Home Services Calendar Availability Customers Marketing Reports Settings Contac…" at bounding box center [784, 308] width 1568 height 616
click at [765, 289] on li "Weekly [DATE]" at bounding box center [771, 289] width 114 height 15
type input "******"
click at [745, 304] on icon at bounding box center [748, 300] width 6 height 6
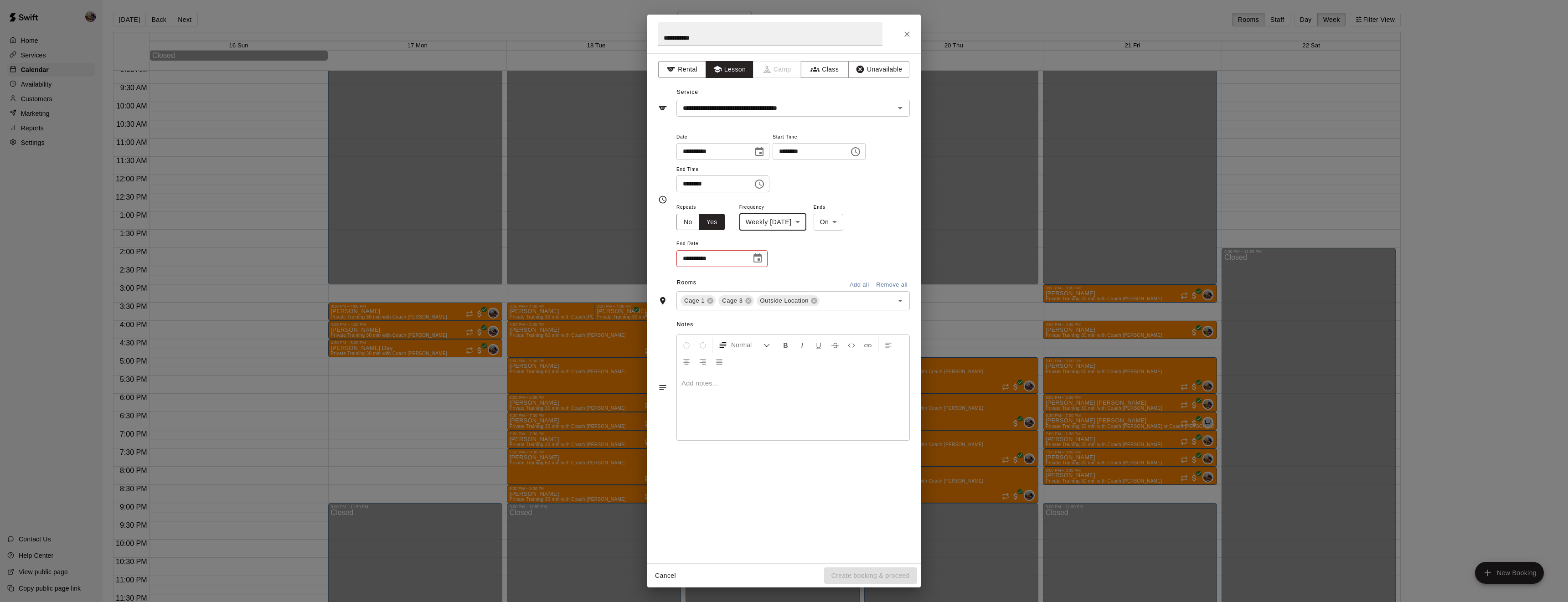
click at [744, 305] on span "Cage 3" at bounding box center [732, 301] width 27 height 9
click at [773, 305] on icon at bounding box center [776, 301] width 7 height 7
click at [761, 262] on icon "Choose date" at bounding box center [757, 258] width 8 height 9
click at [810, 313] on icon "Next month" at bounding box center [808, 313] width 11 height 11
click at [809, 313] on icon "Next month" at bounding box center [808, 313] width 4 height 5
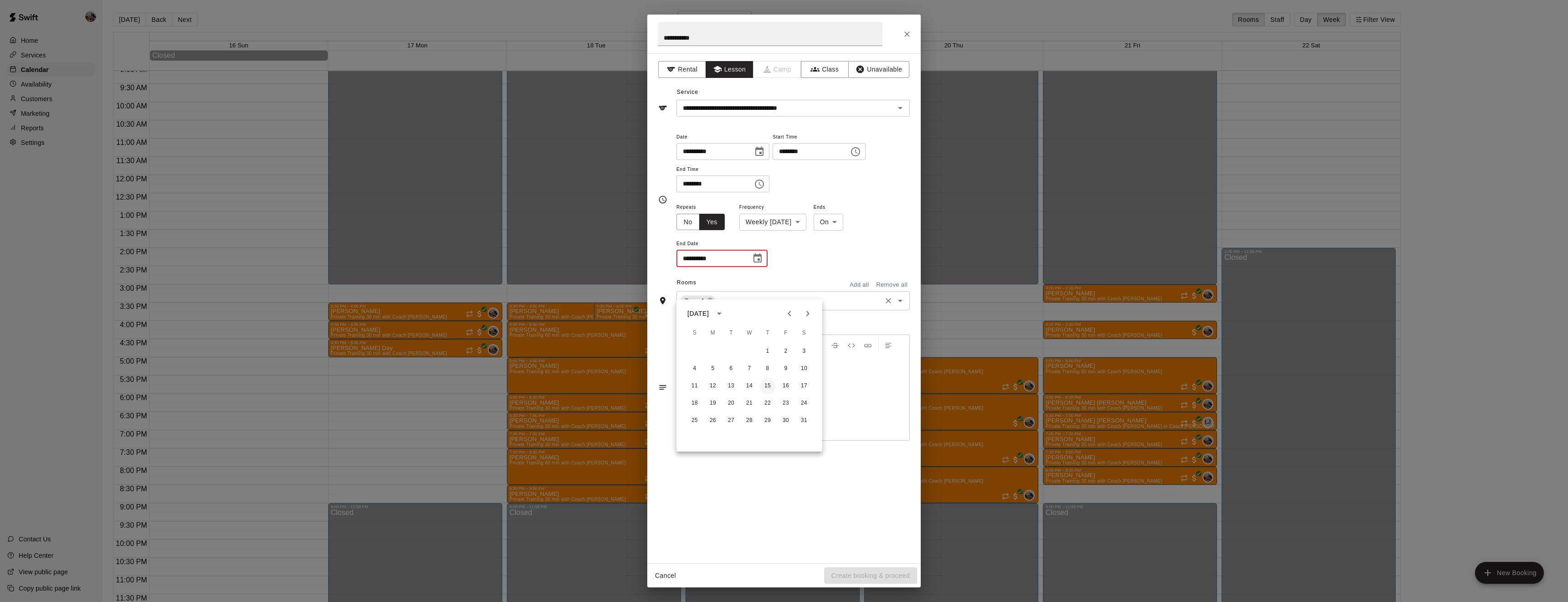
click at [769, 388] on button "15" at bounding box center [767, 386] width 17 height 17
type input "**********"
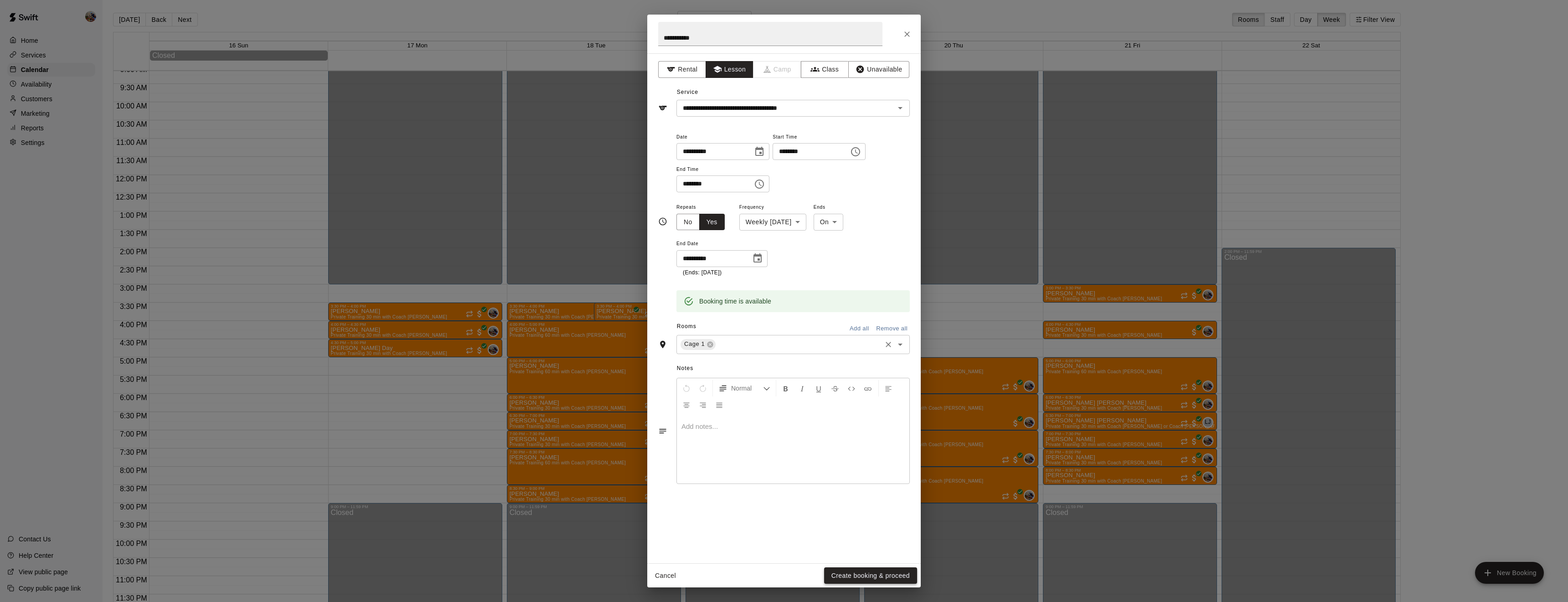
click at [892, 572] on button "Create booking & proceed" at bounding box center [871, 575] width 93 height 17
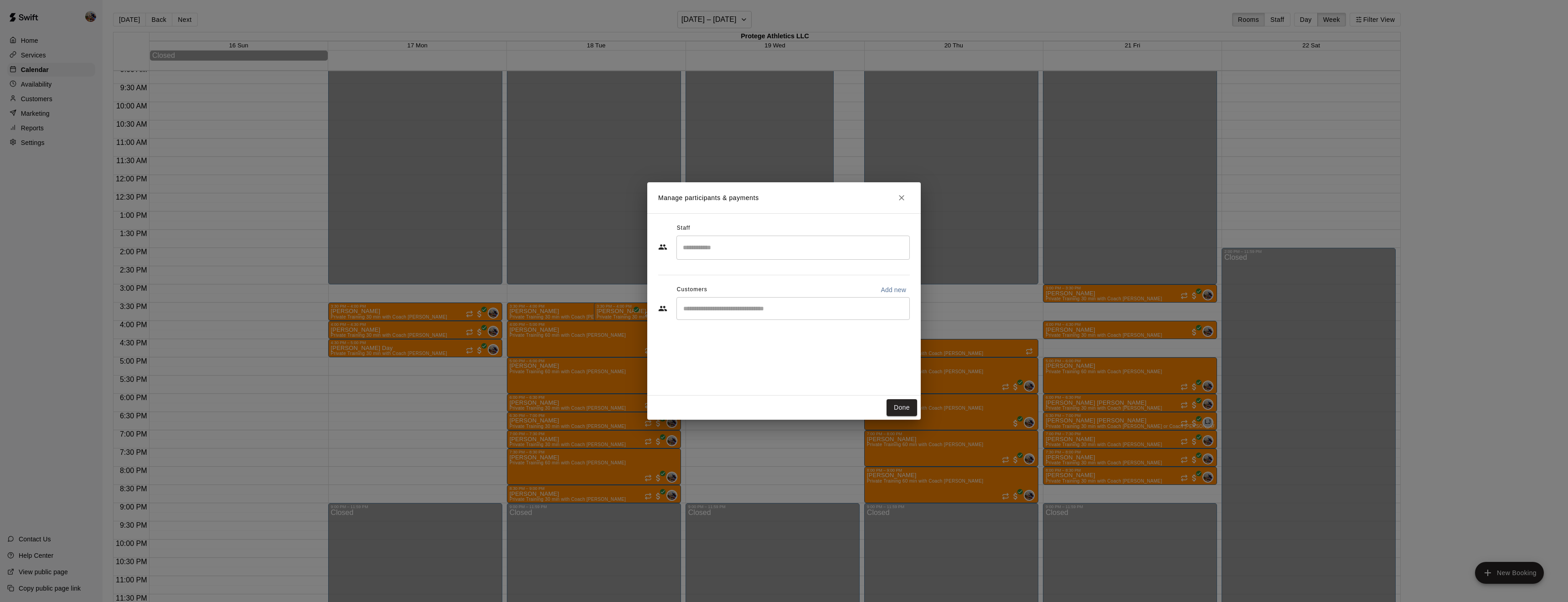
click at [722, 252] on input "Search staff" at bounding box center [793, 248] width 225 height 16
click at [732, 271] on p "[PERSON_NAME]" at bounding box center [727, 274] width 56 height 10
type input "******"
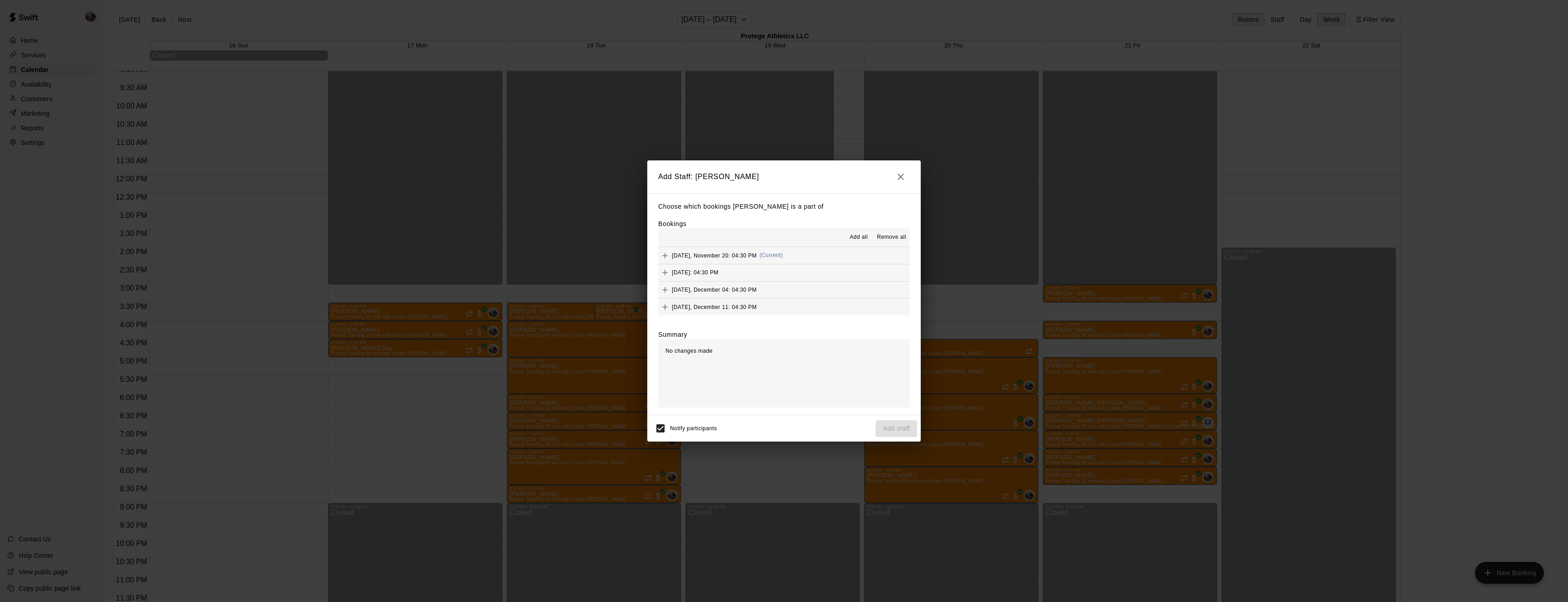
click at [860, 236] on span "Add all" at bounding box center [858, 237] width 19 height 9
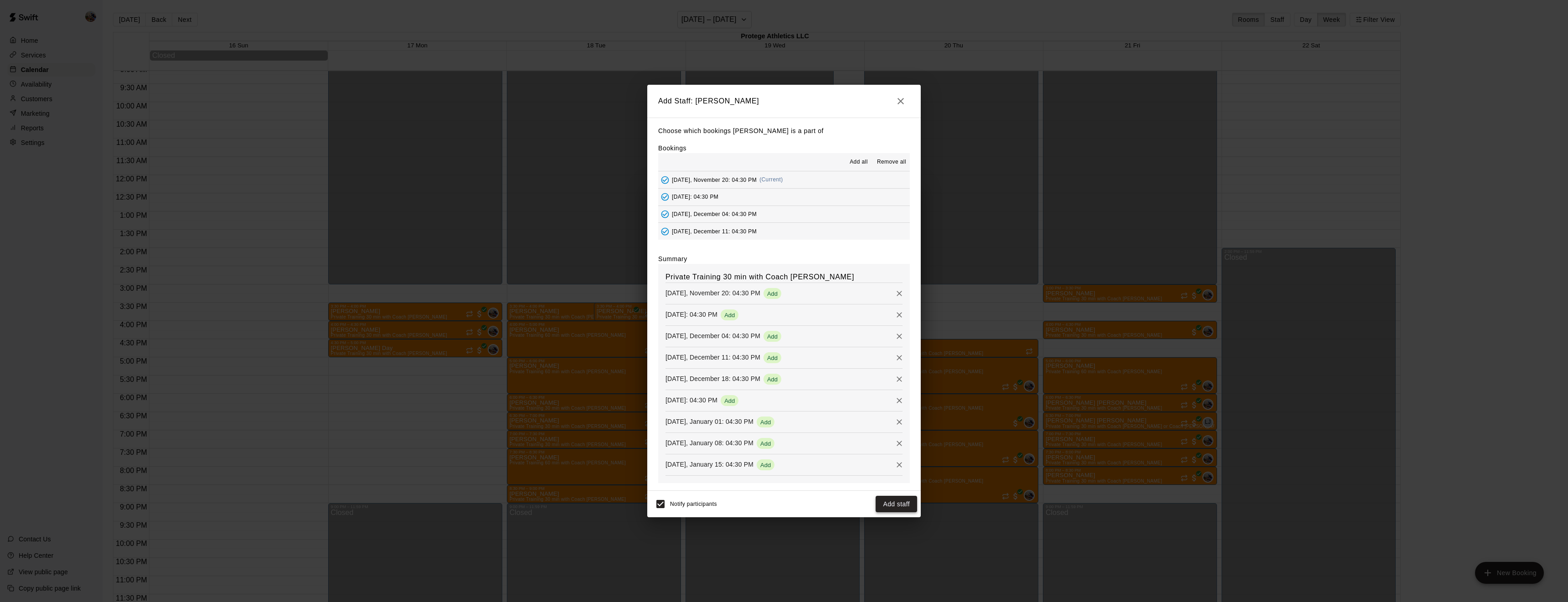
click at [889, 504] on button "Add staff" at bounding box center [897, 504] width 42 height 17
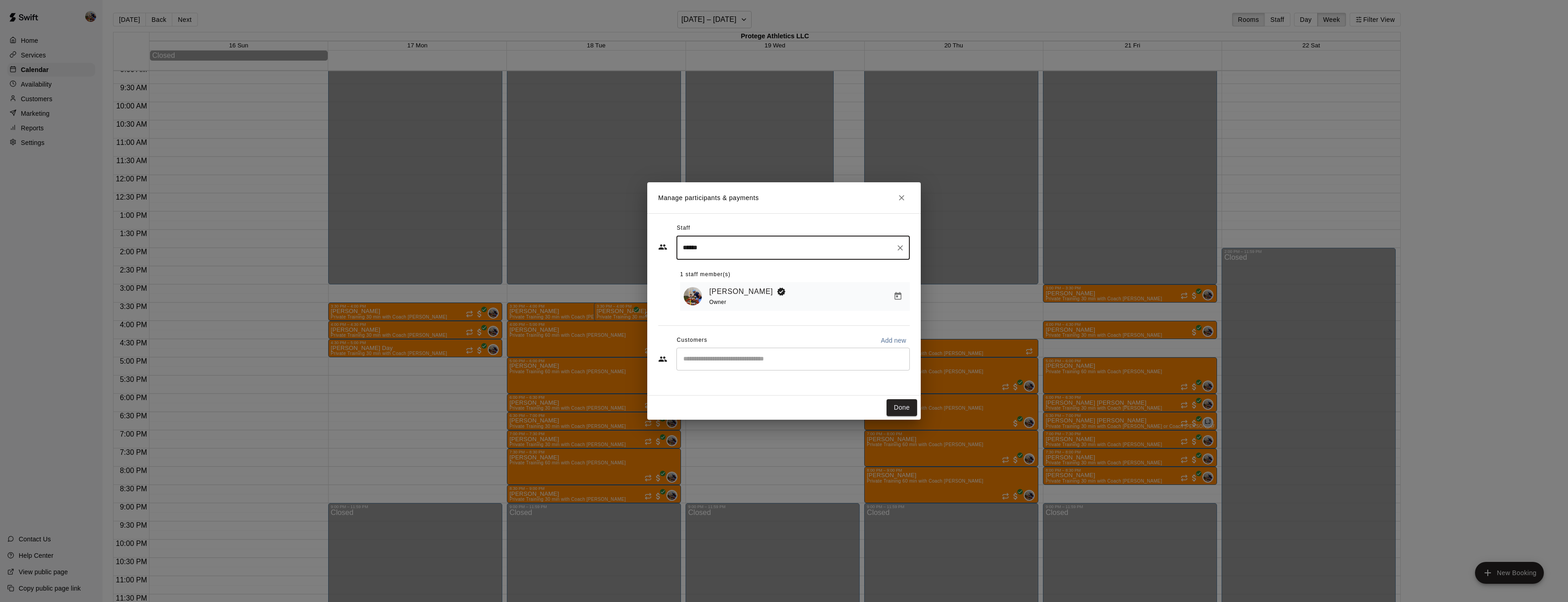
click at [741, 360] on input "Start typing to search customers..." at bounding box center [793, 359] width 225 height 9
type input "*****"
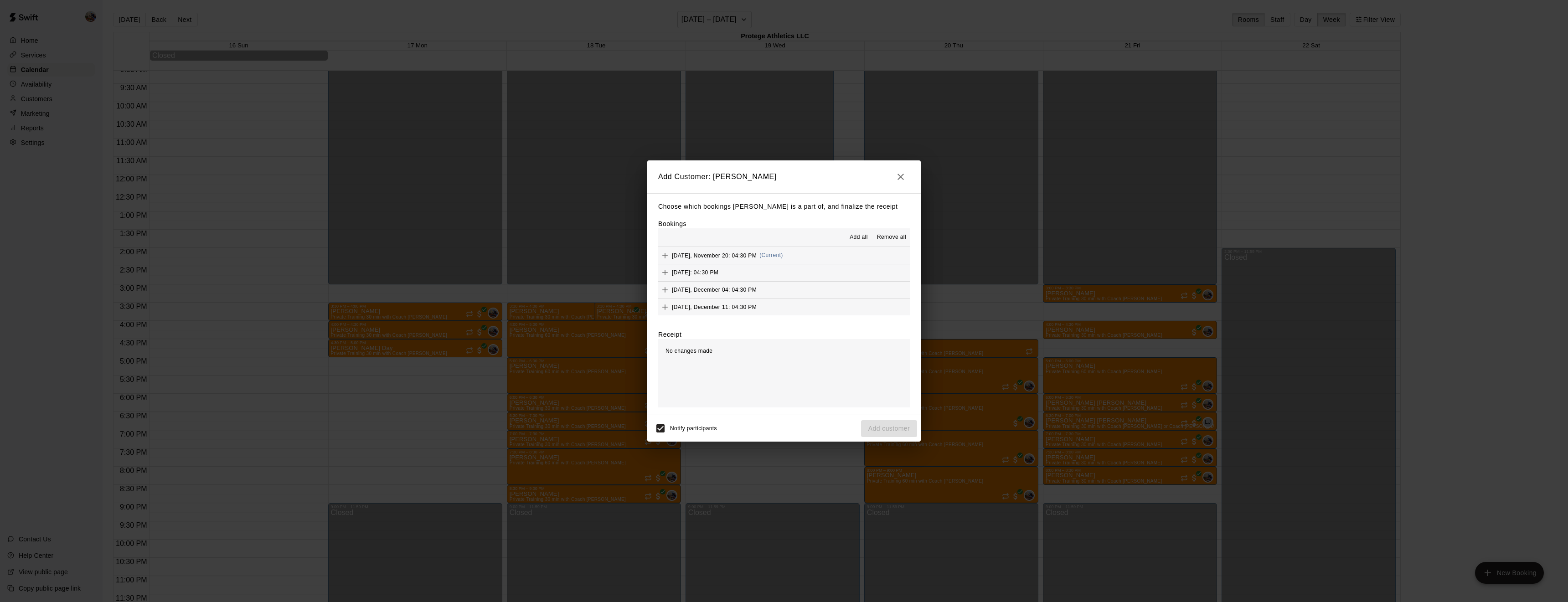
click at [858, 237] on span "Add all" at bounding box center [858, 237] width 19 height 9
click at [890, 339] on div "No changes made" at bounding box center [784, 373] width 252 height 68
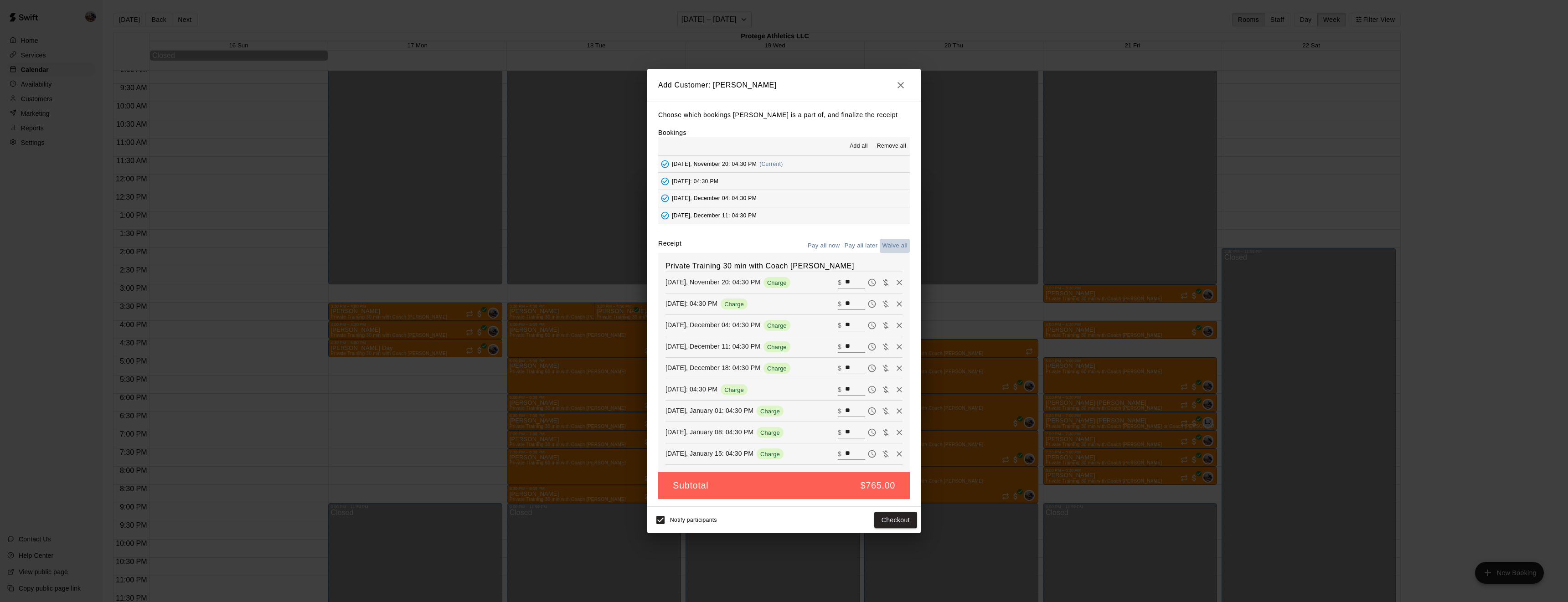
click at [892, 246] on button "Waive all" at bounding box center [895, 246] width 30 height 14
type input "*"
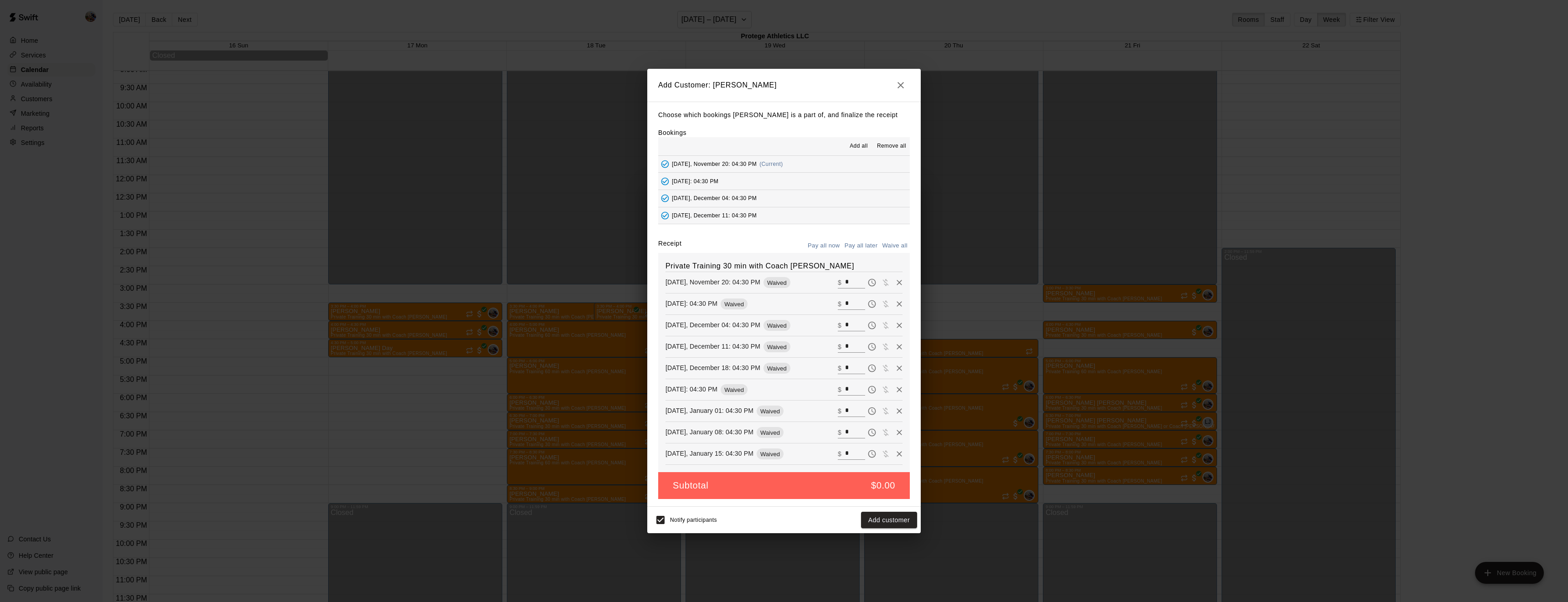
type input "*"
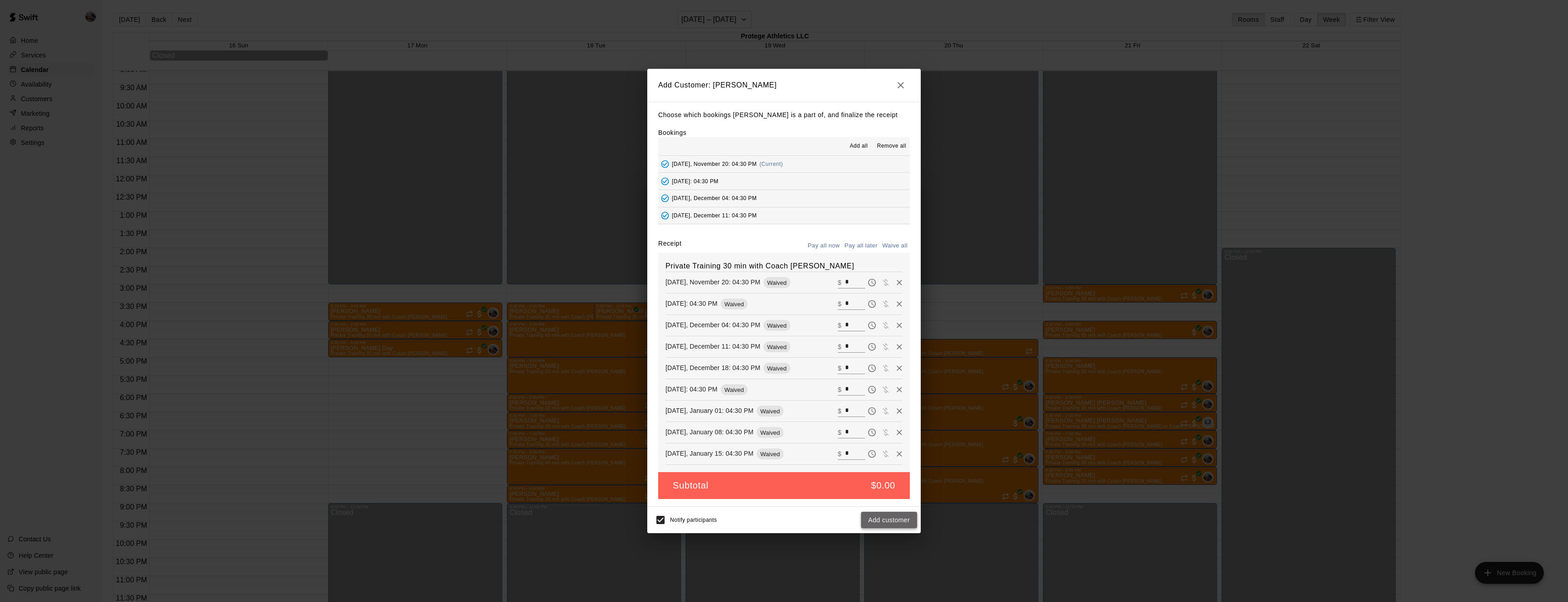
click at [879, 520] on button "Add customer" at bounding box center [889, 520] width 56 height 17
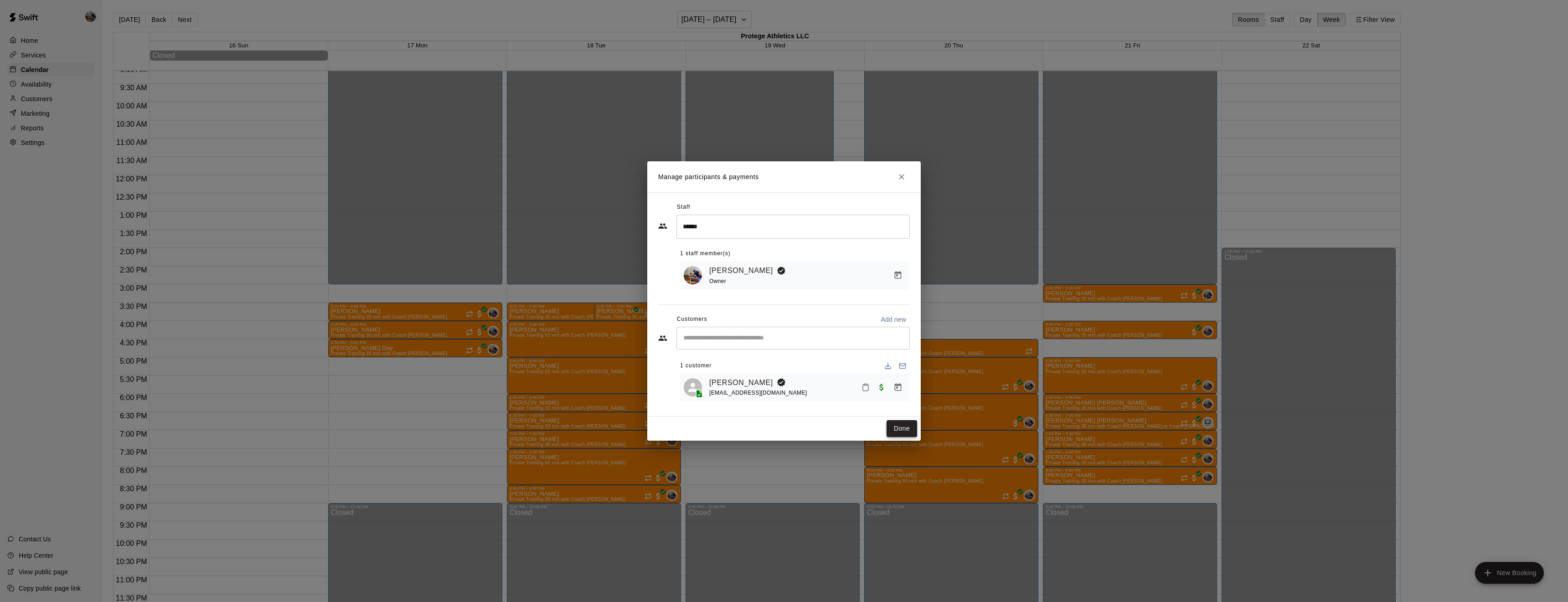
click at [904, 429] on button "Done" at bounding box center [902, 428] width 30 height 17
